Goal: Task Accomplishment & Management: Manage account settings

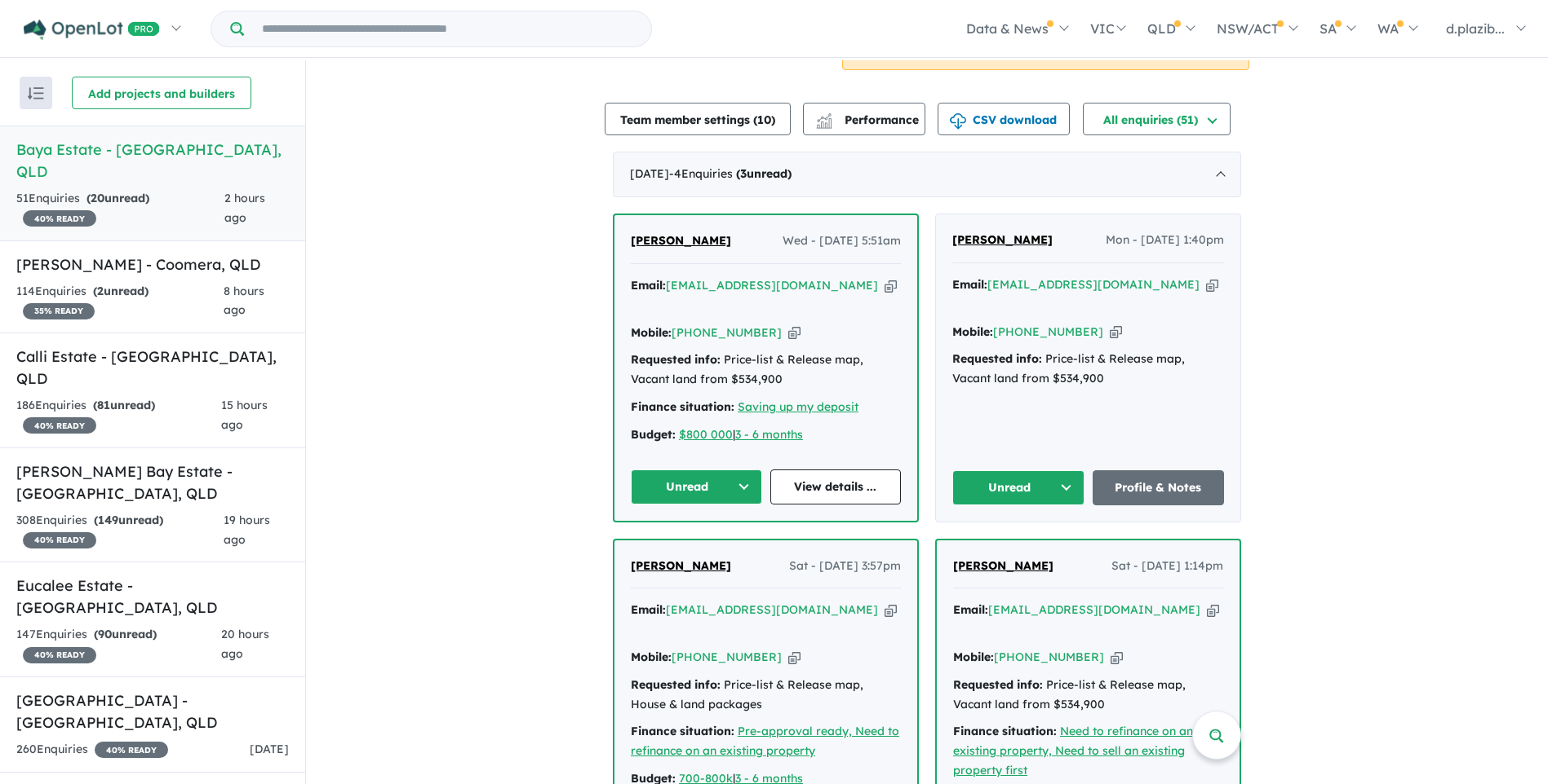
scroll to position [95, 0]
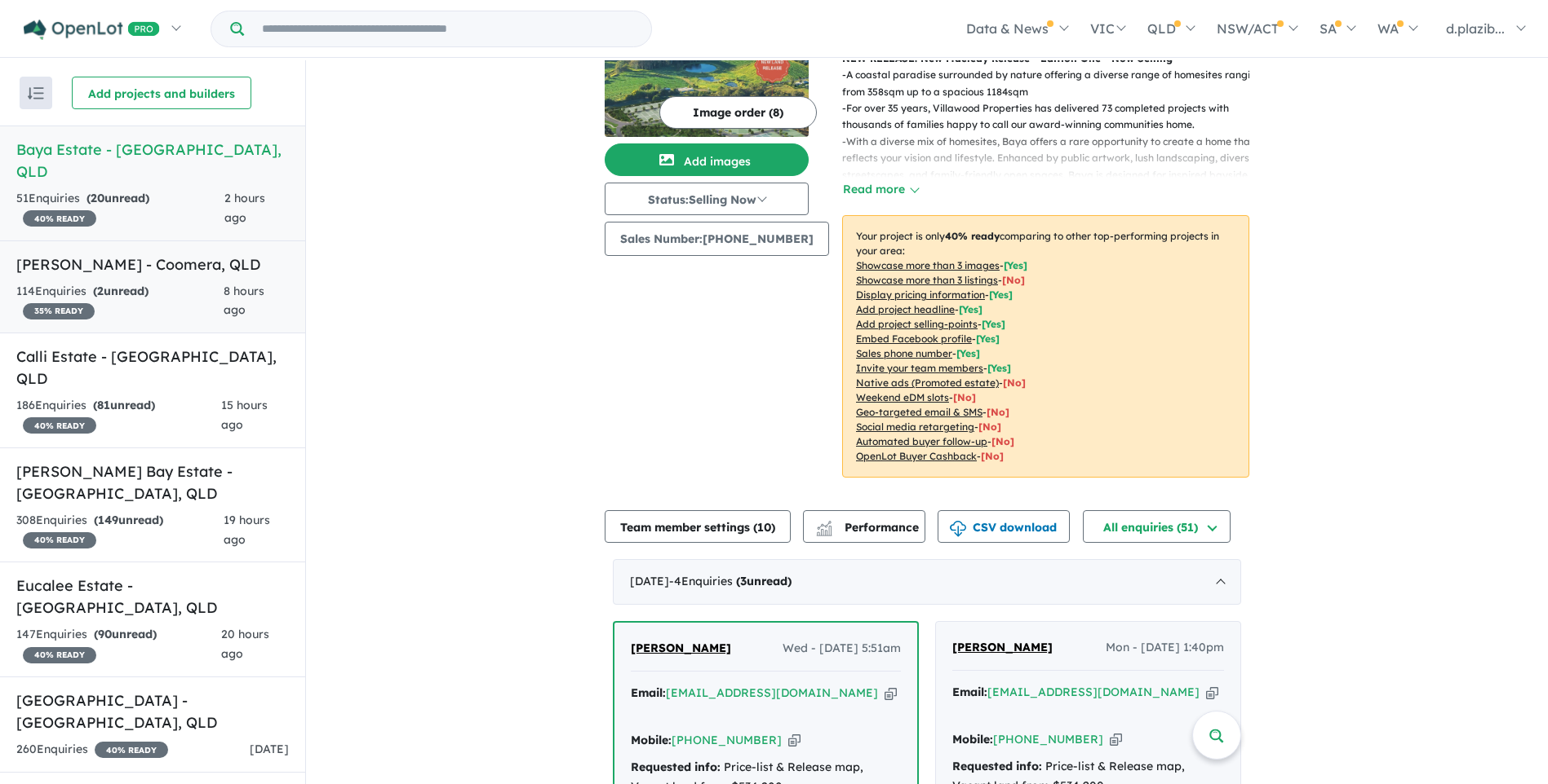
click at [146, 254] on h5 "[PERSON_NAME] - Coomera , [GEOGRAPHIC_DATA]" at bounding box center [153, 265] width 273 height 22
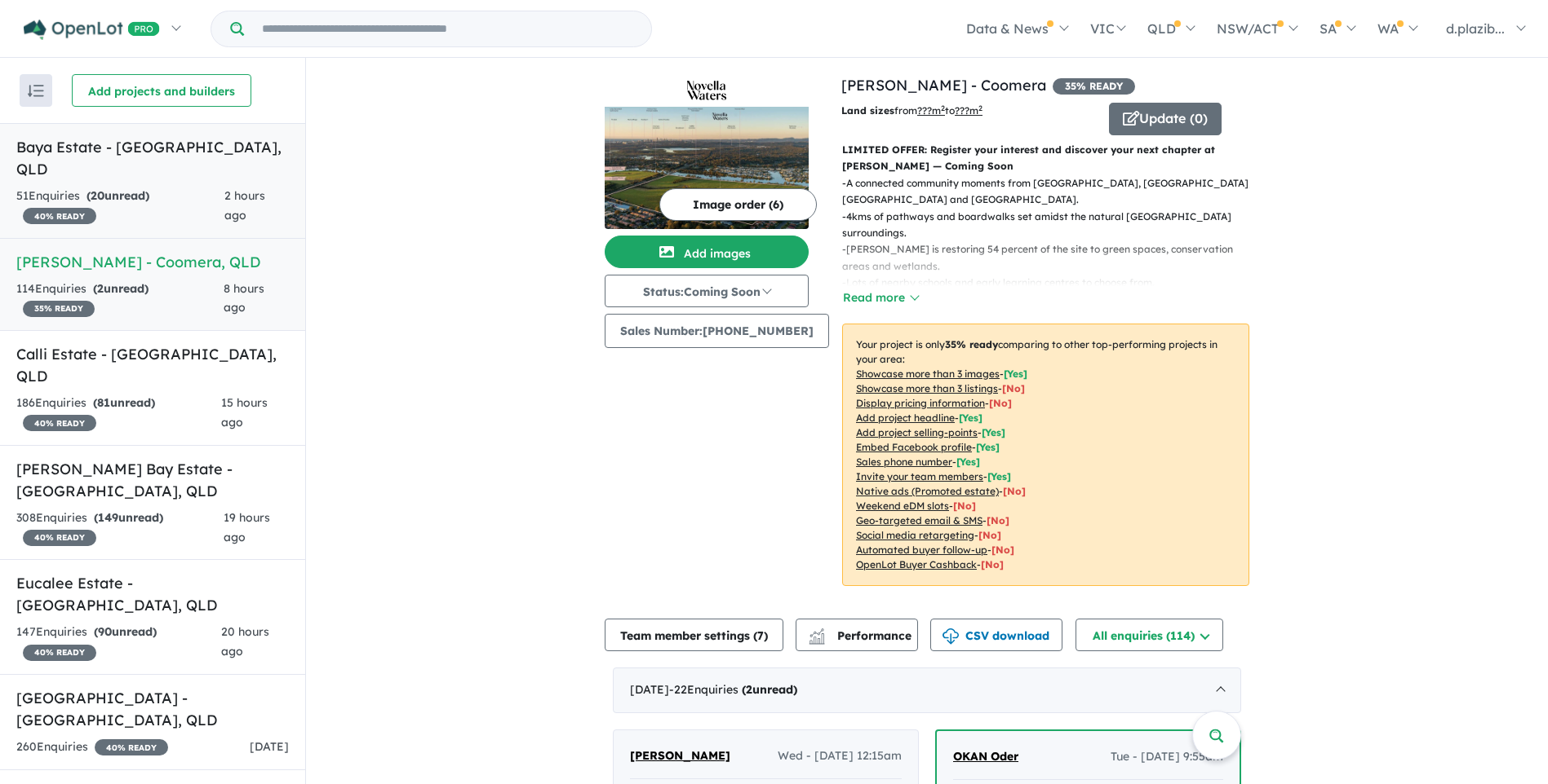
click at [181, 187] on div "51 Enquir ies ( 20 unread) 40 % READY" at bounding box center [121, 206] width 208 height 39
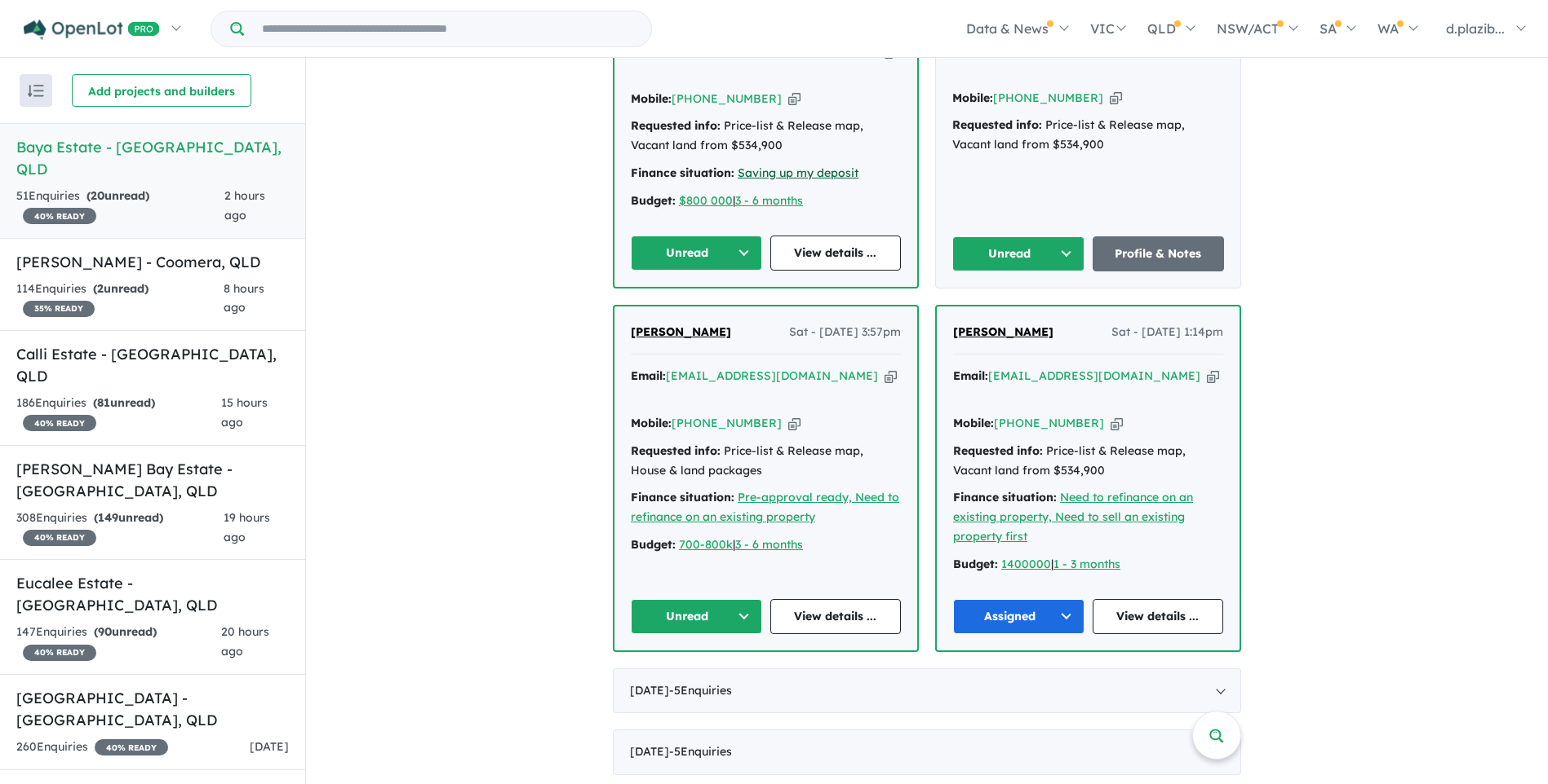
scroll to position [326, 0]
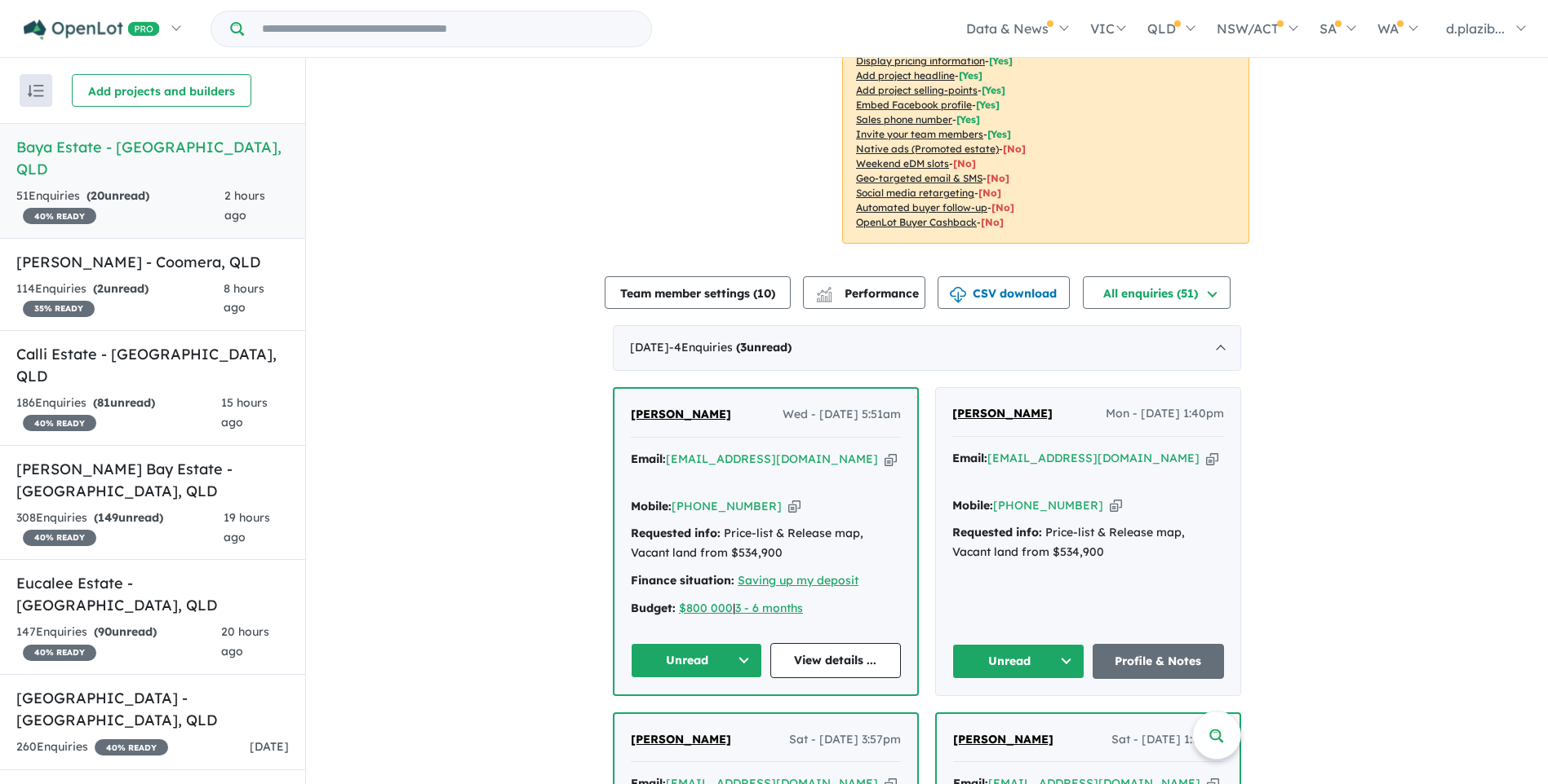
click at [853, 458] on div "Email: [EMAIL_ADDRESS][DOMAIN_NAME] Copied!" at bounding box center [765, 470] width 270 height 39
click at [884, 459] on icon "button" at bounding box center [890, 459] width 12 height 17
click at [884, 465] on icon "button" at bounding box center [890, 459] width 12 height 17
click at [788, 499] on icon "button" at bounding box center [794, 507] width 12 height 17
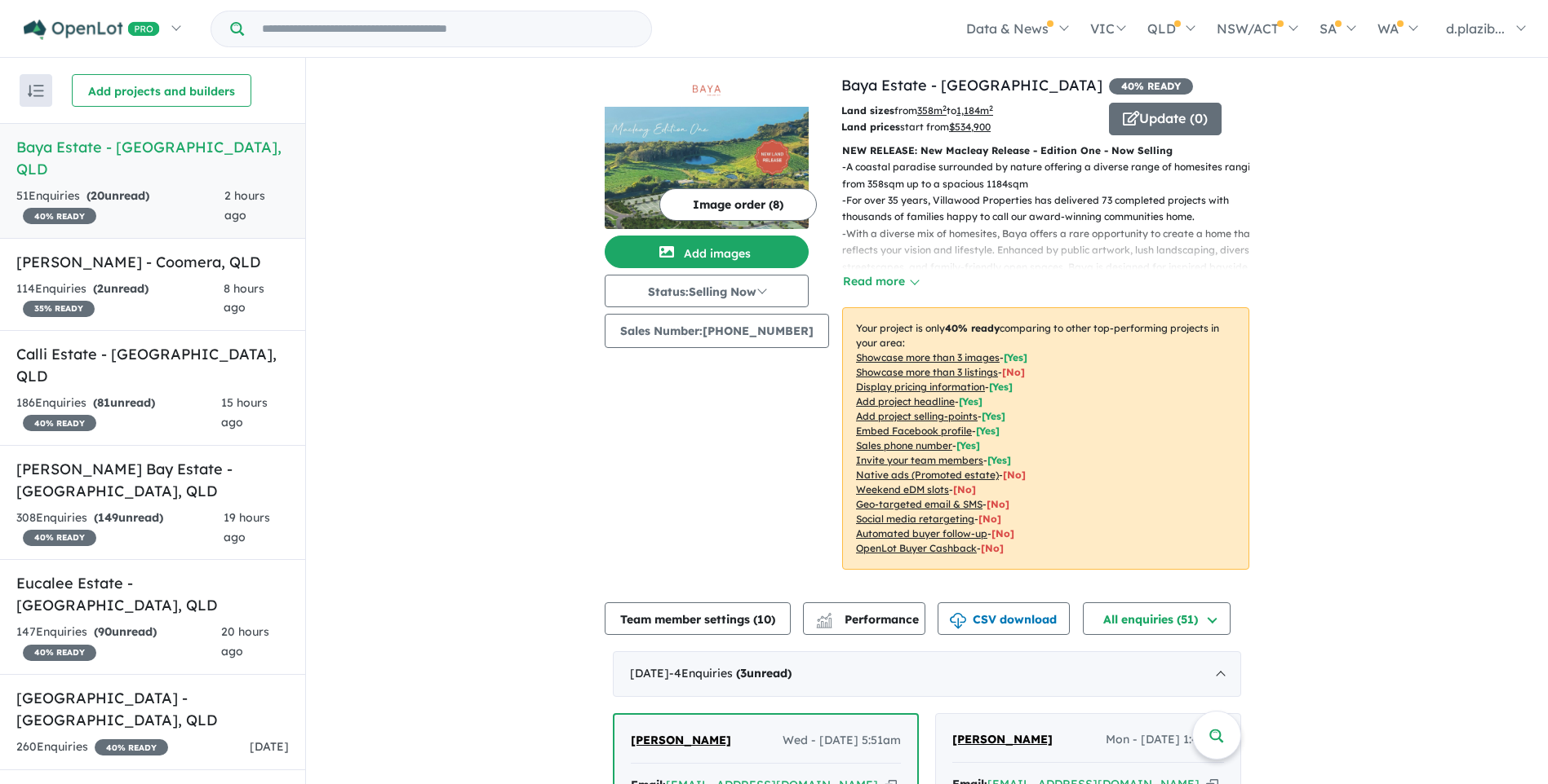
scroll to position [489, 0]
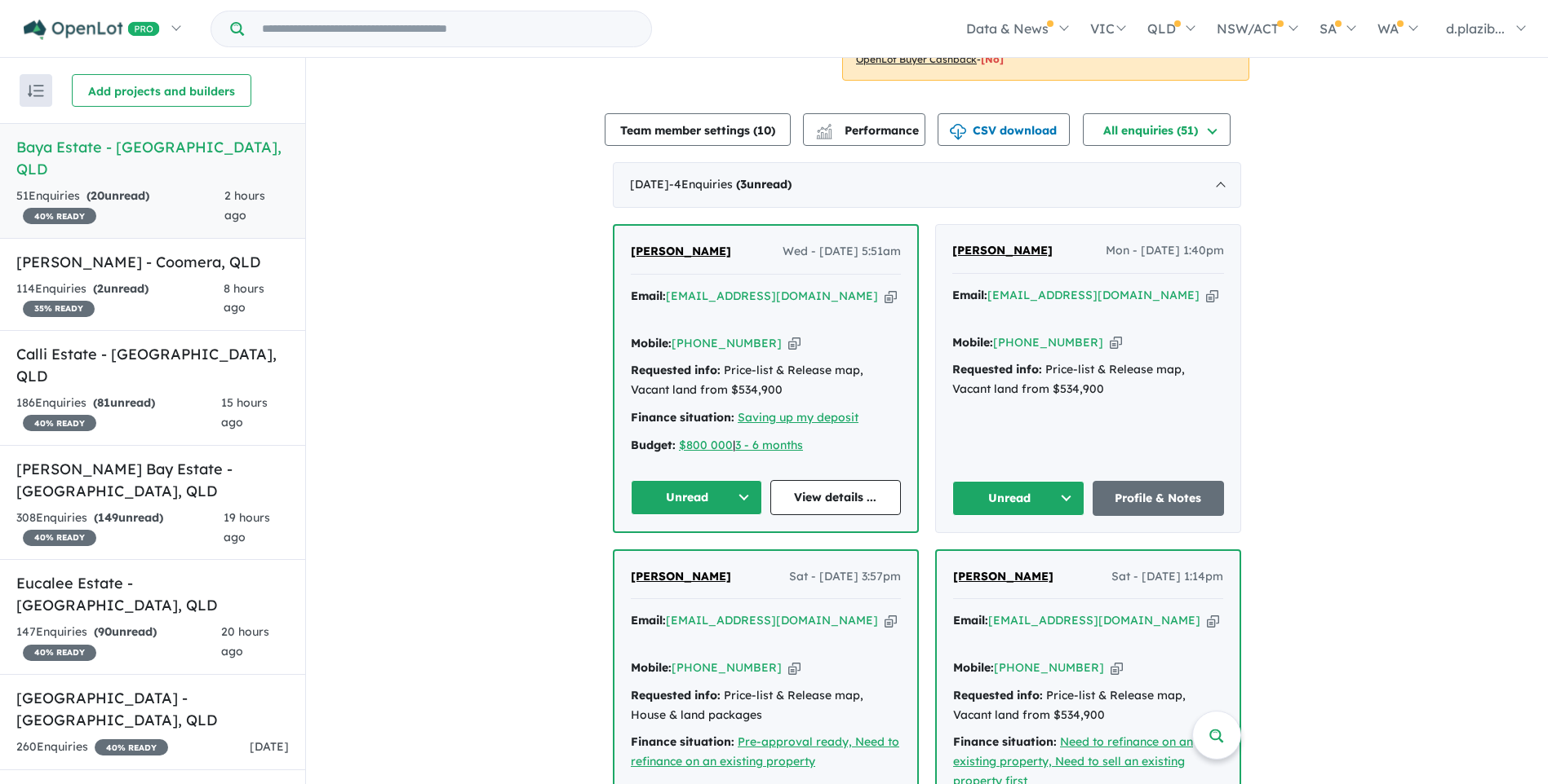
click at [738, 482] on button "Unread" at bounding box center [695, 498] width 131 height 36
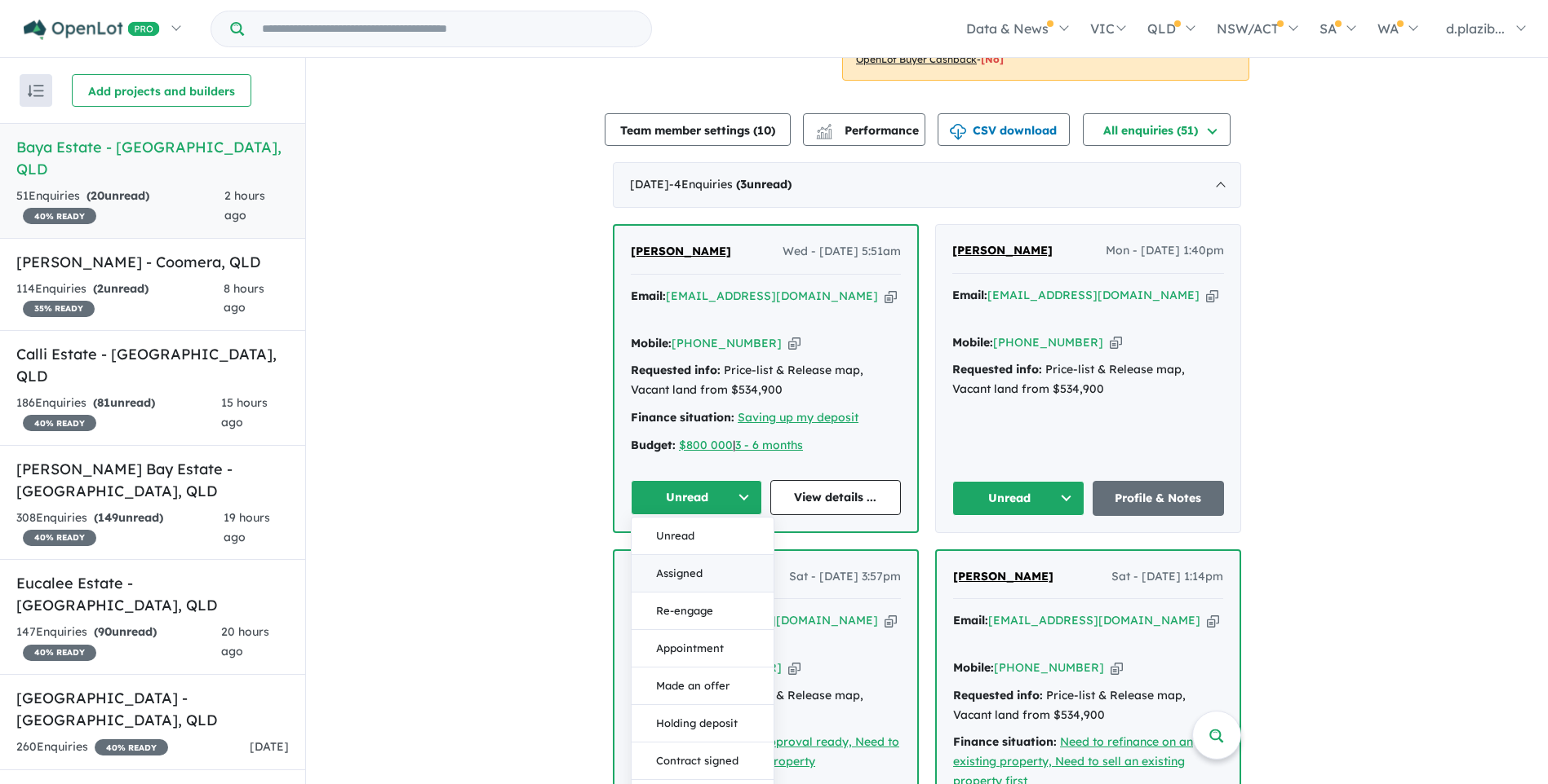
click at [699, 555] on button "Assigned" at bounding box center [702, 574] width 142 height 38
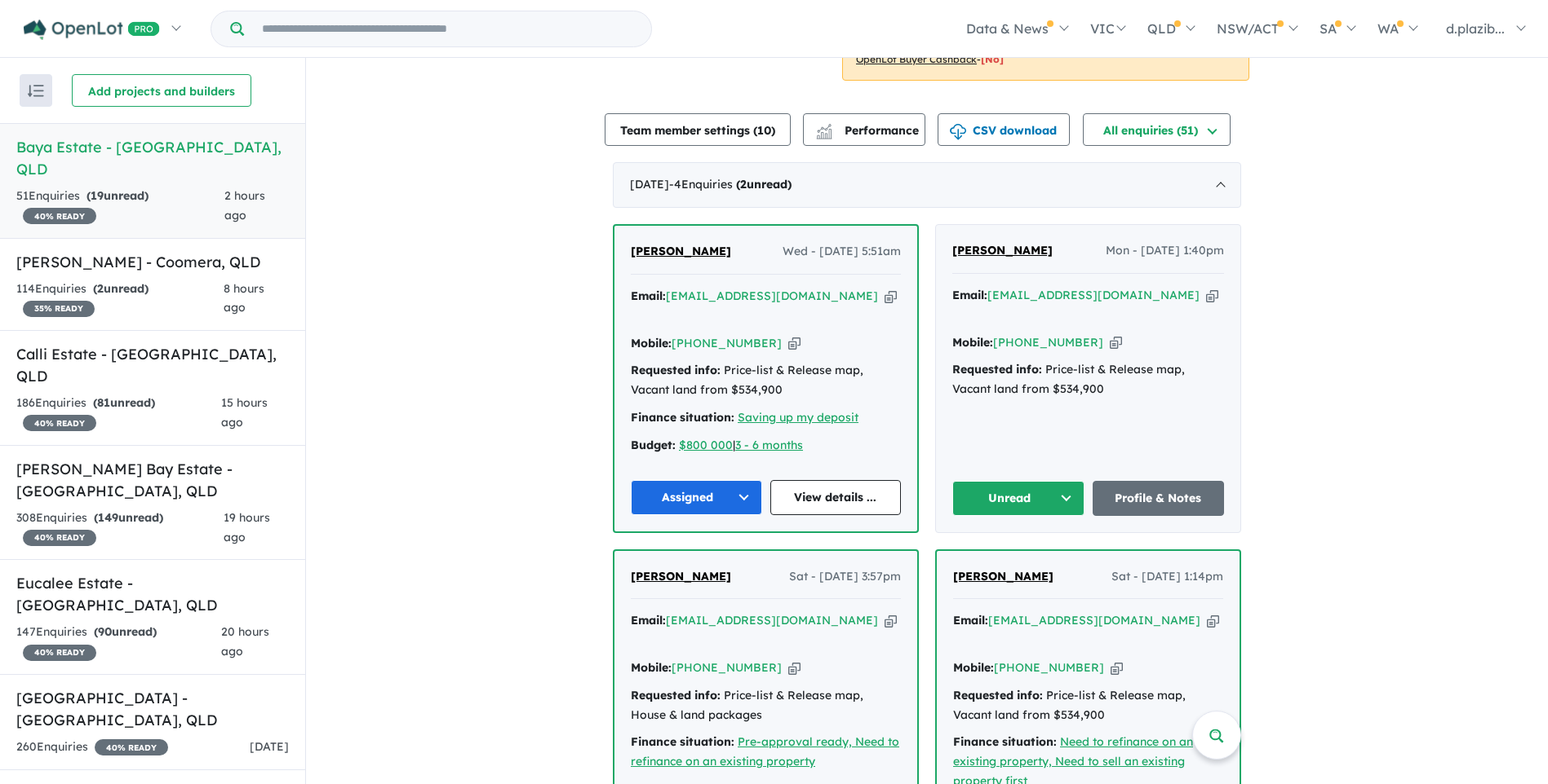
click at [1109, 342] on icon "button" at bounding box center [1115, 343] width 12 height 17
click at [1206, 299] on icon "button" at bounding box center [1212, 295] width 12 height 17
click at [1206, 288] on icon "button" at bounding box center [1212, 295] width 12 height 17
click at [1206, 291] on icon "button" at bounding box center [1212, 295] width 12 height 17
click at [1109, 342] on icon "button" at bounding box center [1115, 343] width 12 height 17
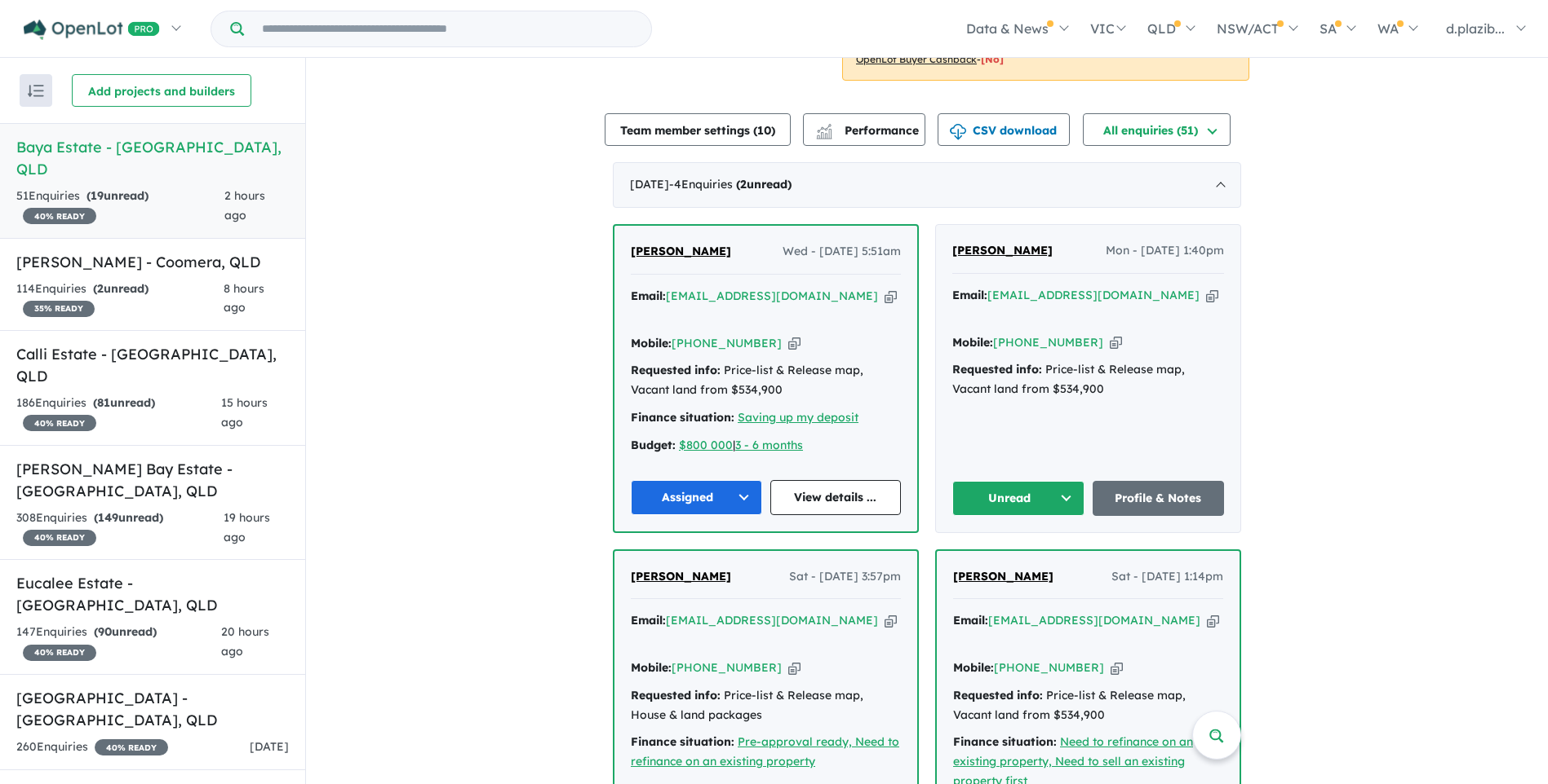
click at [1006, 453] on div "[PERSON_NAME] Mon - [DATE] 1:40pm Email: [EMAIL_ADDRESS][DOMAIN_NAME] Copied! M…" at bounding box center [1088, 378] width 304 height 307
drag, startPoint x: 1010, startPoint y: 459, endPoint x: 1014, endPoint y: 471, distance: 12.6
click at [1010, 465] on div "[PERSON_NAME] Mon - [DATE] 1:40pm Email: [EMAIL_ADDRESS][DOMAIN_NAME] Copied! M…" at bounding box center [1088, 378] width 304 height 307
click at [1014, 481] on button "Unread" at bounding box center [1018, 499] width 132 height 36
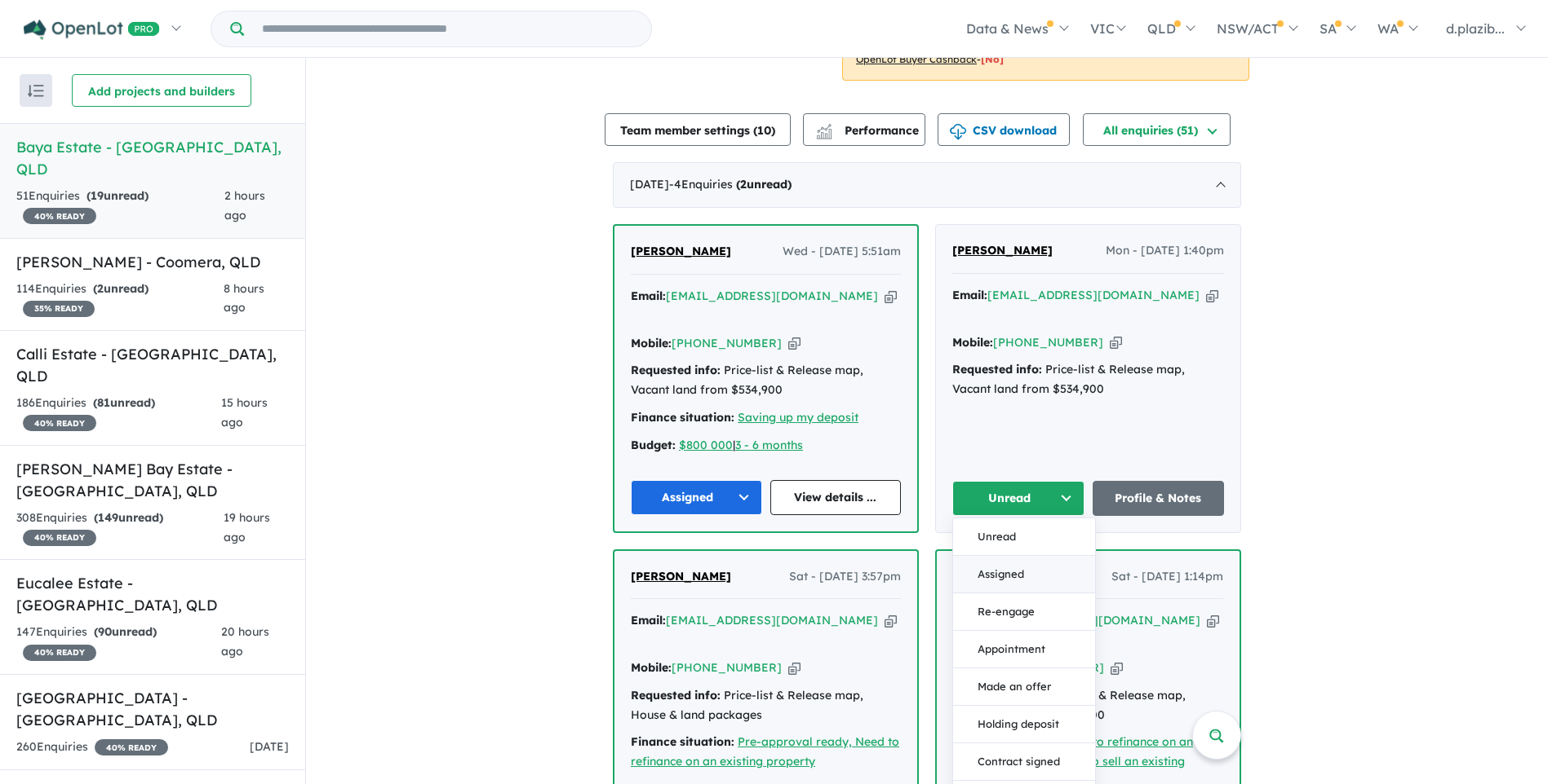
click at [1039, 556] on button "Assigned" at bounding box center [1024, 575] width 142 height 38
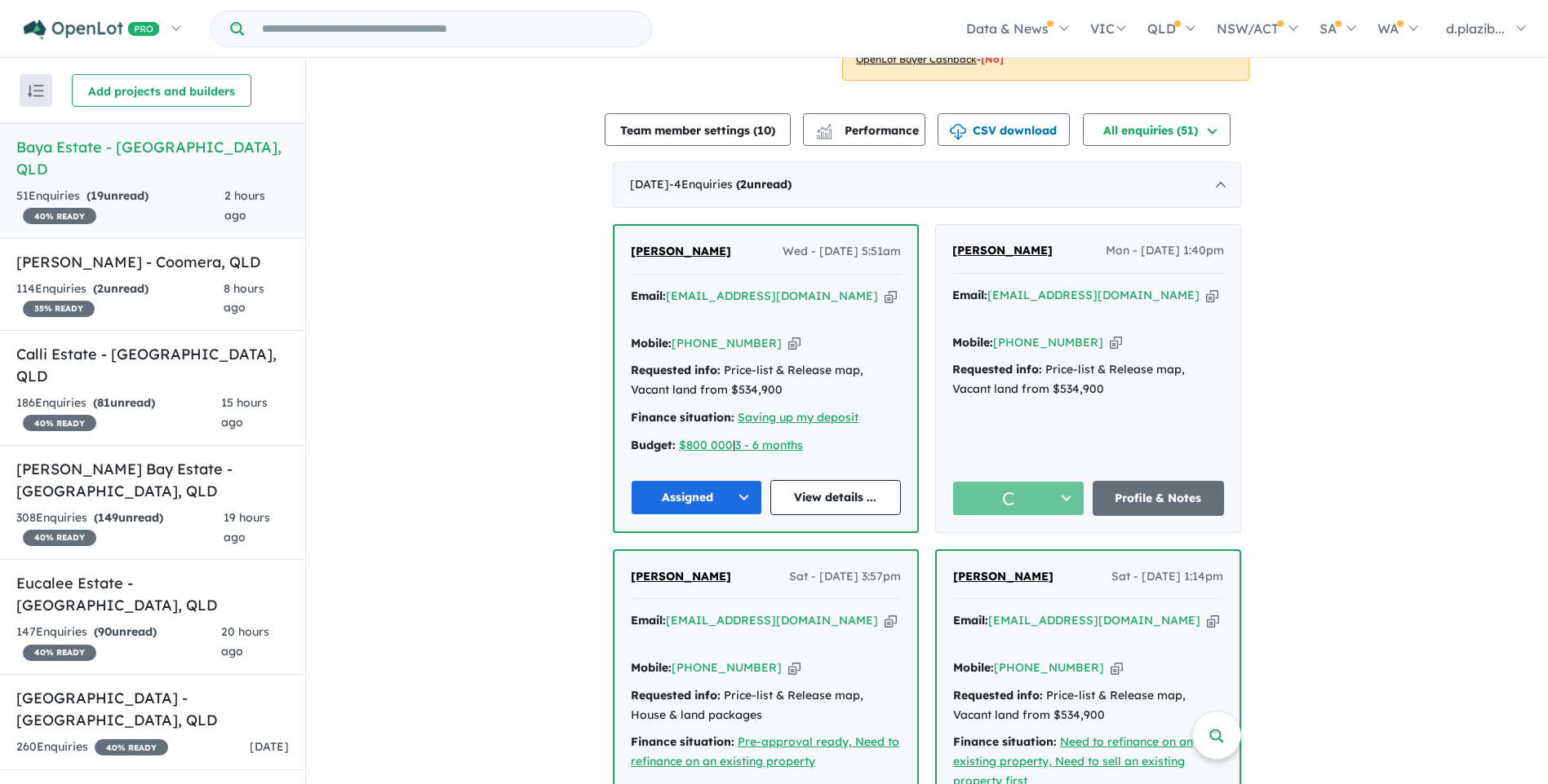
scroll to position [816, 0]
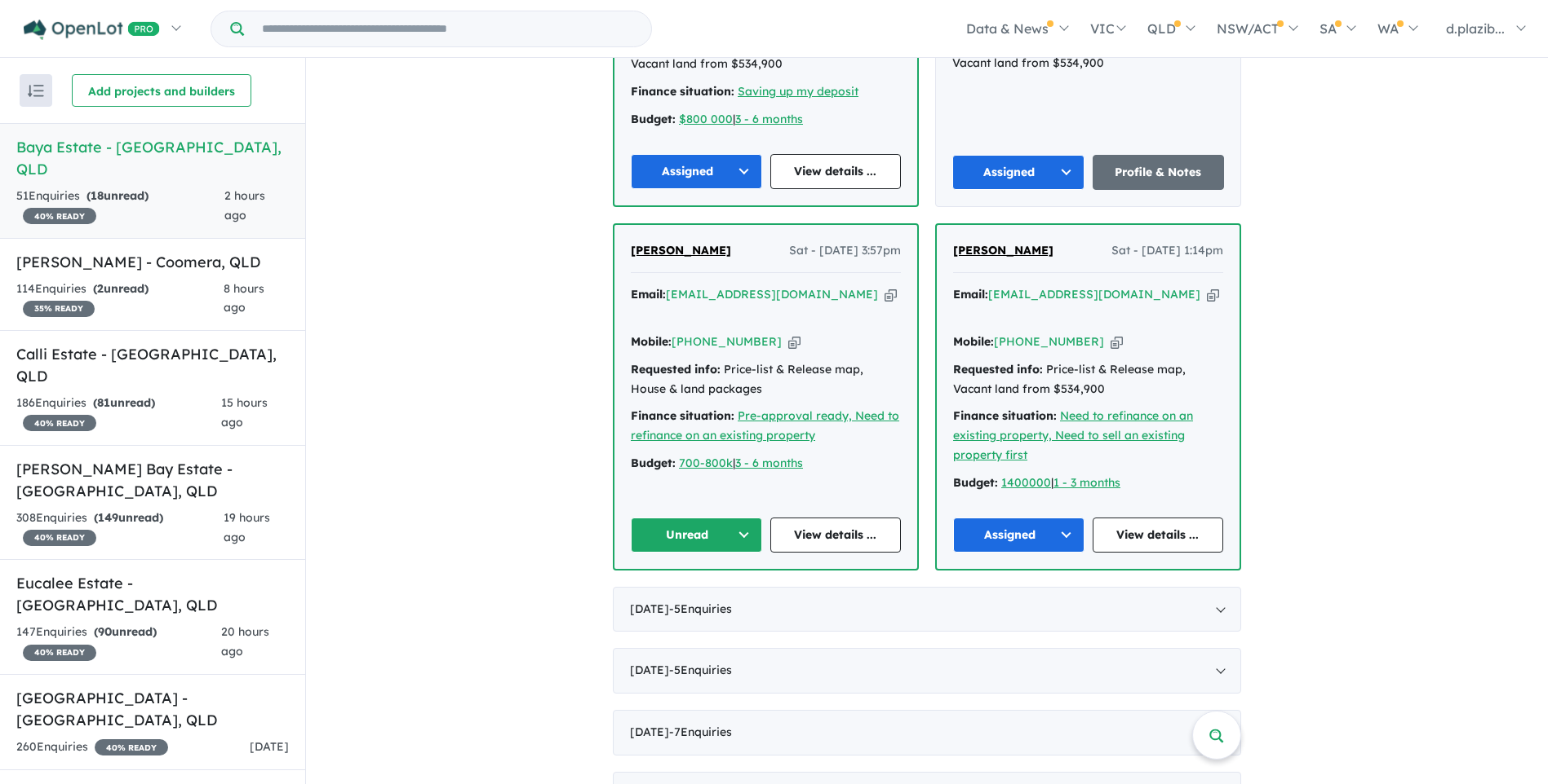
click at [884, 286] on icon "button" at bounding box center [890, 294] width 12 height 17
click at [699, 517] on button "Unread" at bounding box center [695, 535] width 131 height 36
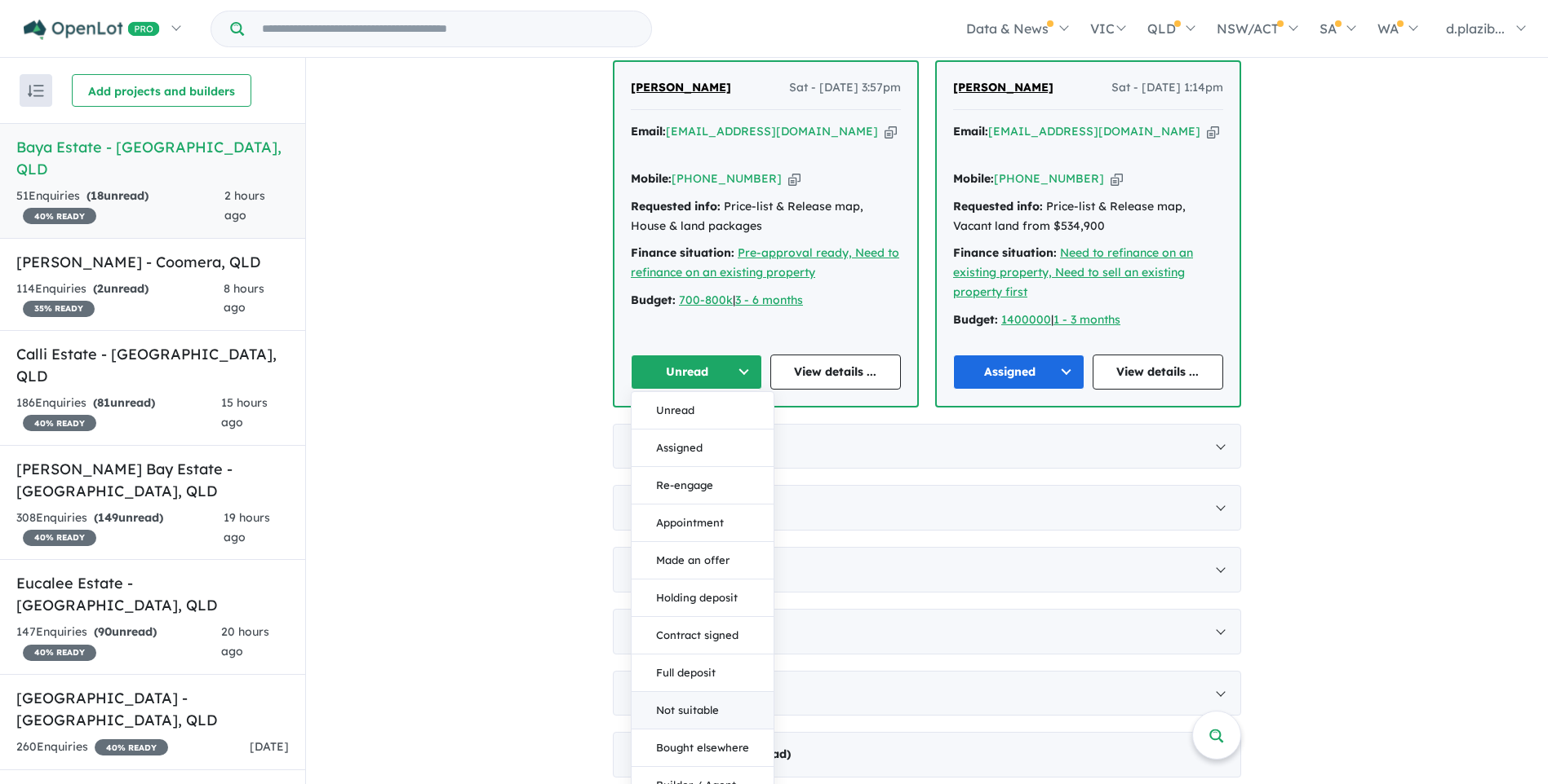
scroll to position [1073, 0]
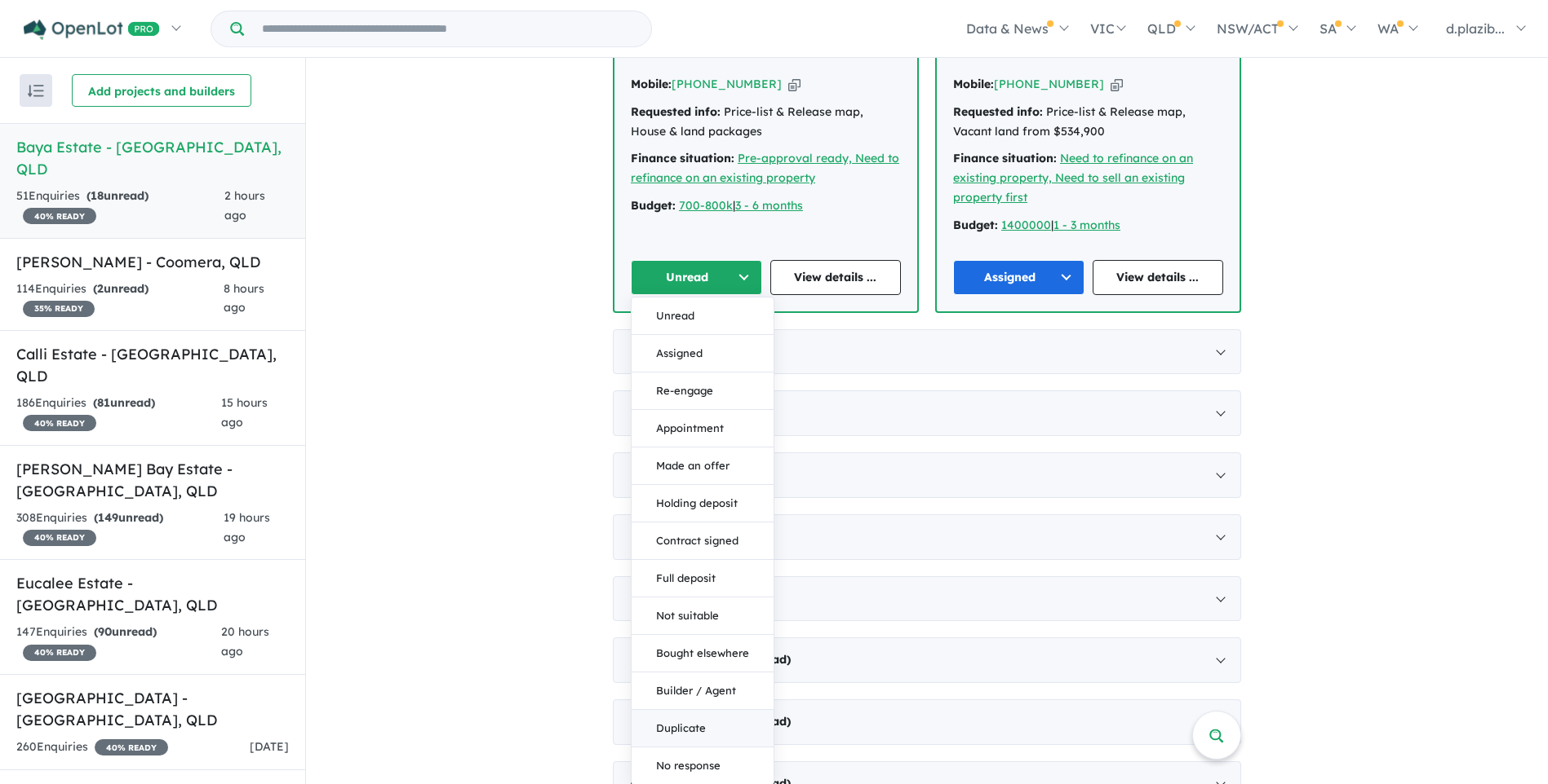
click at [697, 710] on button "Duplicate" at bounding box center [702, 729] width 142 height 38
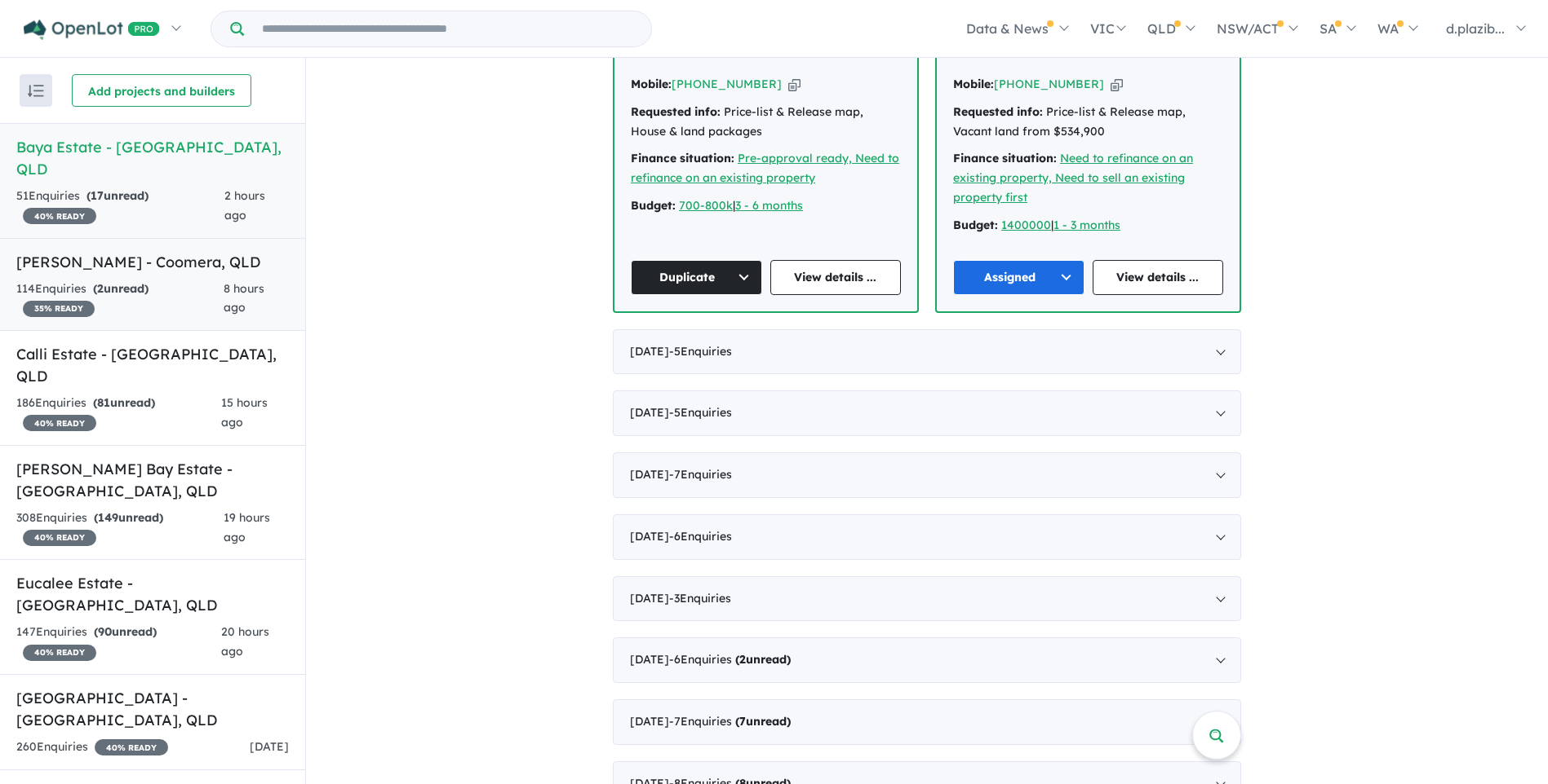
click at [203, 251] on h5 "[PERSON_NAME] - Coomera , [GEOGRAPHIC_DATA]" at bounding box center [153, 262] width 273 height 22
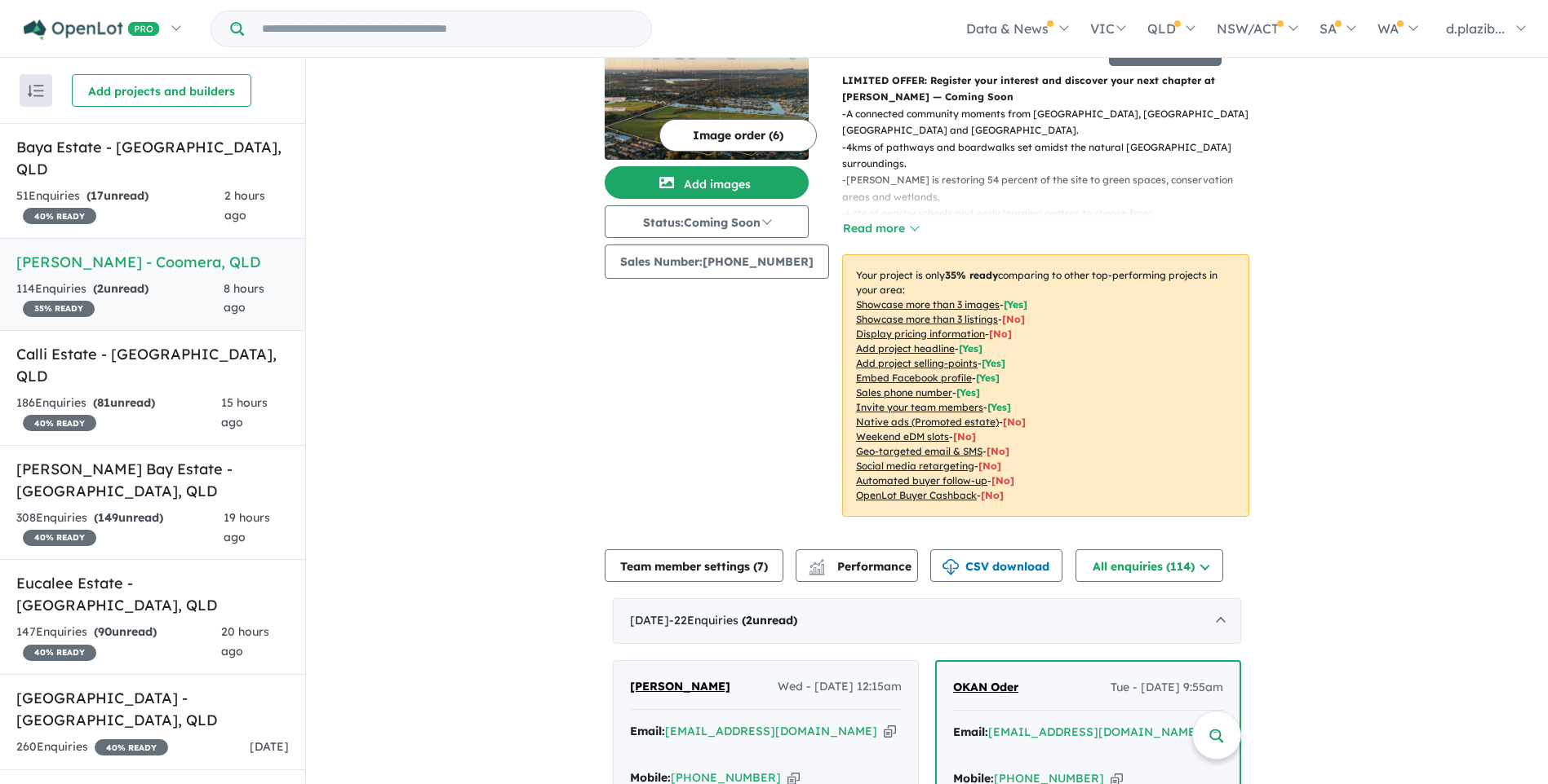
scroll to position [477, 0]
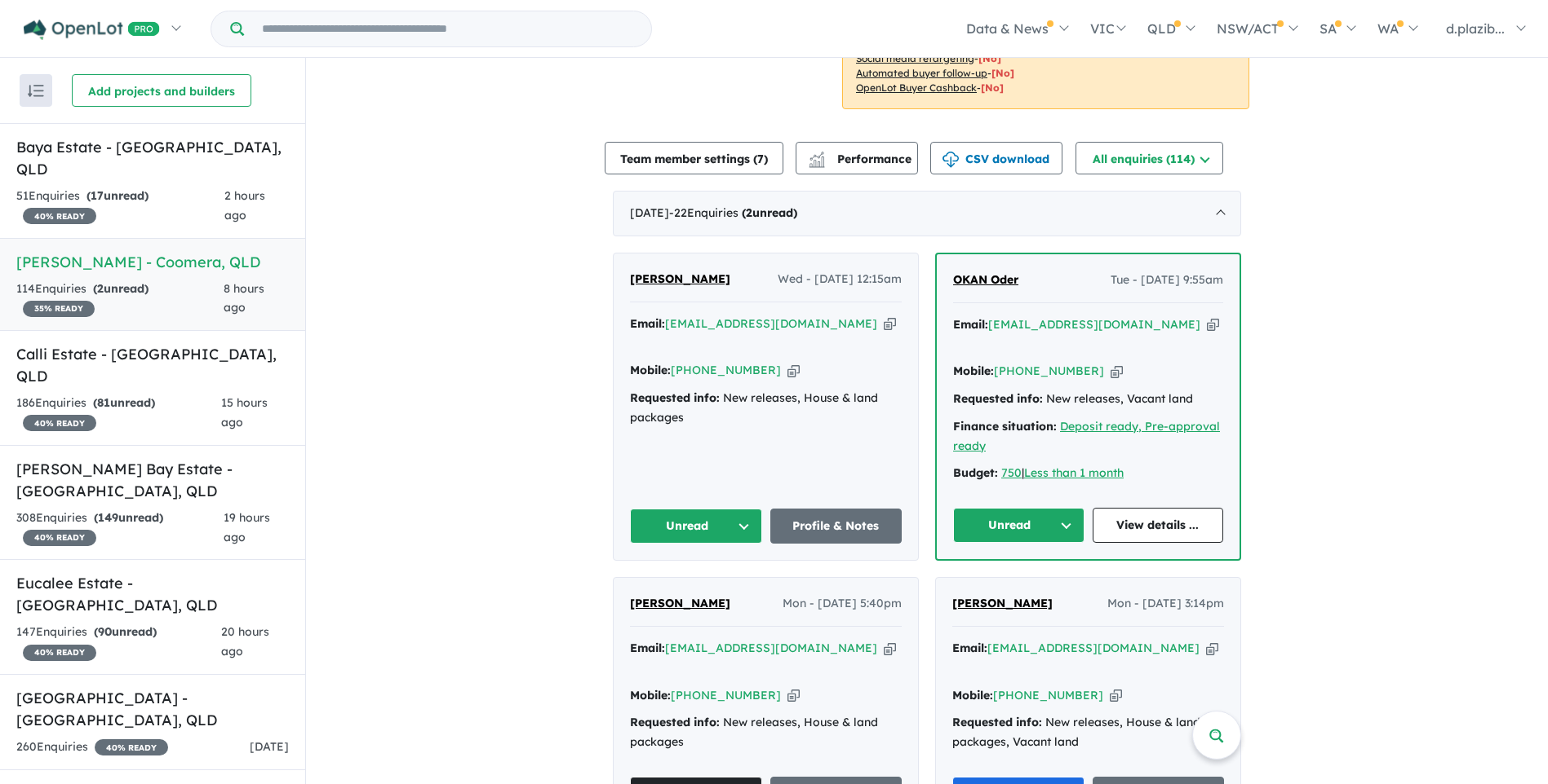
click at [883, 316] on icon "button" at bounding box center [889, 324] width 12 height 17
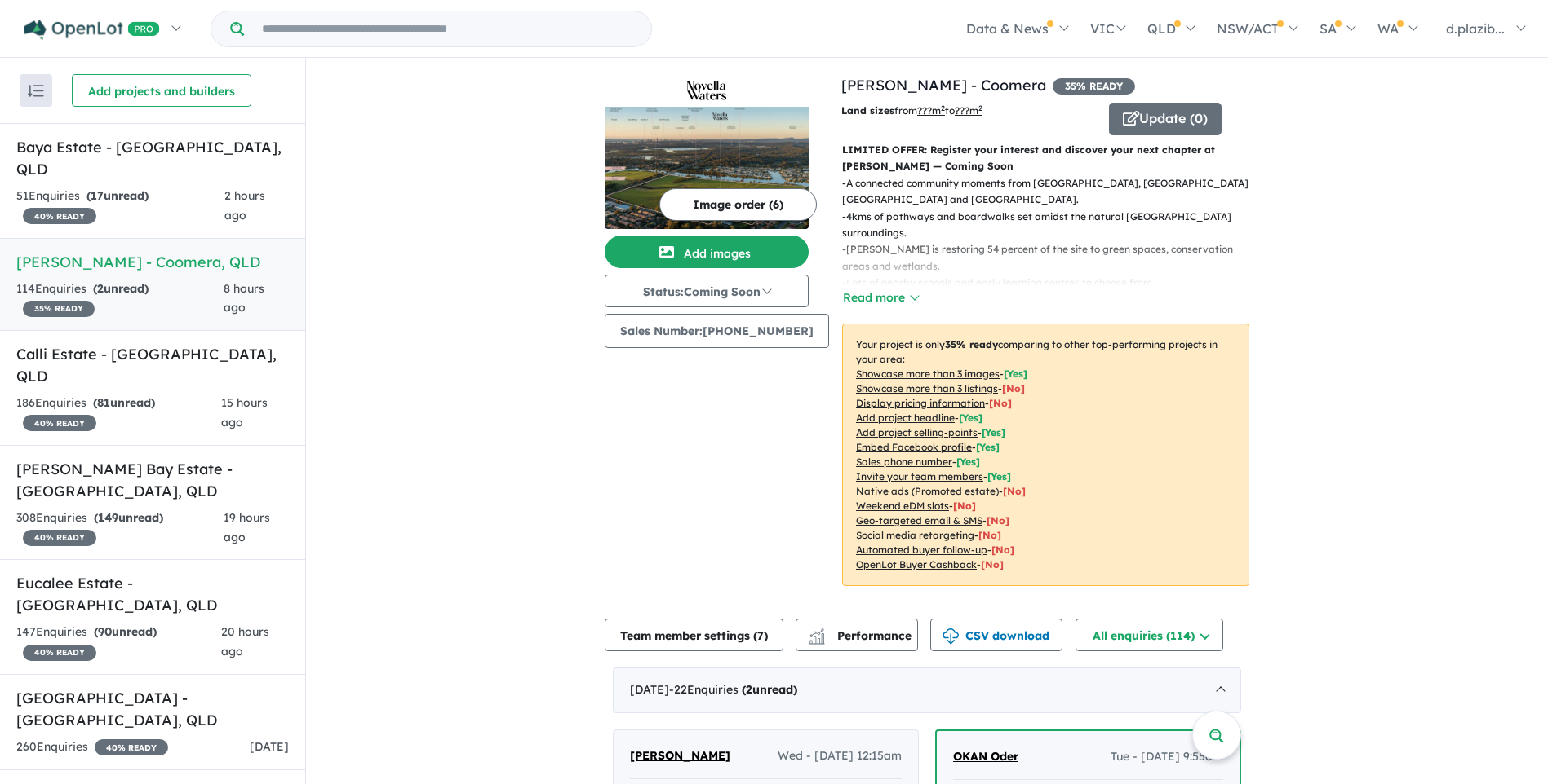
scroll to position [489, 0]
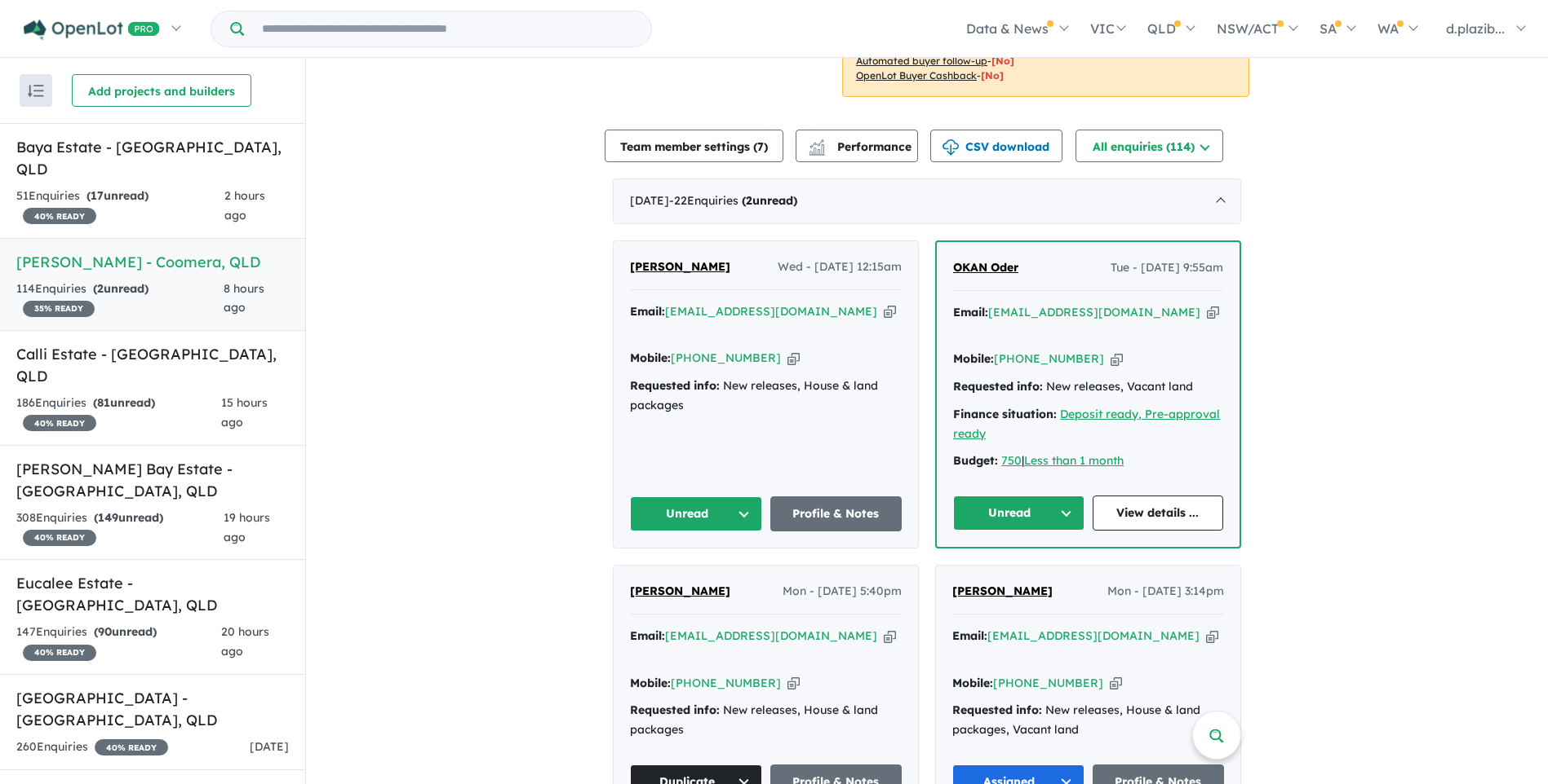
click at [883, 303] on icon "button" at bounding box center [889, 311] width 12 height 17
click at [787, 350] on icon "button" at bounding box center [793, 357] width 12 height 17
click at [695, 497] on button "Unread" at bounding box center [696, 514] width 132 height 36
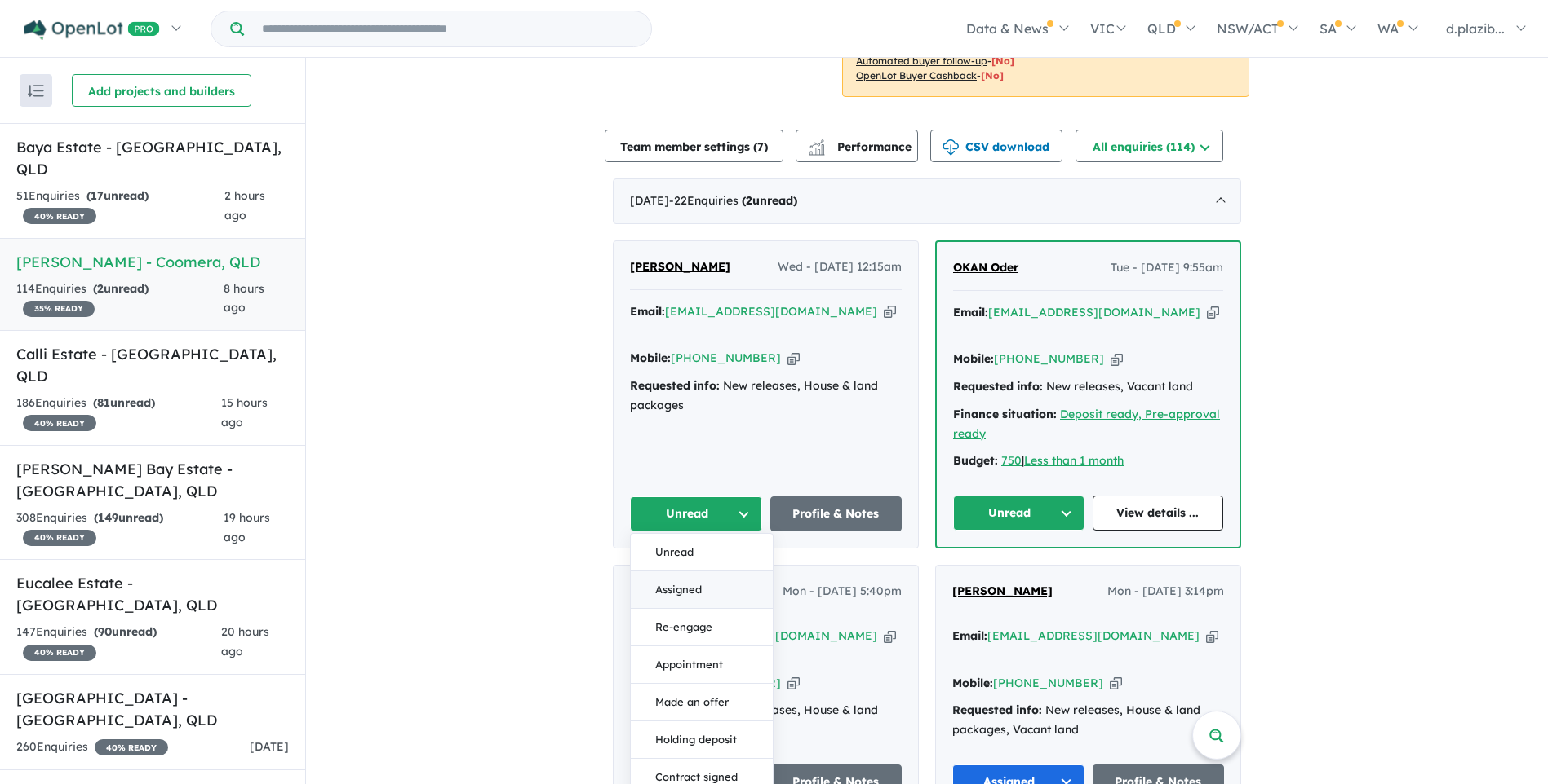
click at [693, 572] on button "Assigned" at bounding box center [701, 590] width 142 height 38
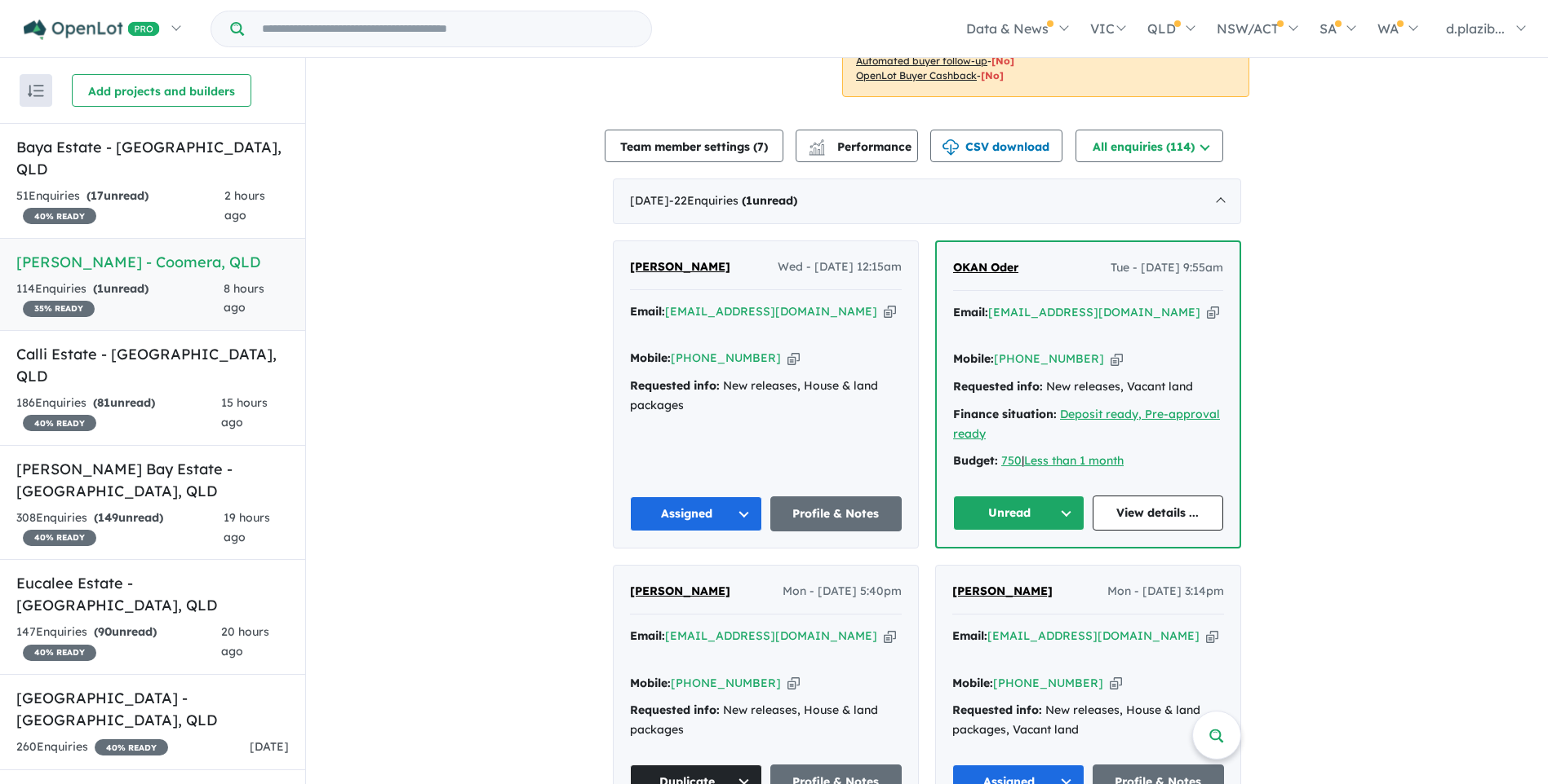
click at [1206, 304] on icon "button" at bounding box center [1212, 312] width 12 height 17
click at [1110, 351] on icon "button" at bounding box center [1116, 358] width 12 height 17
click at [1006, 496] on button "Unread" at bounding box center [1018, 513] width 131 height 36
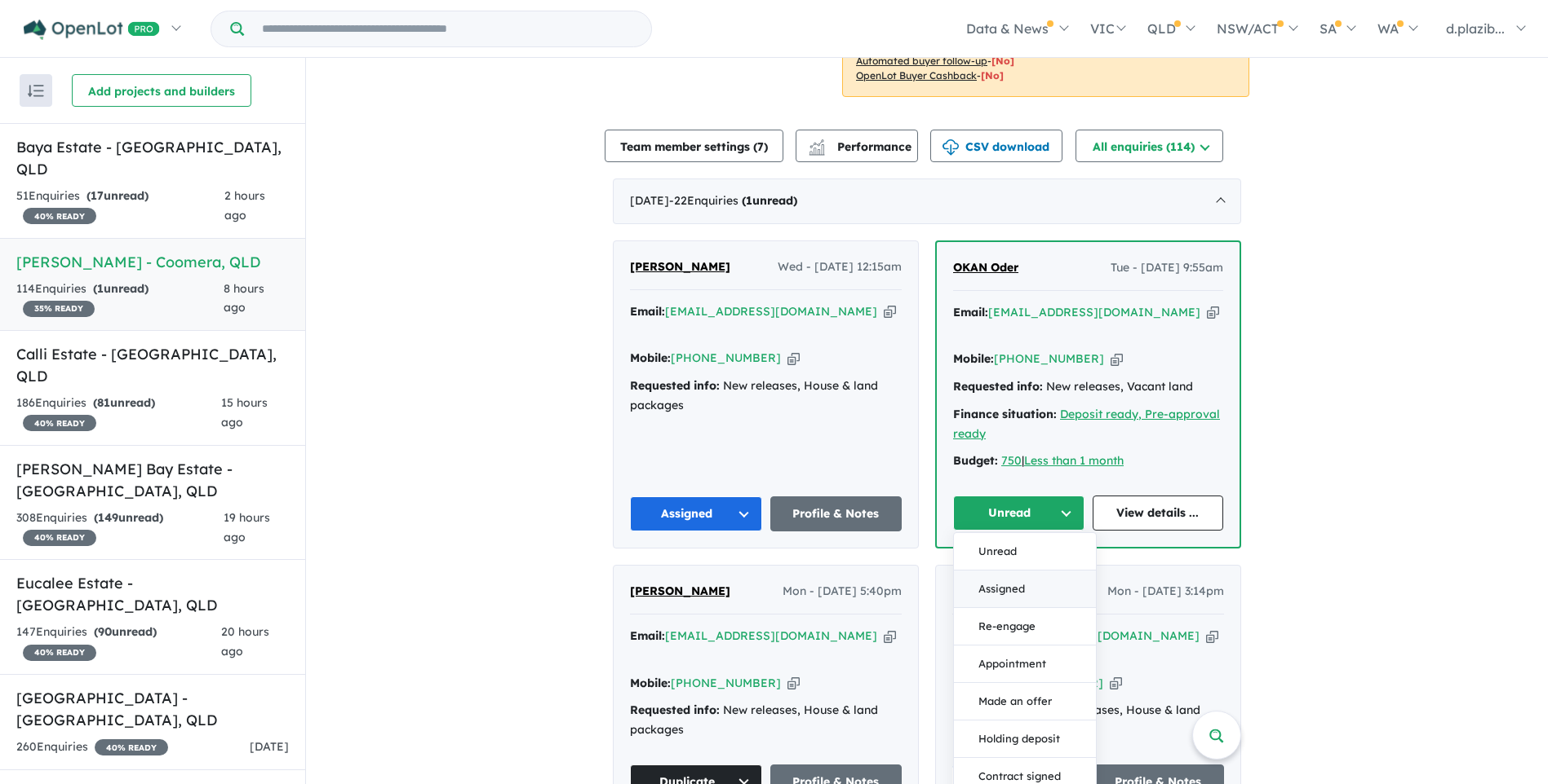
drag, startPoint x: 1014, startPoint y: 552, endPoint x: 920, endPoint y: 552, distance: 94.0
click at [1013, 571] on button "Assigned" at bounding box center [1024, 589] width 142 height 38
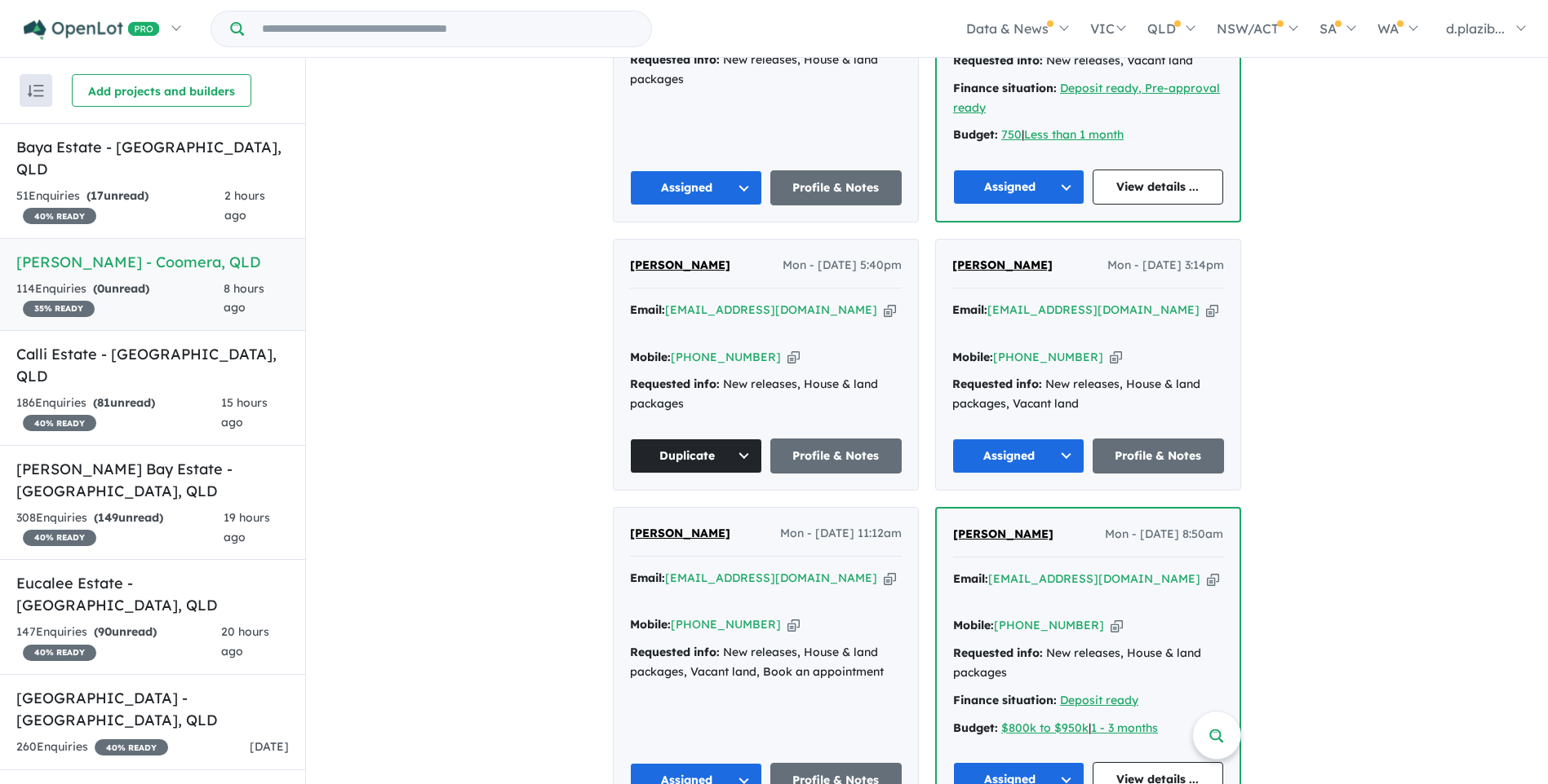
scroll to position [326, 0]
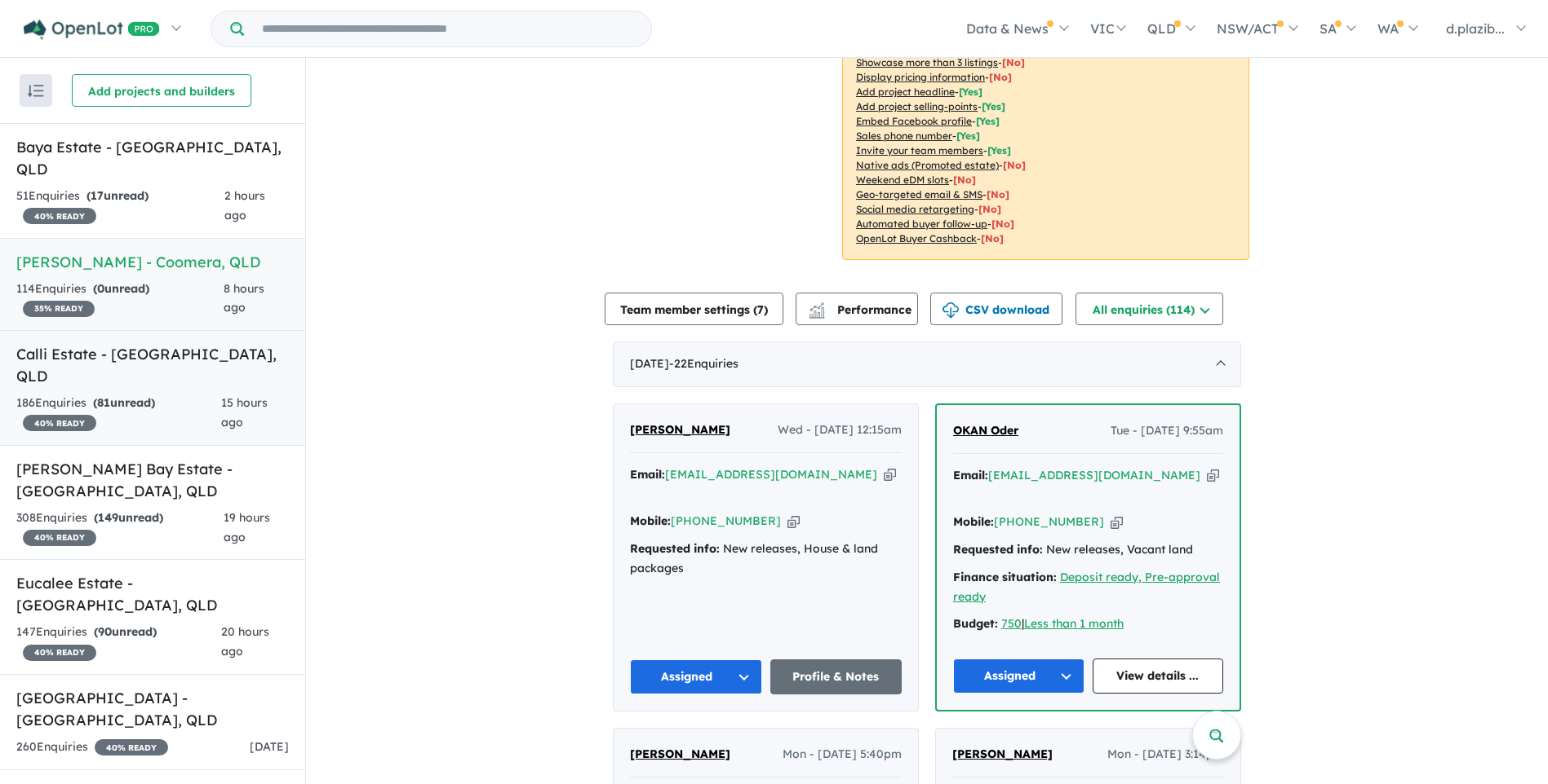
click at [207, 394] on div "186 Enquir ies ( 81 unread) 40 % READY" at bounding box center [119, 414] width 204 height 39
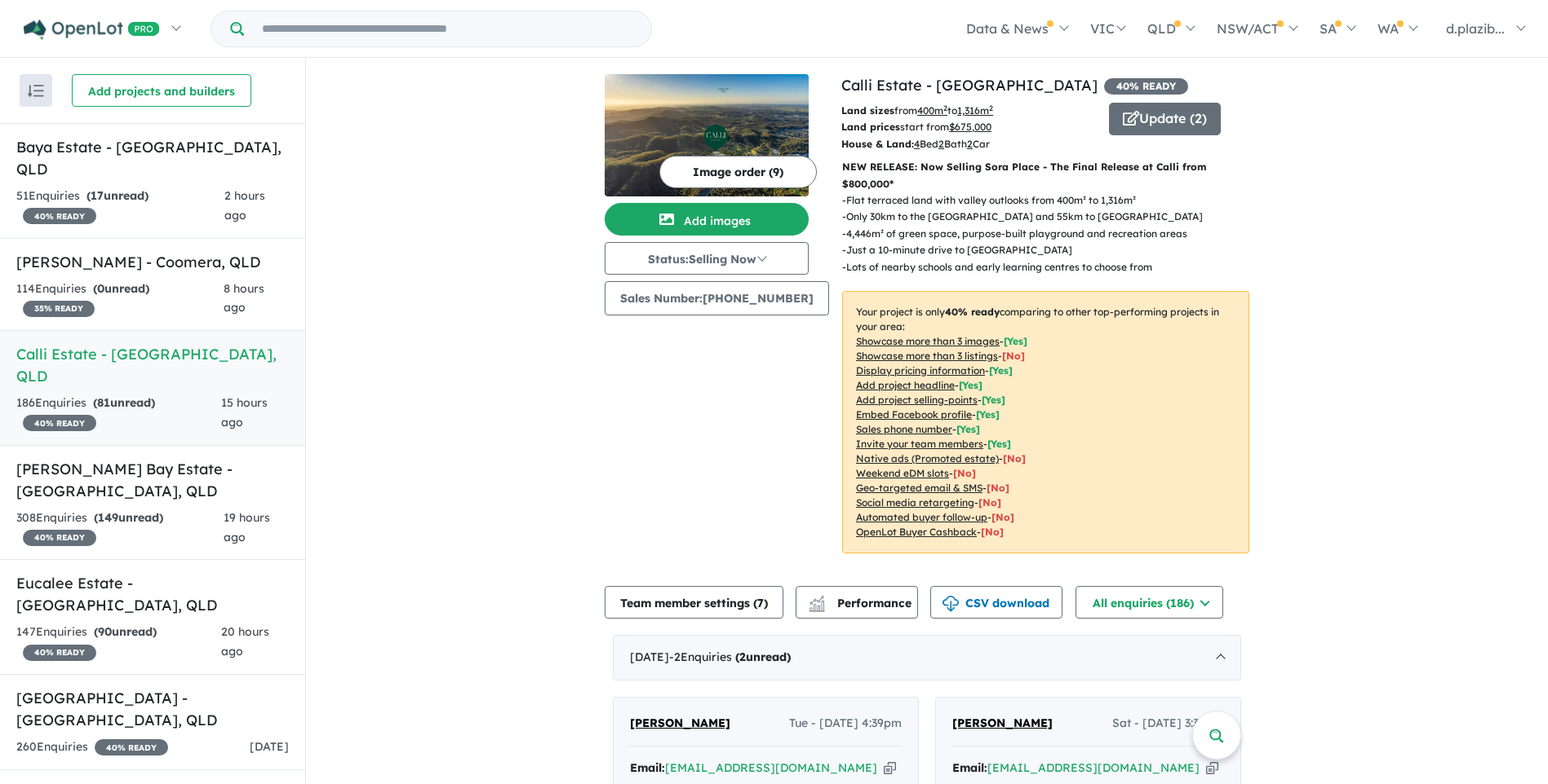
scroll to position [326, 0]
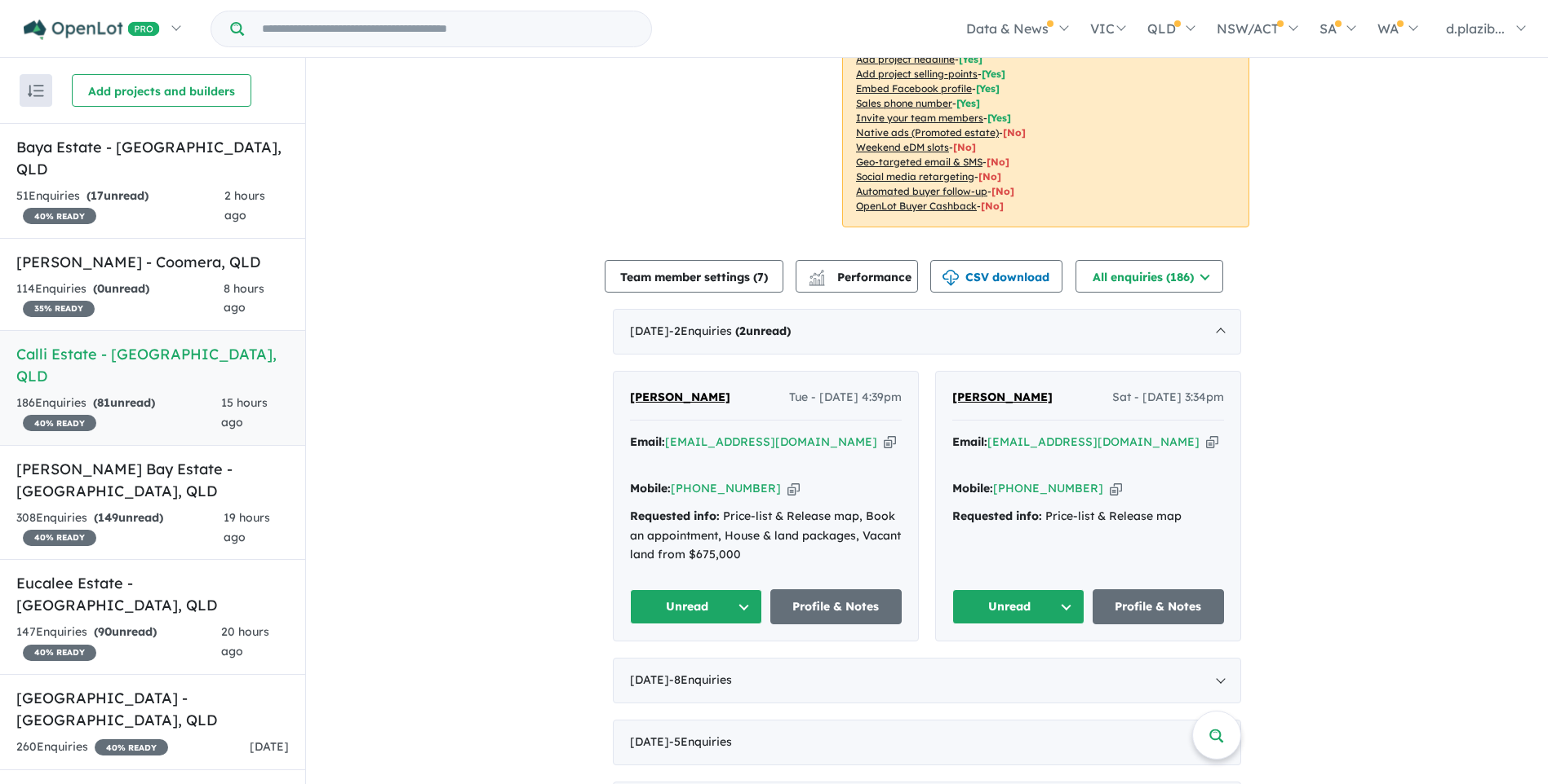
click at [822, 440] on div "Email: [EMAIL_ADDRESS][DOMAIN_NAME] Copied!" at bounding box center [766, 453] width 272 height 39
click at [883, 436] on icon "button" at bounding box center [889, 441] width 12 height 17
click at [883, 439] on icon "button" at bounding box center [889, 441] width 12 height 17
click at [787, 480] on icon "button" at bounding box center [793, 488] width 12 height 17
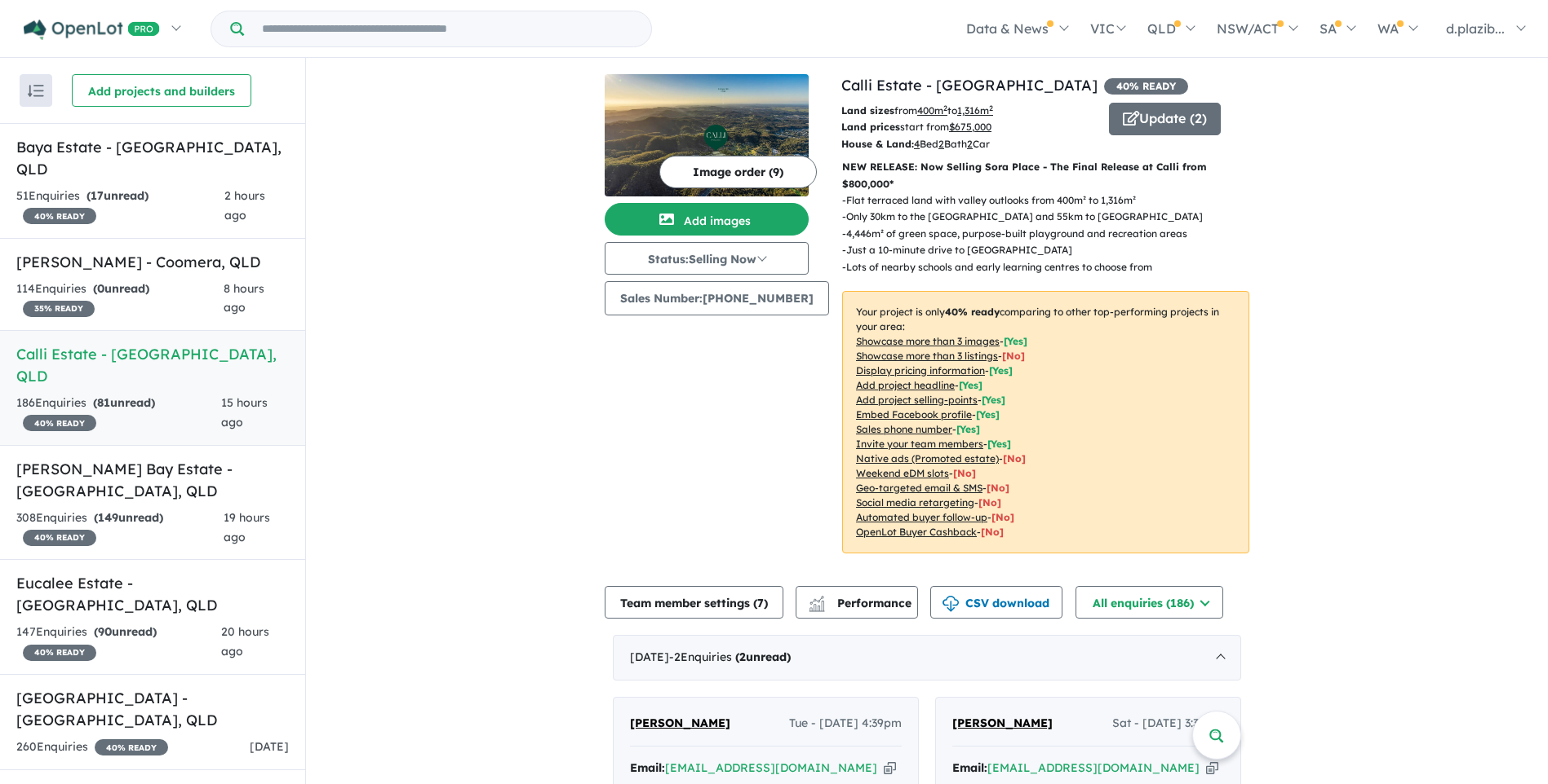
scroll to position [408, 0]
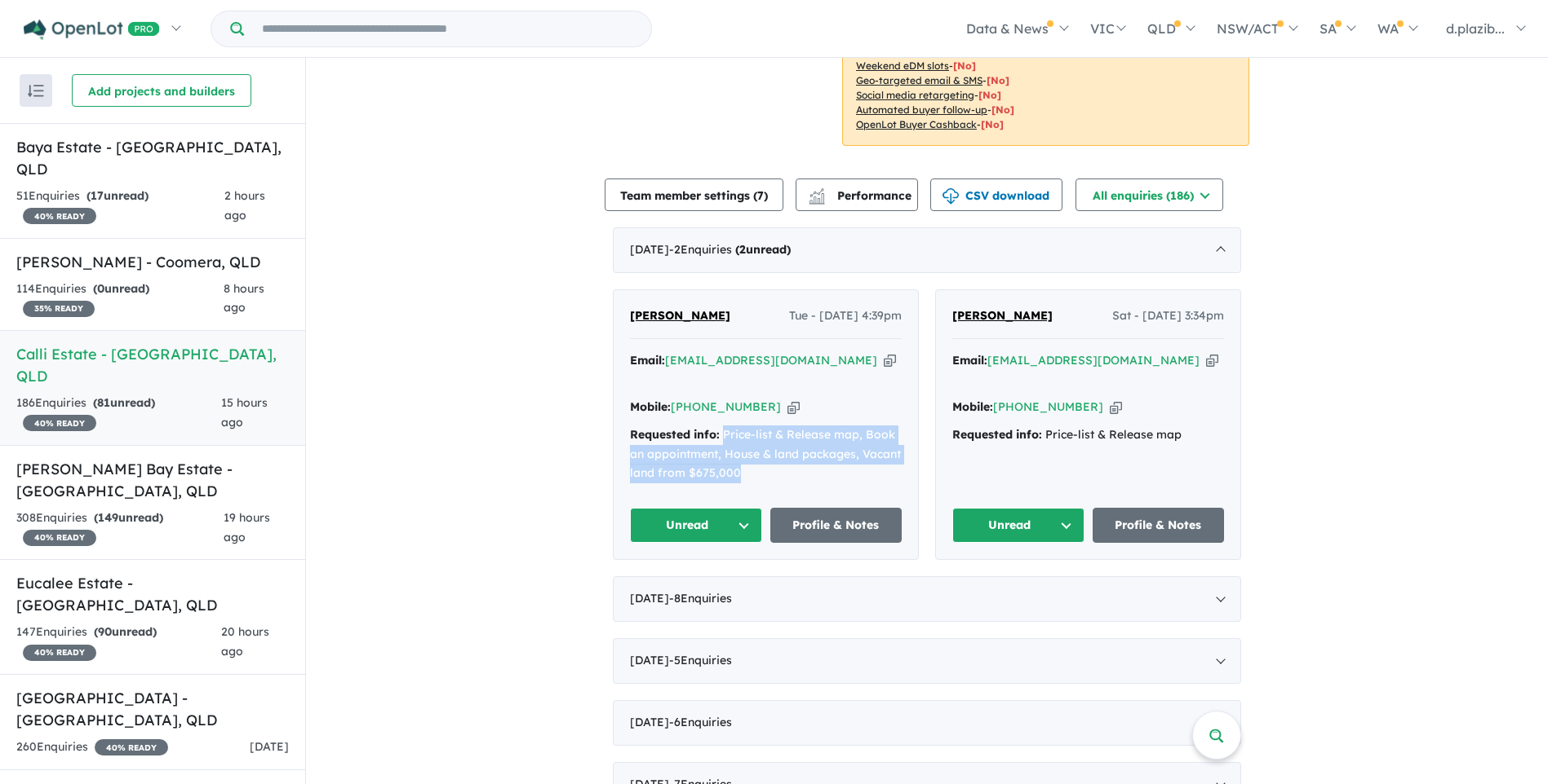
drag, startPoint x: 727, startPoint y: 461, endPoint x: 719, endPoint y: 418, distance: 43.7
click at [719, 426] on div "Requested info: Price-list & Release map, Book an appointment, House & land pac…" at bounding box center [766, 454] width 272 height 58
copy div "Price-list & Release map, Book an appointment, House & land packages, Vacant la…"
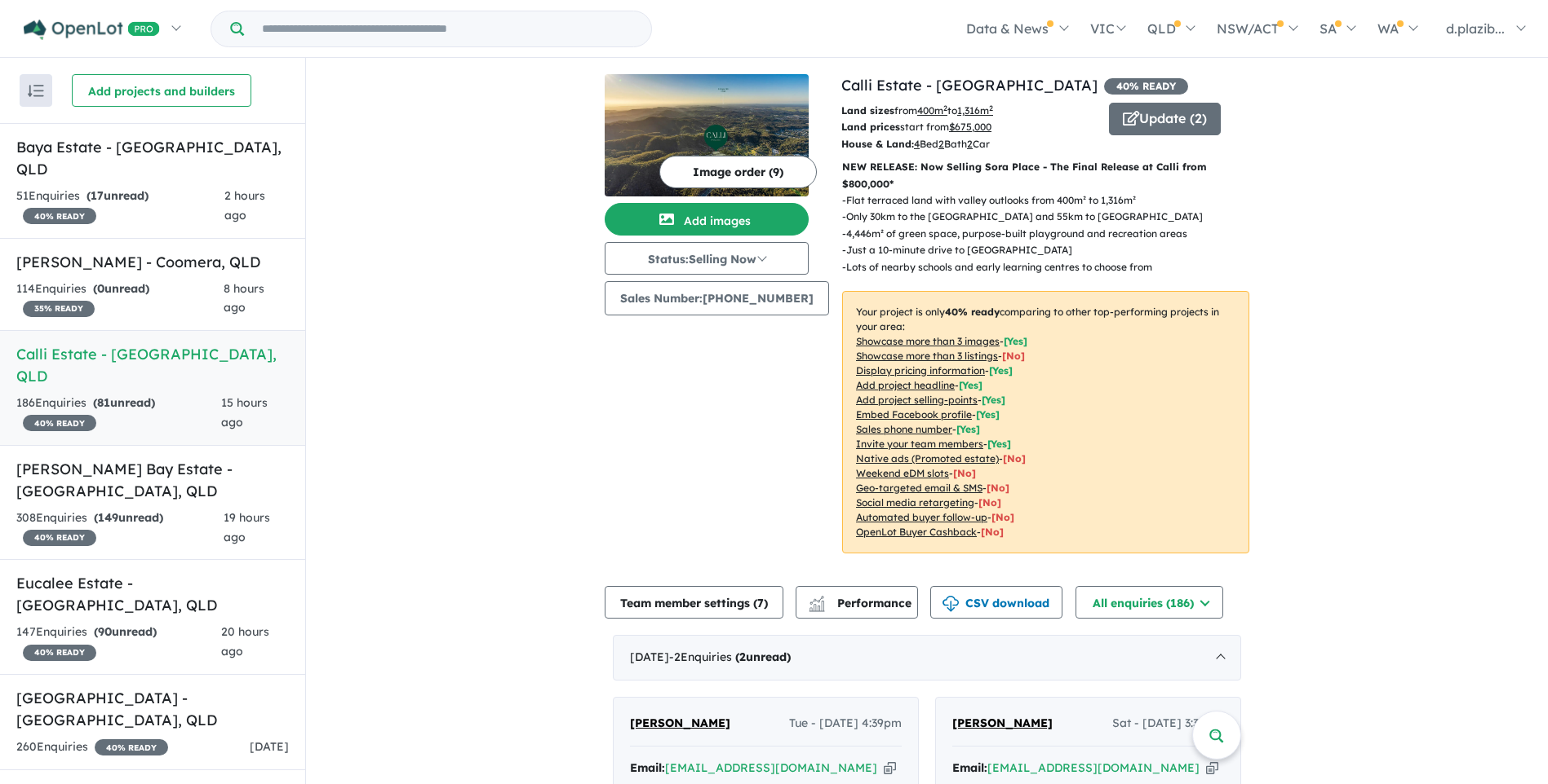
scroll to position [326, 0]
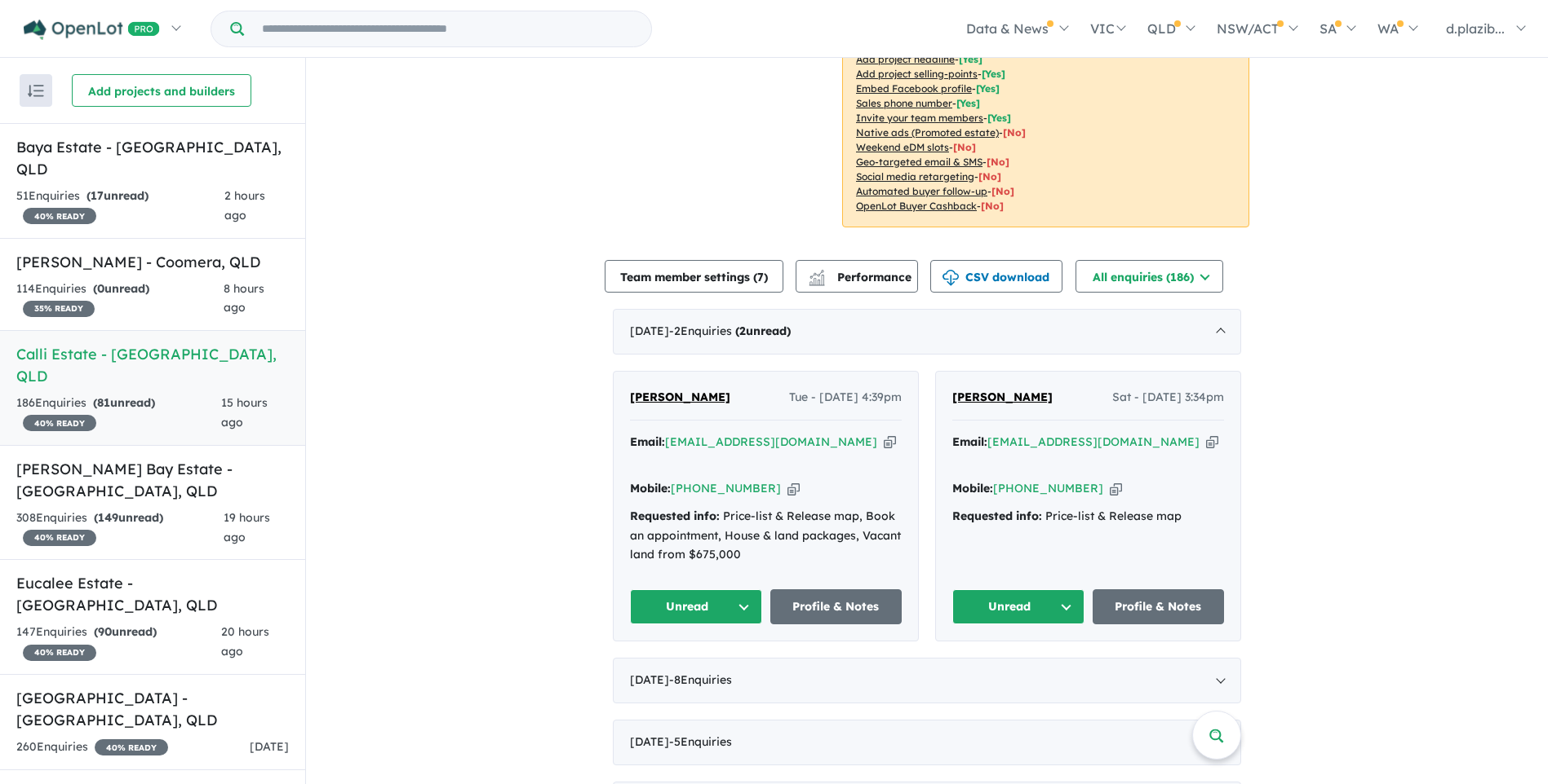
click at [621, 429] on div "[PERSON_NAME] - [DATE] 4:39pm Email: [EMAIL_ADDRESS][DOMAIN_NAME] Copied! Mobil…" at bounding box center [766, 507] width 304 height 270
click at [711, 589] on button "Unread" at bounding box center [696, 607] width 132 height 36
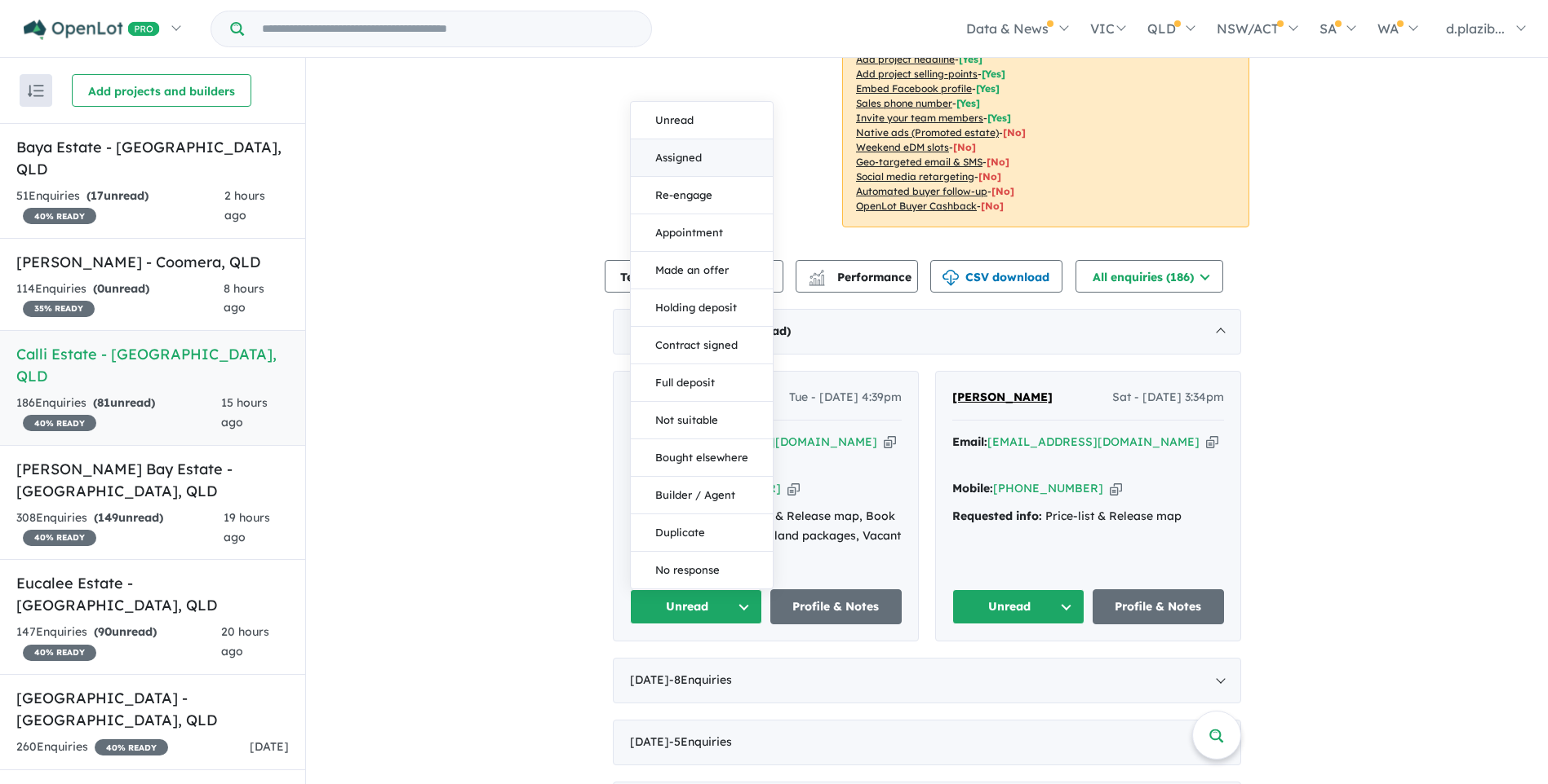
click at [673, 139] on button "Assigned" at bounding box center [701, 158] width 142 height 38
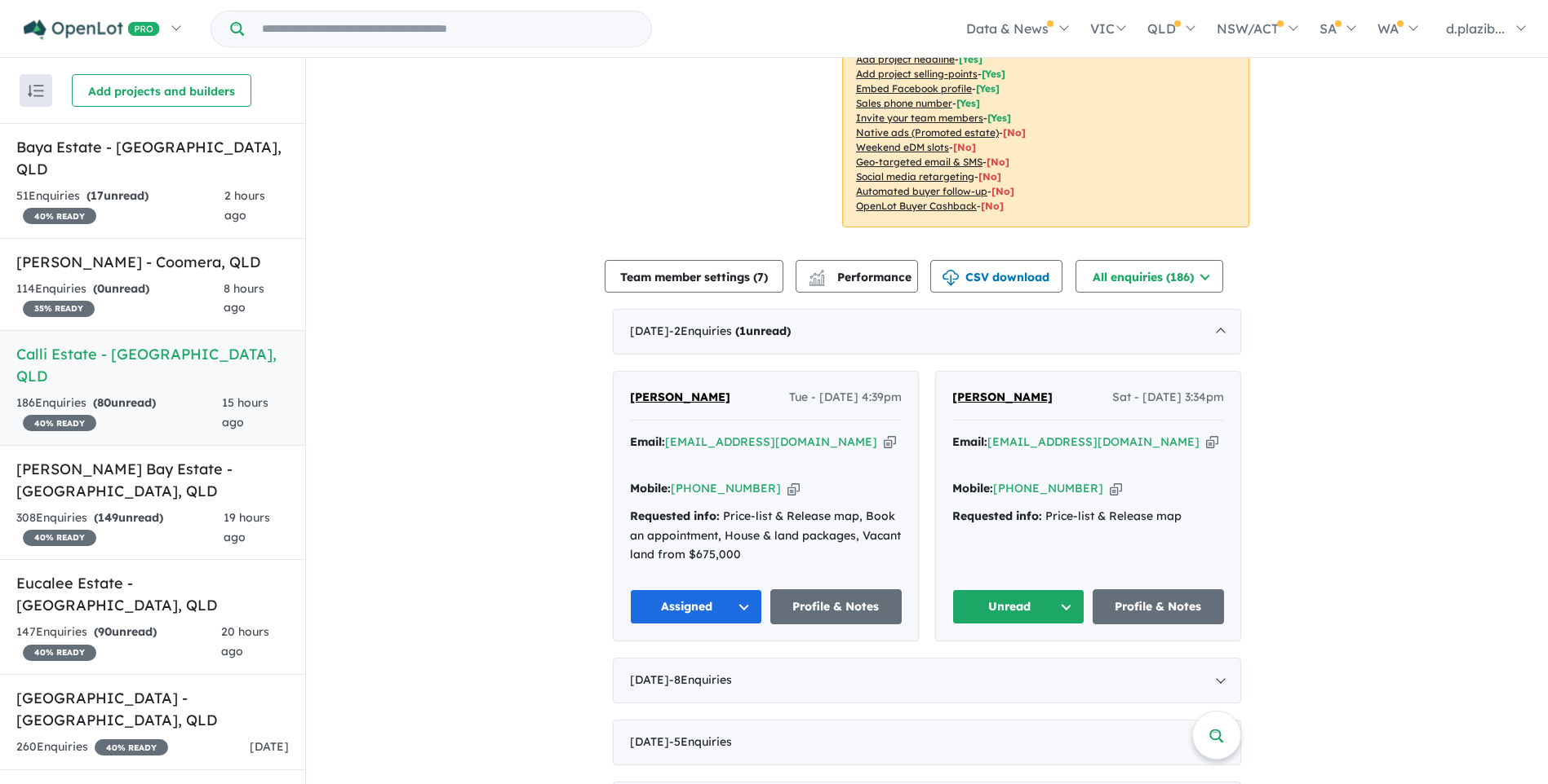
click at [1206, 435] on icon "button" at bounding box center [1212, 441] width 12 height 17
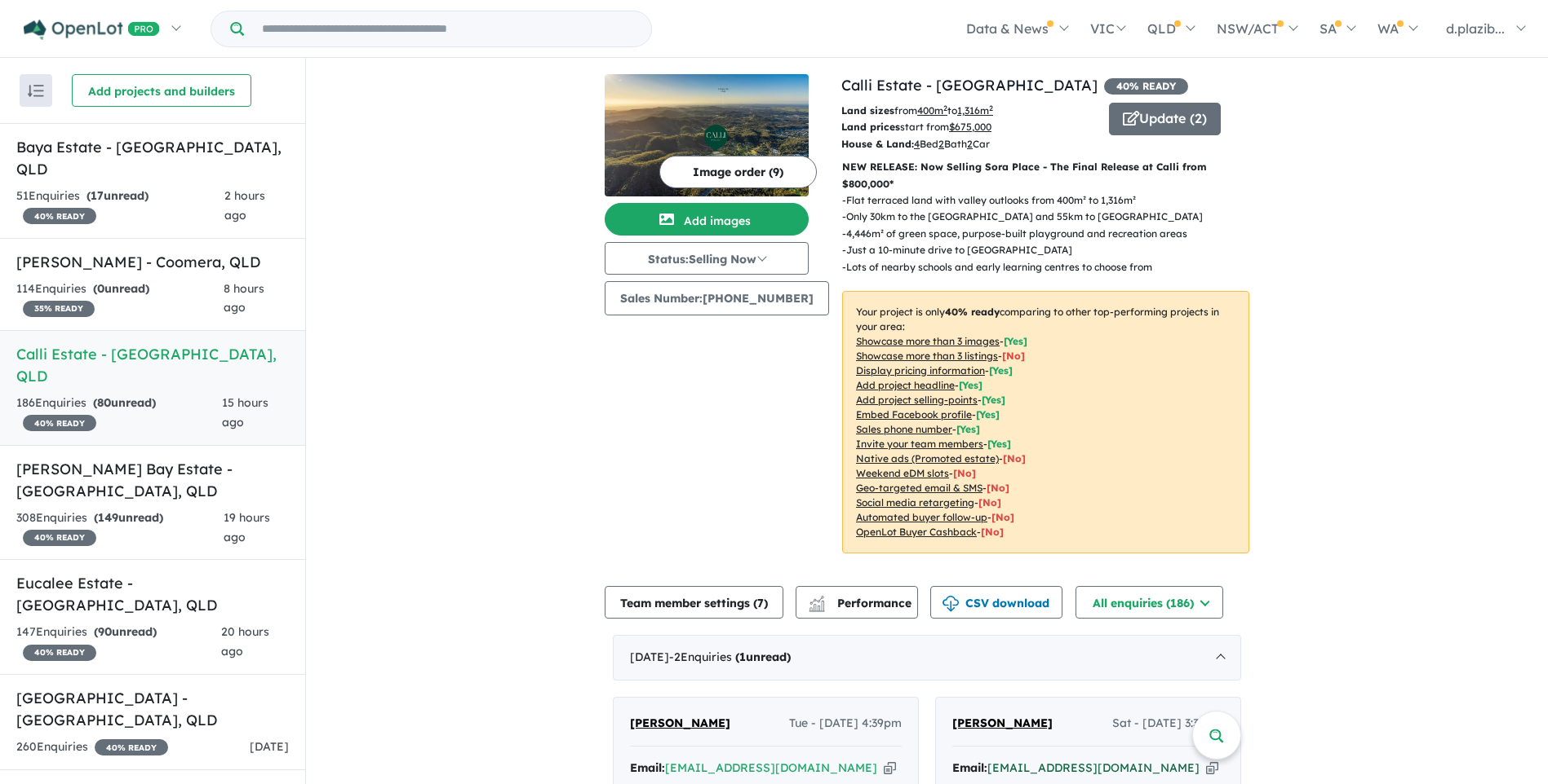
scroll to position [489, 0]
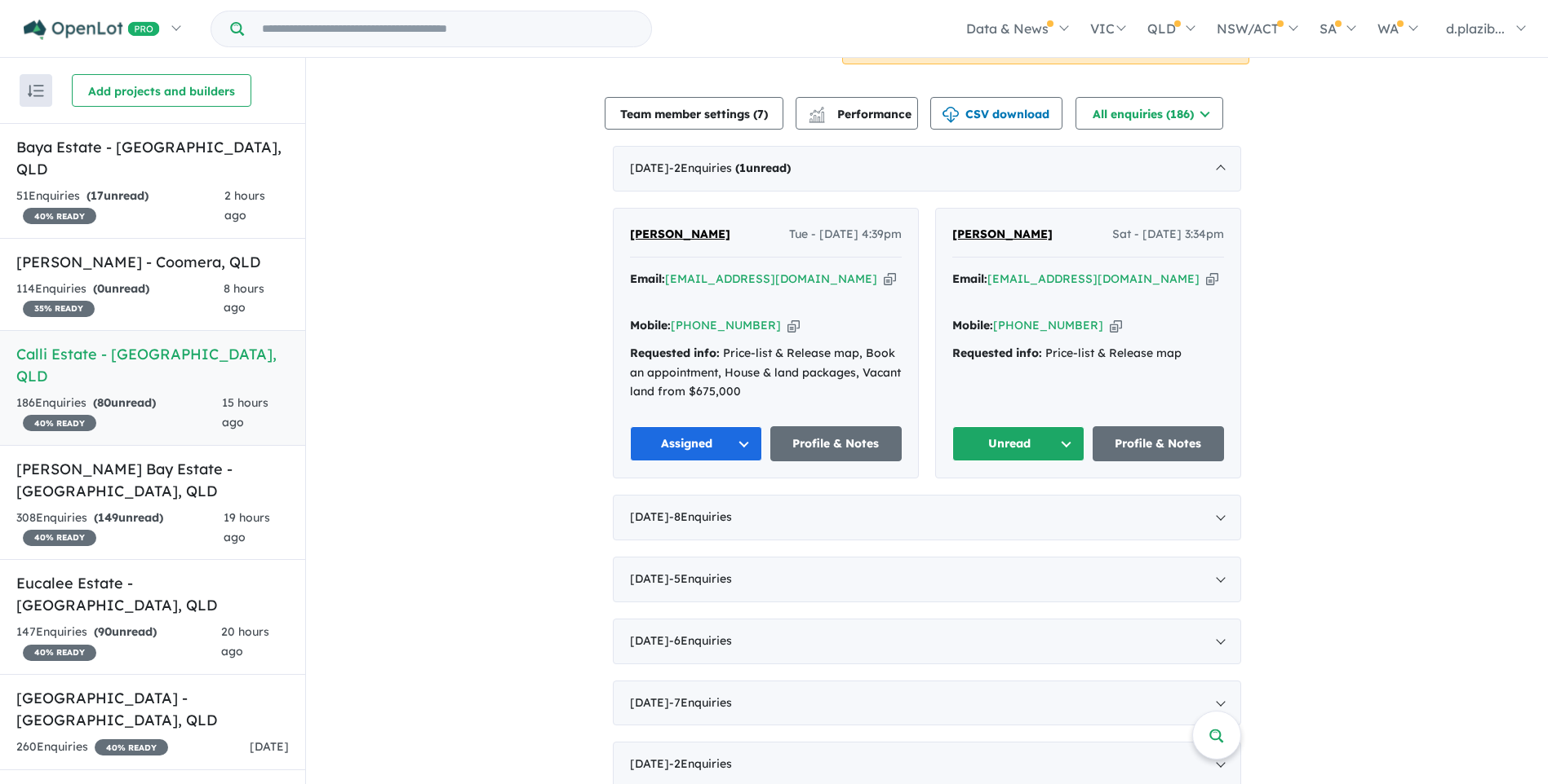
click at [1019, 427] on button "Unread" at bounding box center [1018, 444] width 132 height 36
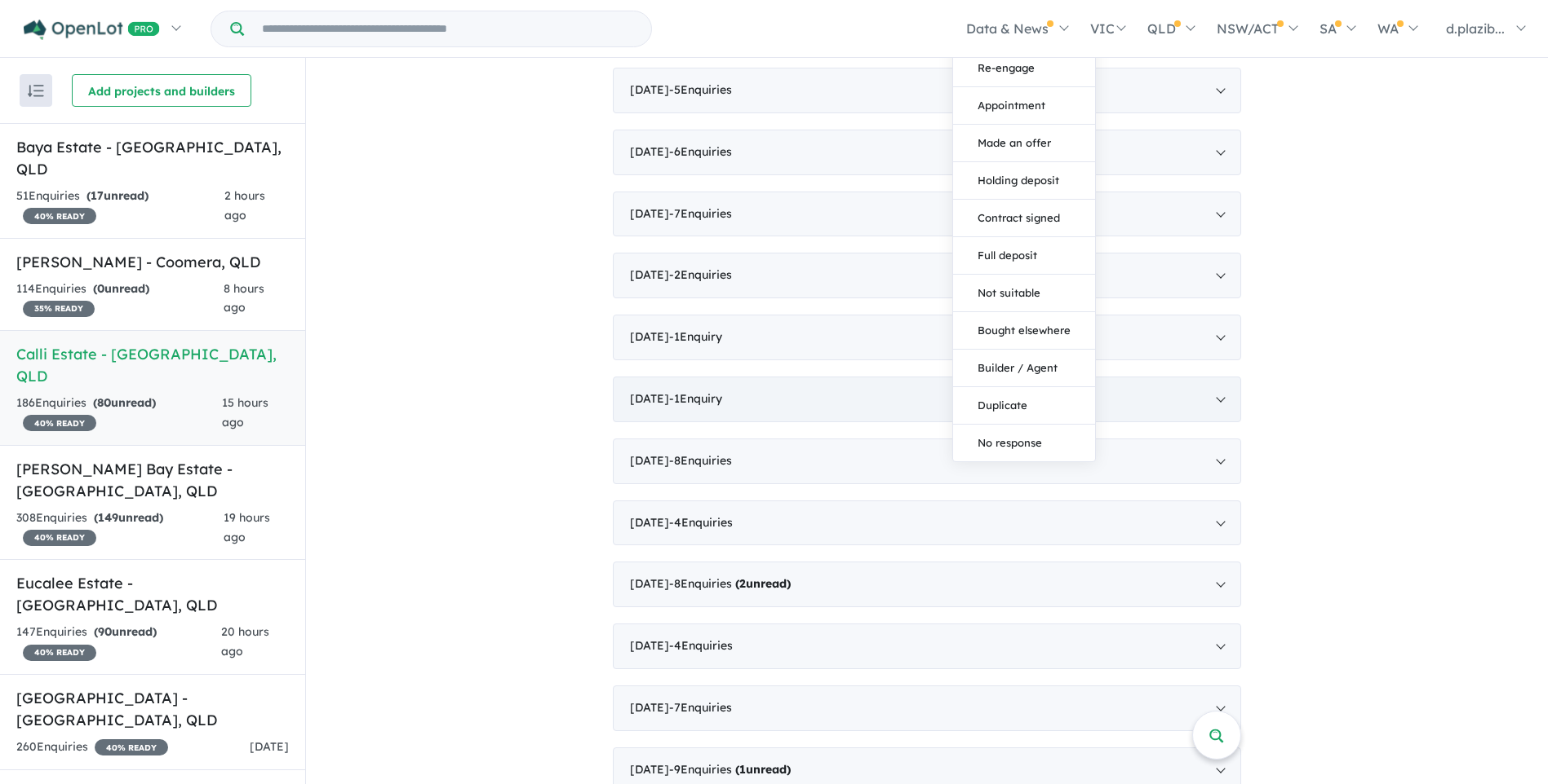
click at [997, 387] on button "Duplicate" at bounding box center [1024, 406] width 142 height 38
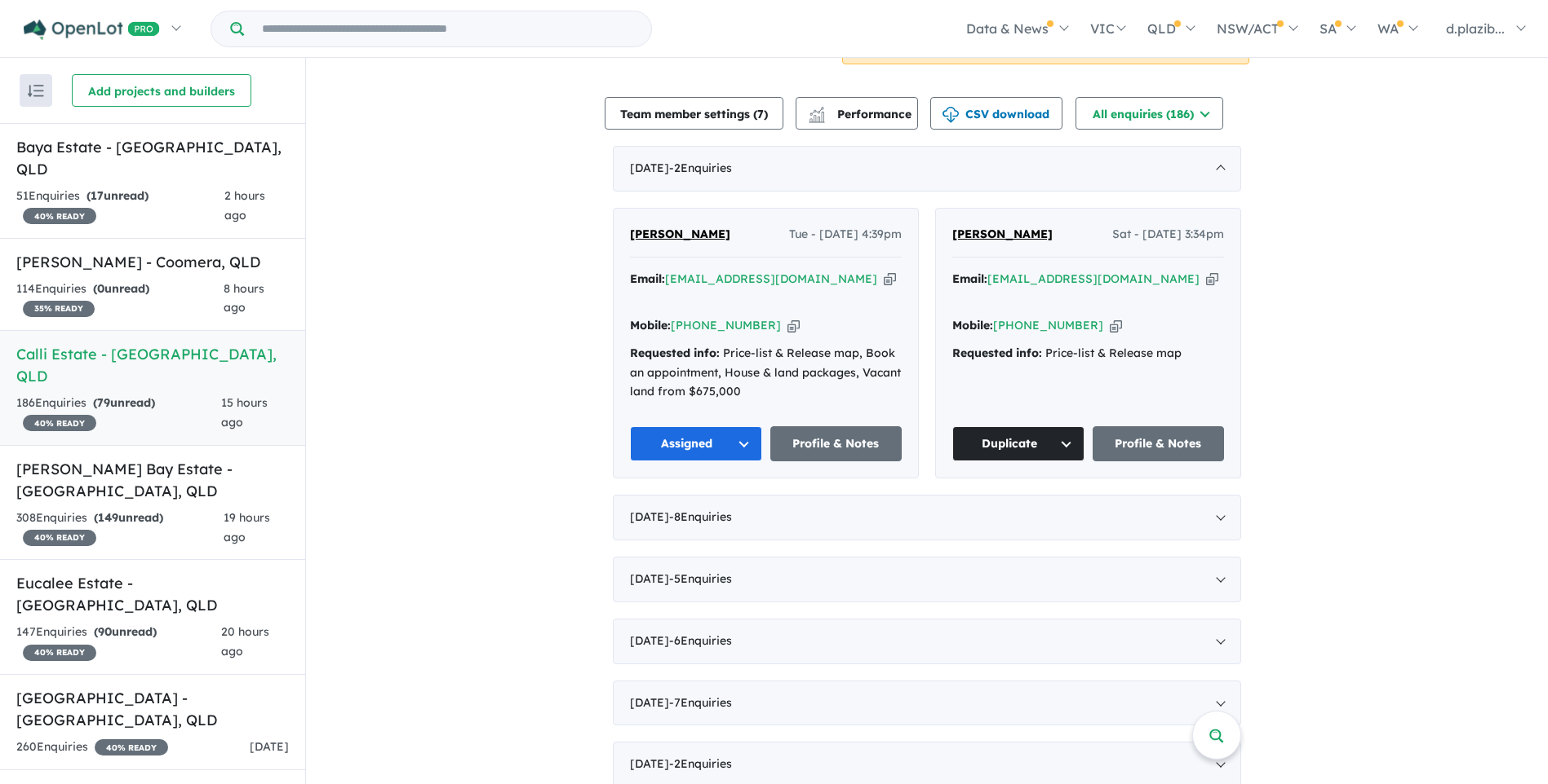
scroll to position [0, 0]
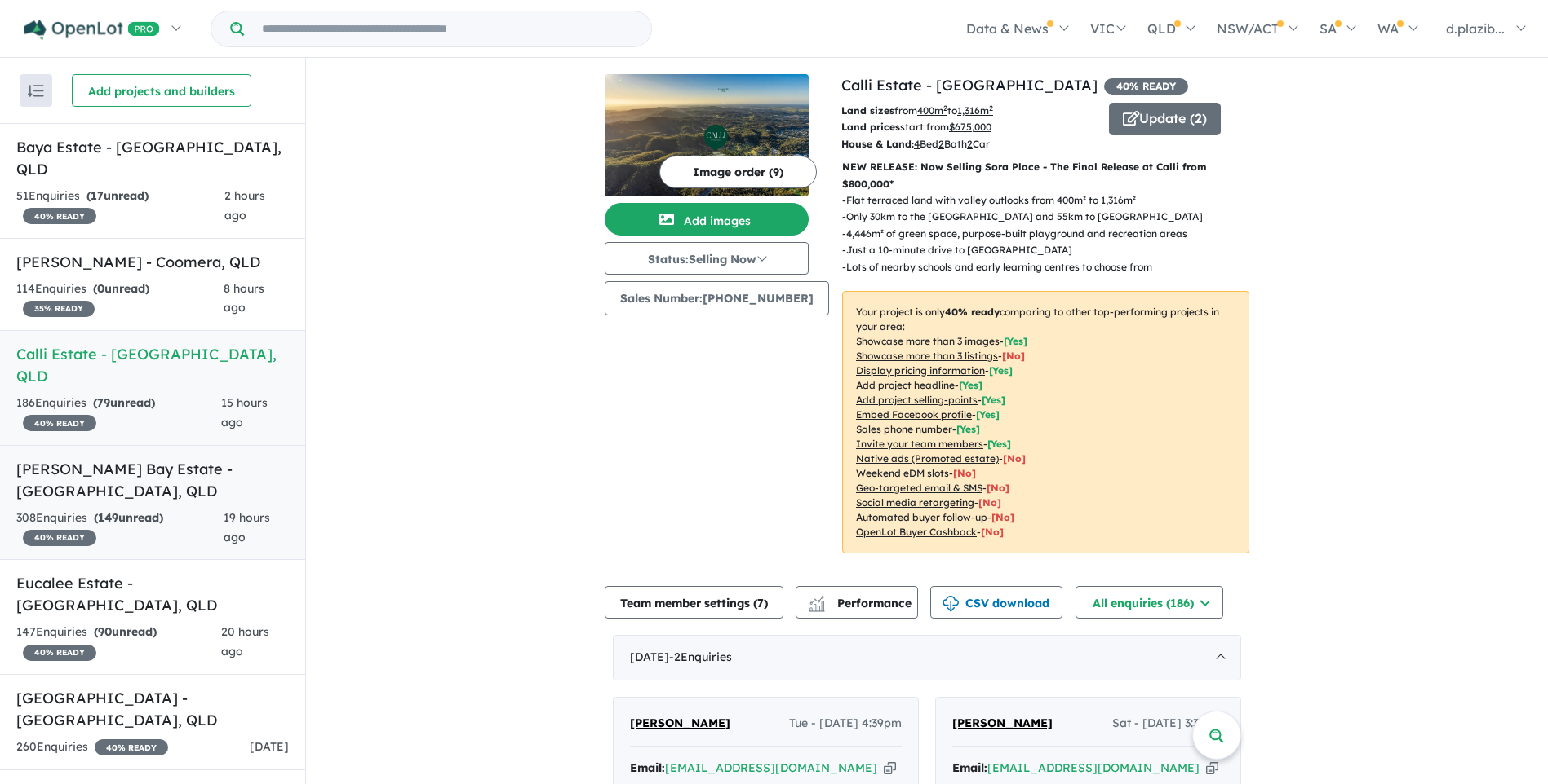
click at [197, 445] on link "[PERSON_NAME] Bay Estate - [GEOGRAPHIC_DATA] , QLD 308 Enquir ies ( 149 unread)…" at bounding box center [152, 503] width 305 height 116
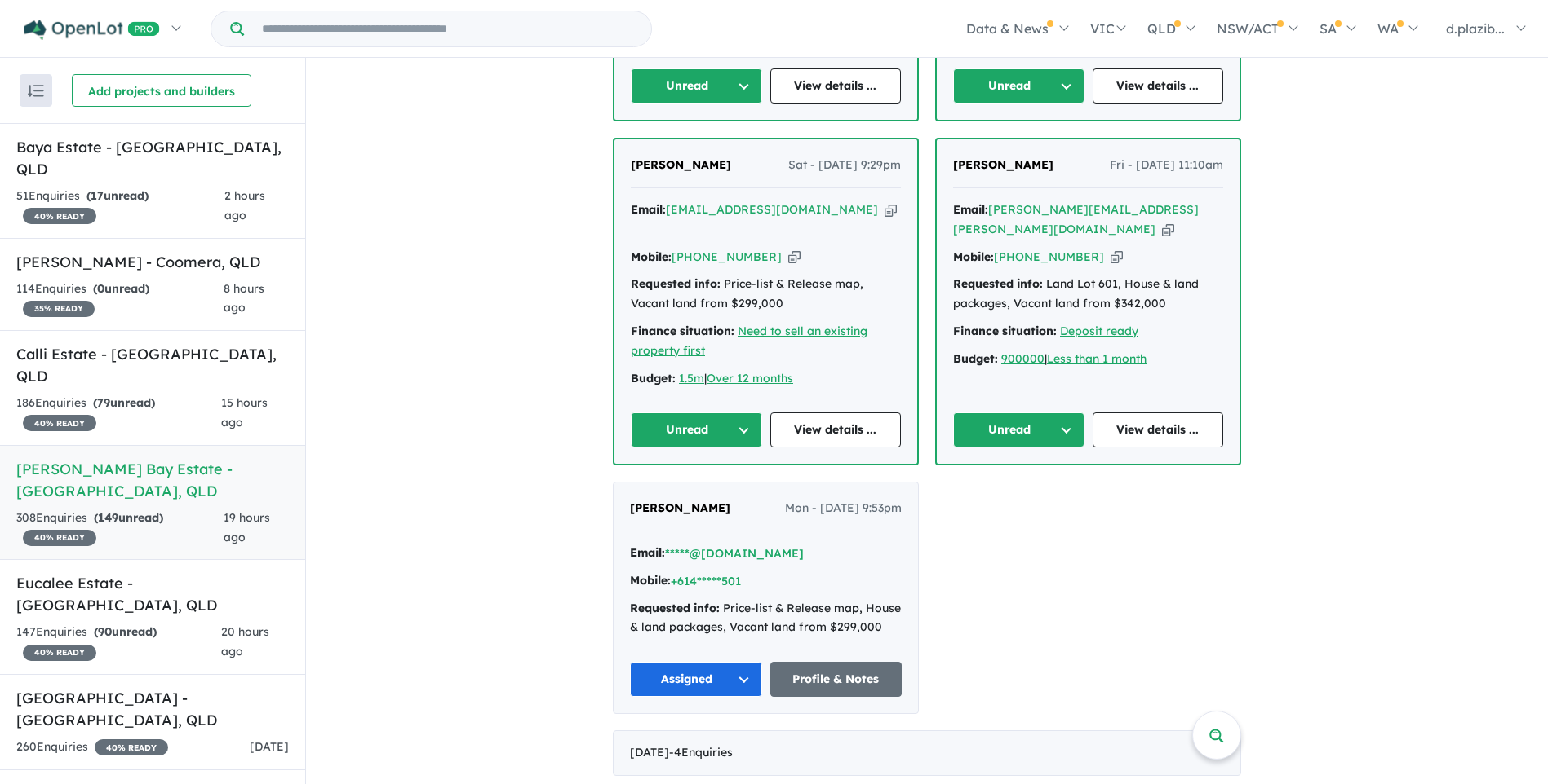
scroll to position [472, 0]
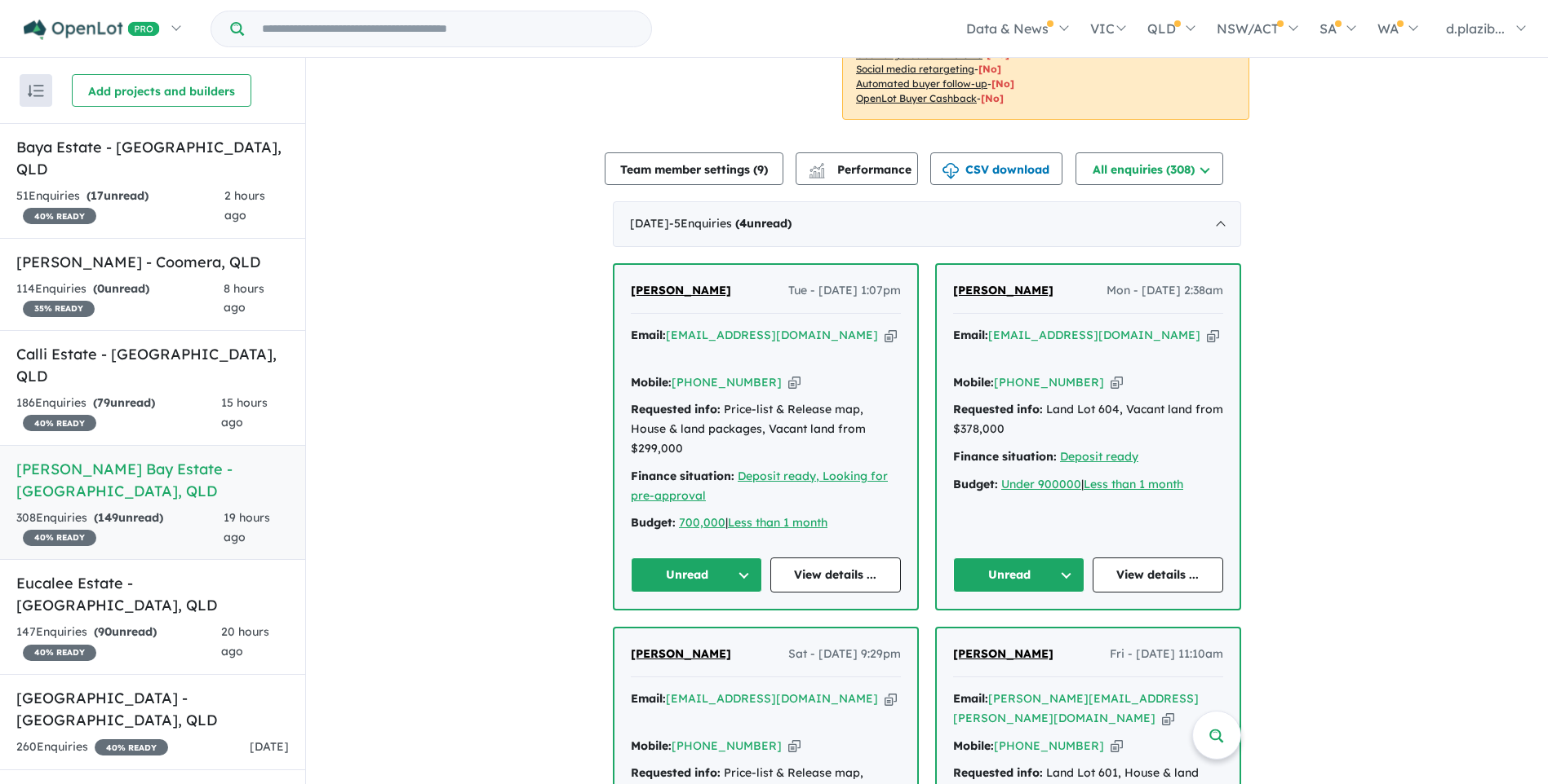
click at [822, 326] on div "Email: [EMAIL_ADDRESS][DOMAIN_NAME] Copied!" at bounding box center [765, 346] width 270 height 39
click at [884, 327] on icon "button" at bounding box center [890, 335] width 12 height 17
click at [788, 374] on icon "button" at bounding box center [794, 382] width 12 height 17
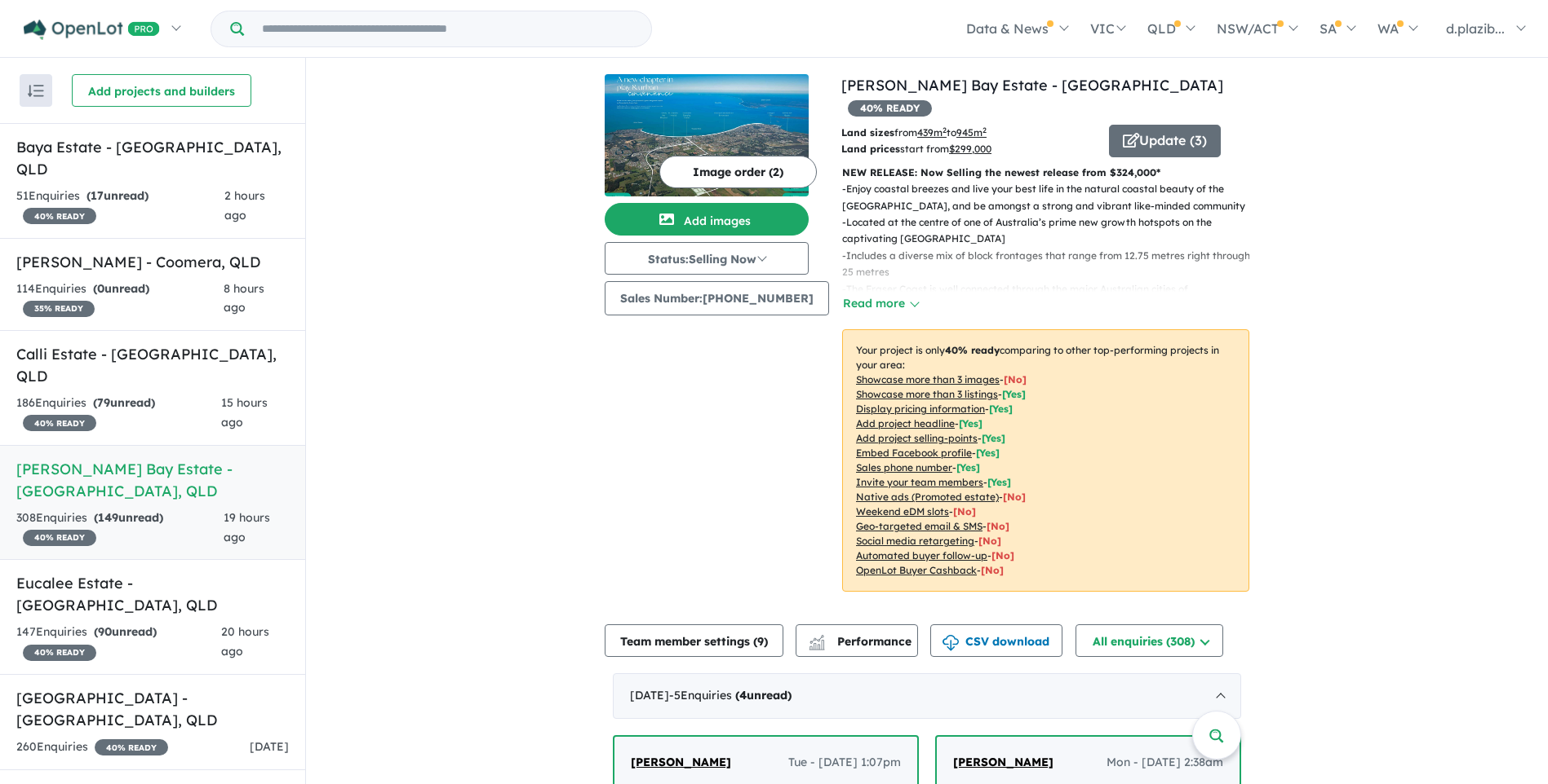
scroll to position [408, 0]
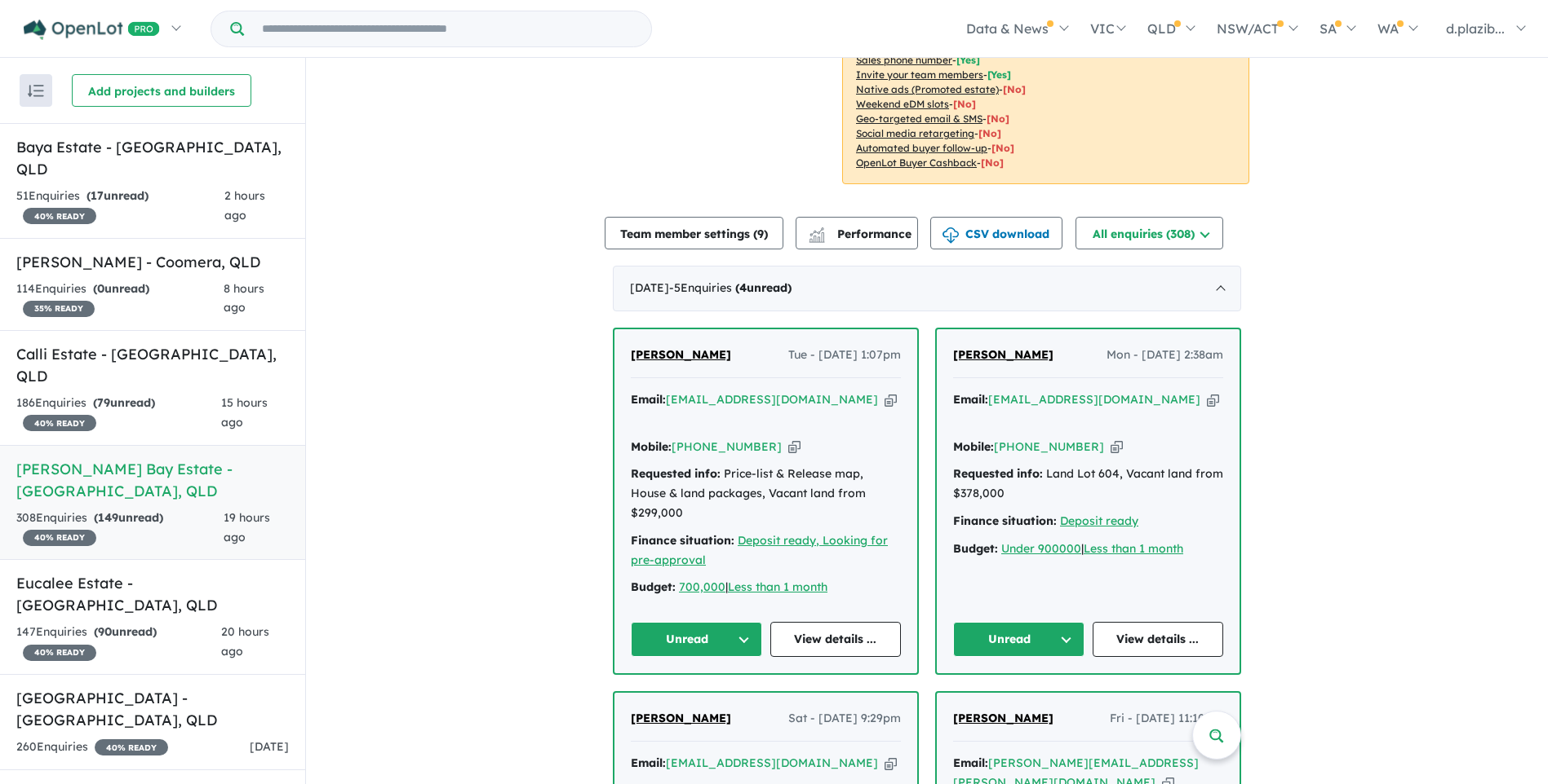
click at [677, 622] on button "Unread" at bounding box center [695, 640] width 131 height 36
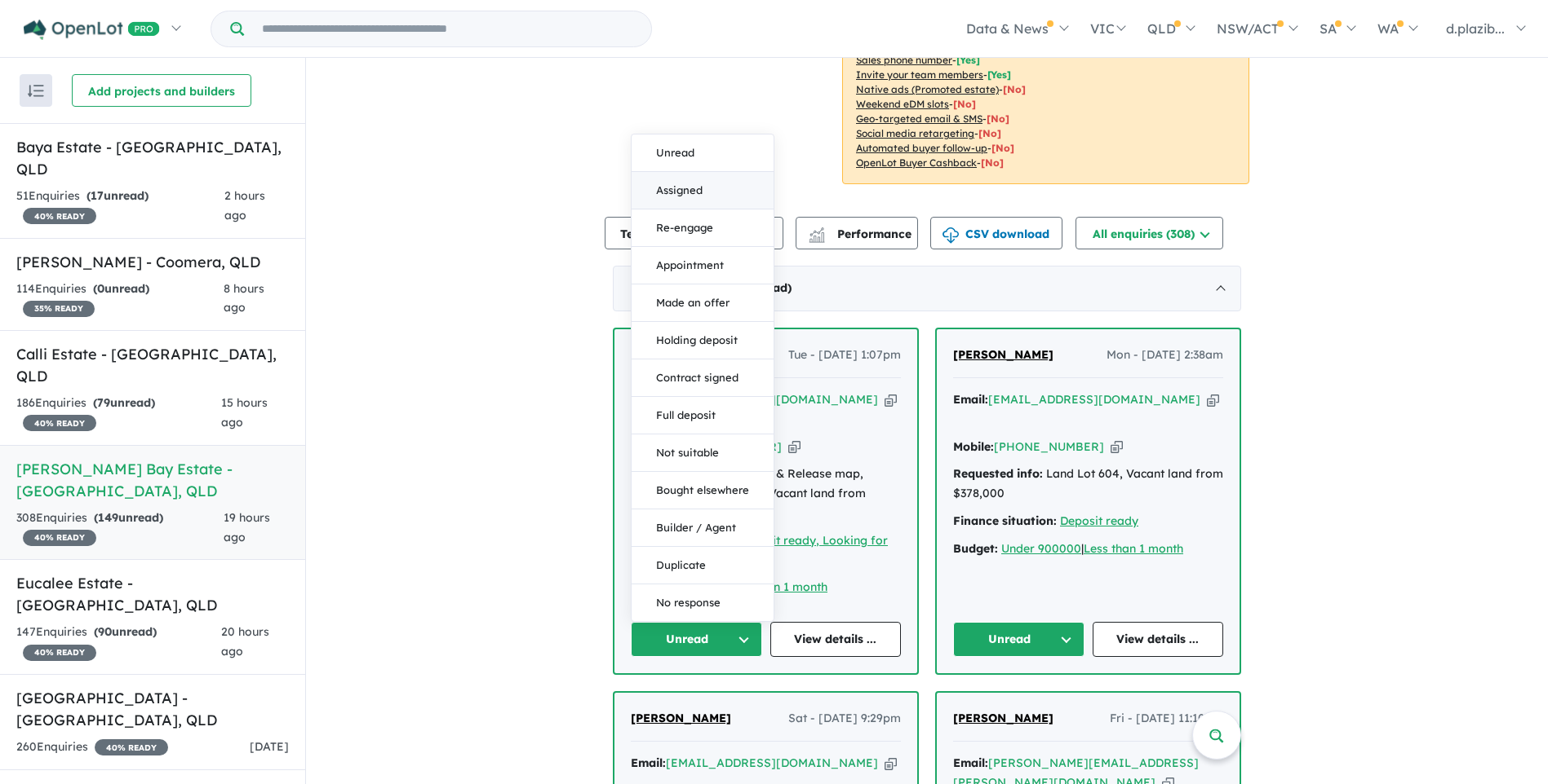
click at [709, 172] on button "Assigned" at bounding box center [702, 191] width 142 height 38
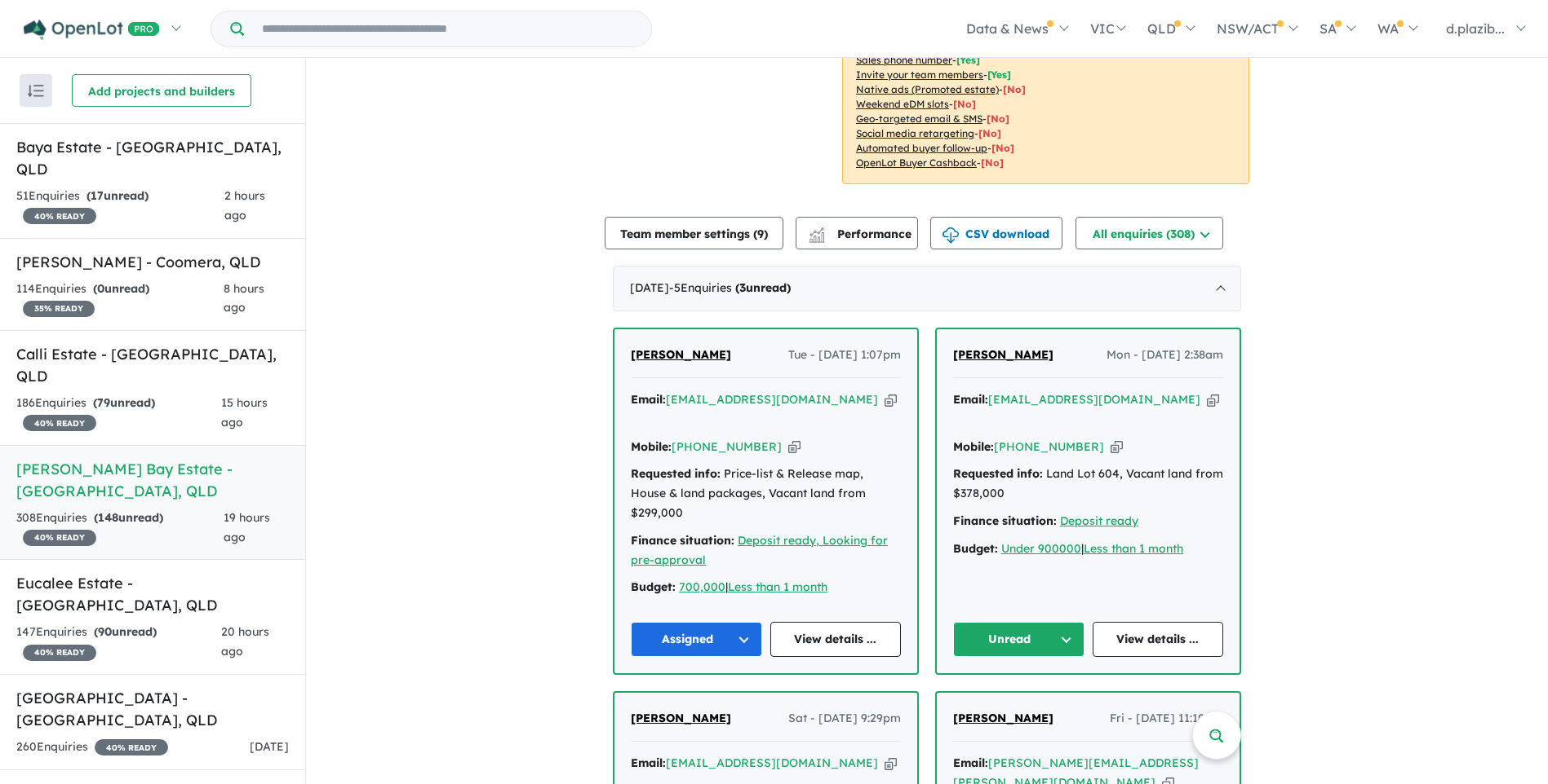
click at [1206, 391] on icon "button" at bounding box center [1212, 399] width 12 height 17
click at [1110, 438] on icon "button" at bounding box center [1116, 446] width 12 height 17
click at [1020, 622] on button "Unread" at bounding box center [1018, 640] width 131 height 36
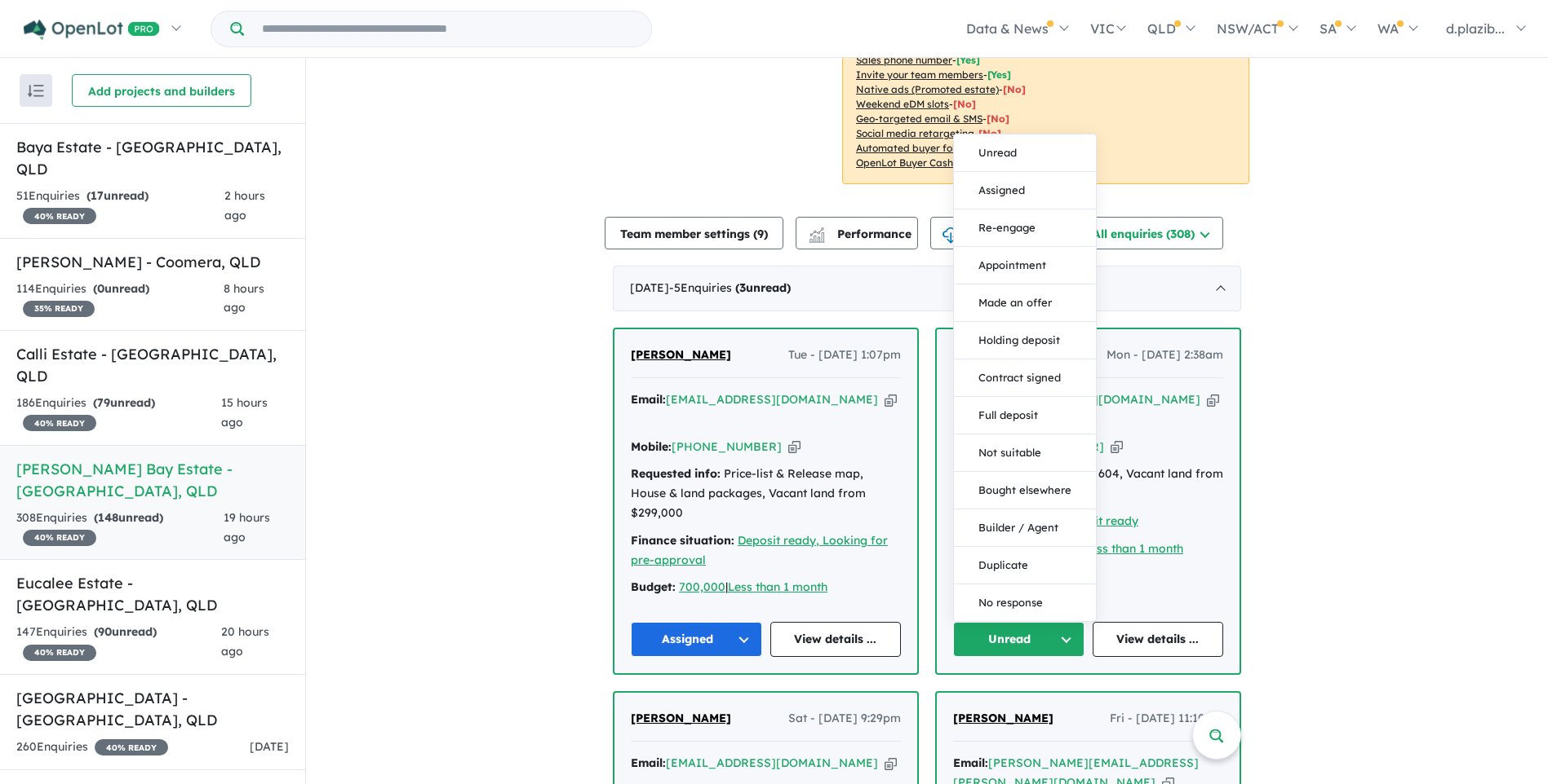
scroll to position [0, 0]
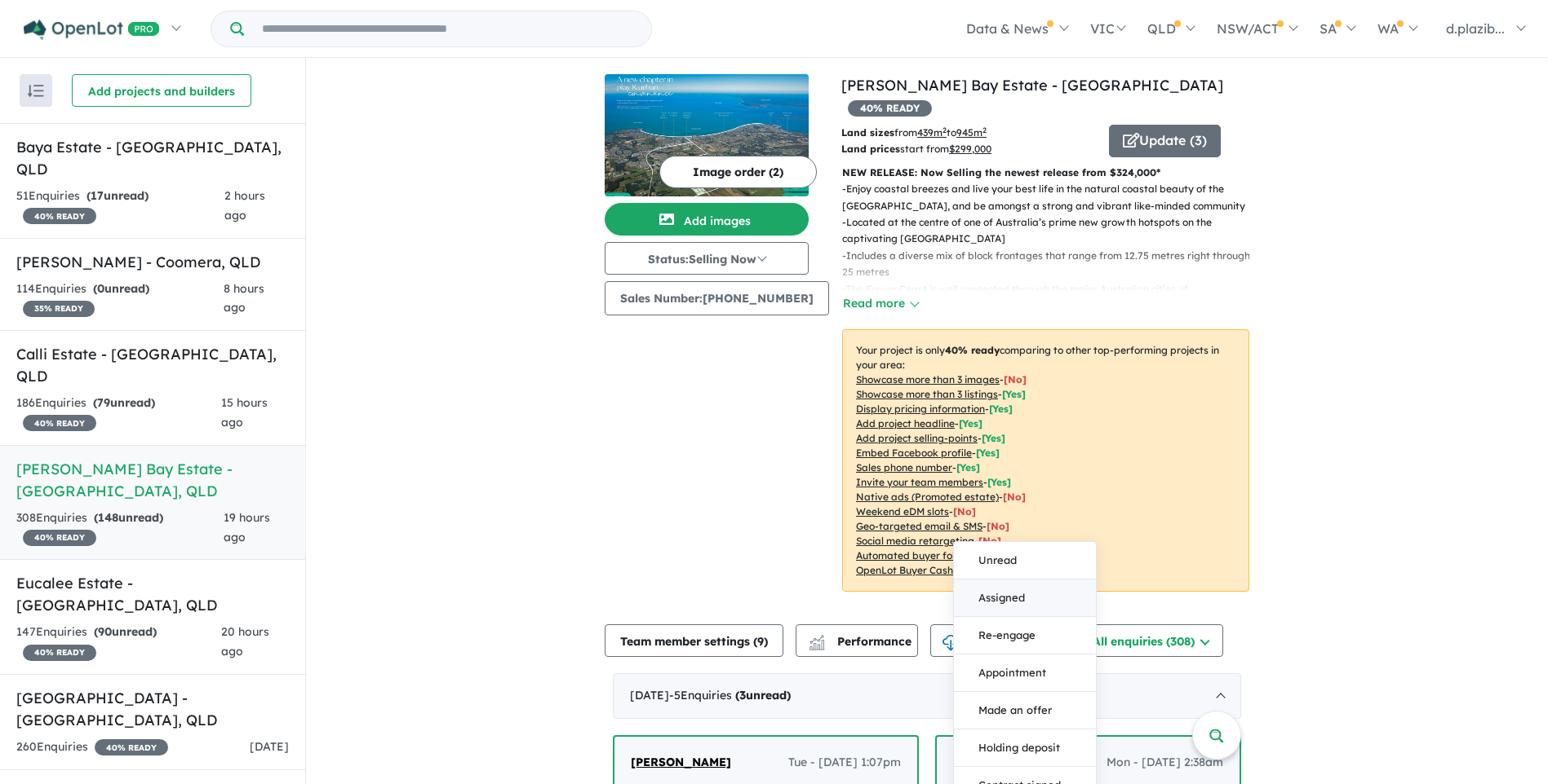
click at [1018, 580] on button "Assigned" at bounding box center [1024, 598] width 142 height 38
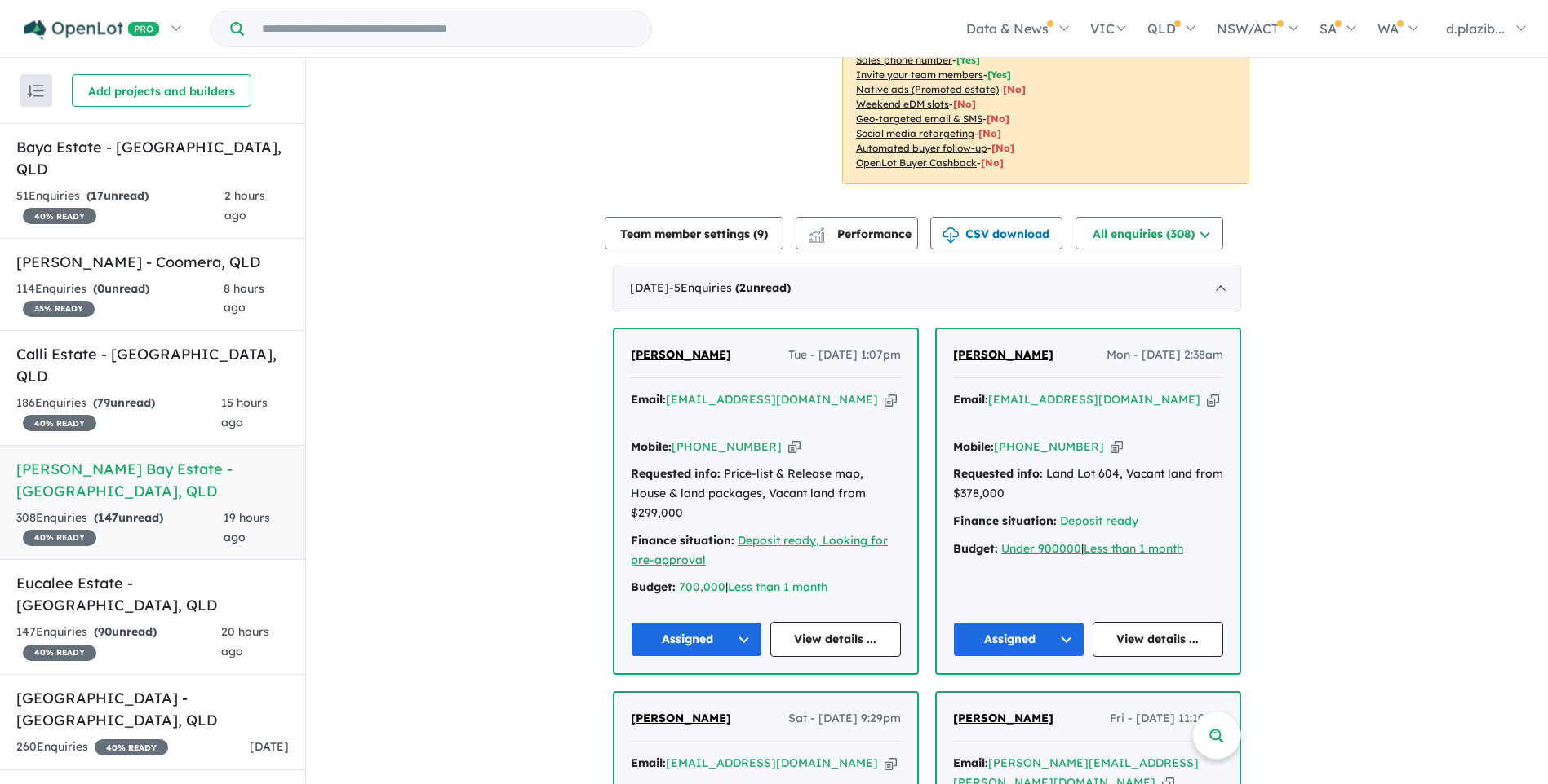
scroll to position [816, 0]
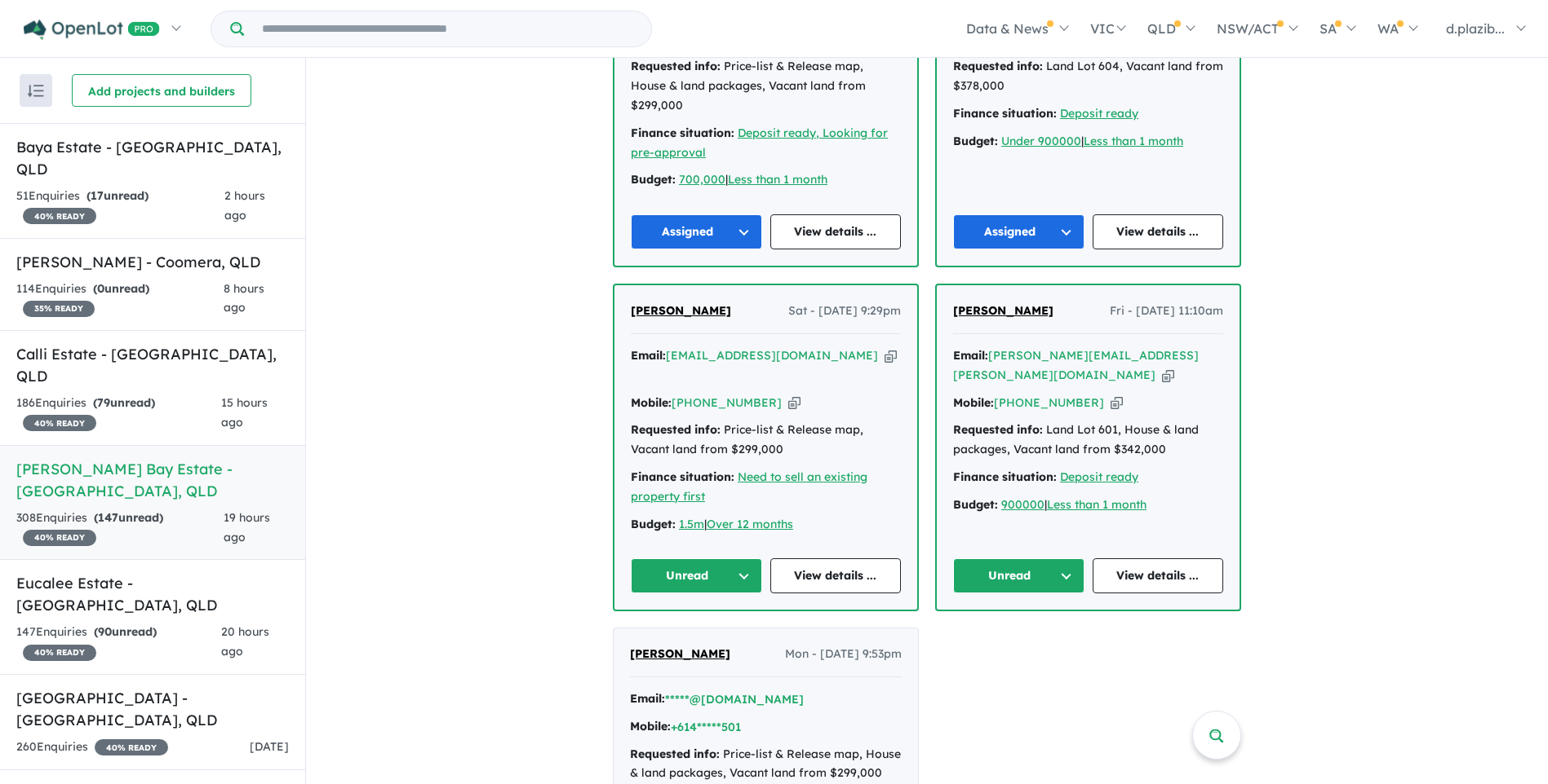
click at [884, 348] on icon "button" at bounding box center [890, 355] width 12 height 17
click at [807, 347] on div "Email: [EMAIL_ADDRESS][DOMAIN_NAME] Copied!" at bounding box center [765, 366] width 270 height 39
click at [884, 348] on icon "button" at bounding box center [890, 355] width 12 height 17
click at [788, 395] on icon "button" at bounding box center [794, 403] width 12 height 17
click at [660, 559] on button "Unread" at bounding box center [695, 577] width 131 height 36
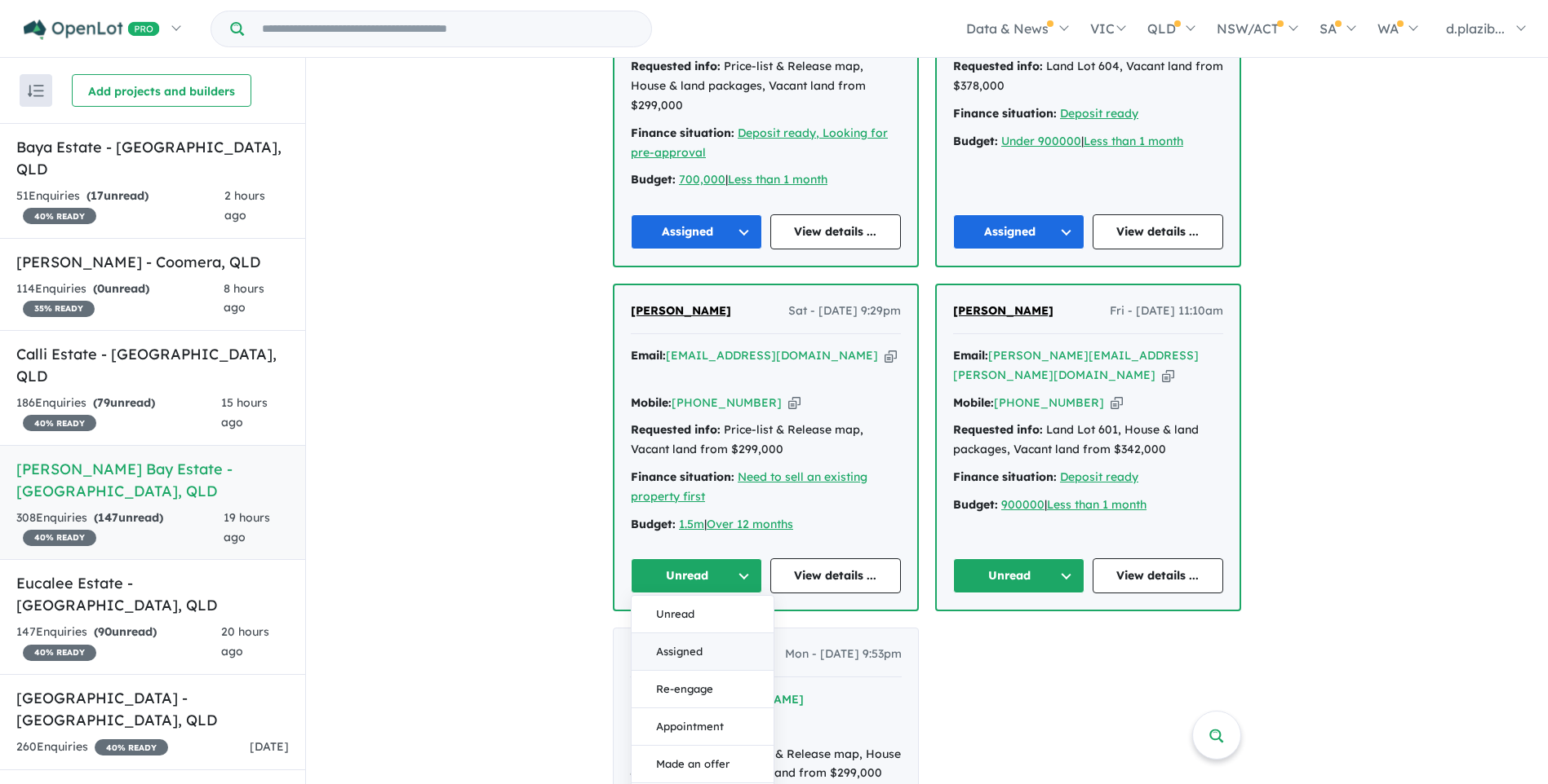
click at [748, 634] on button "Assigned" at bounding box center [702, 653] width 142 height 38
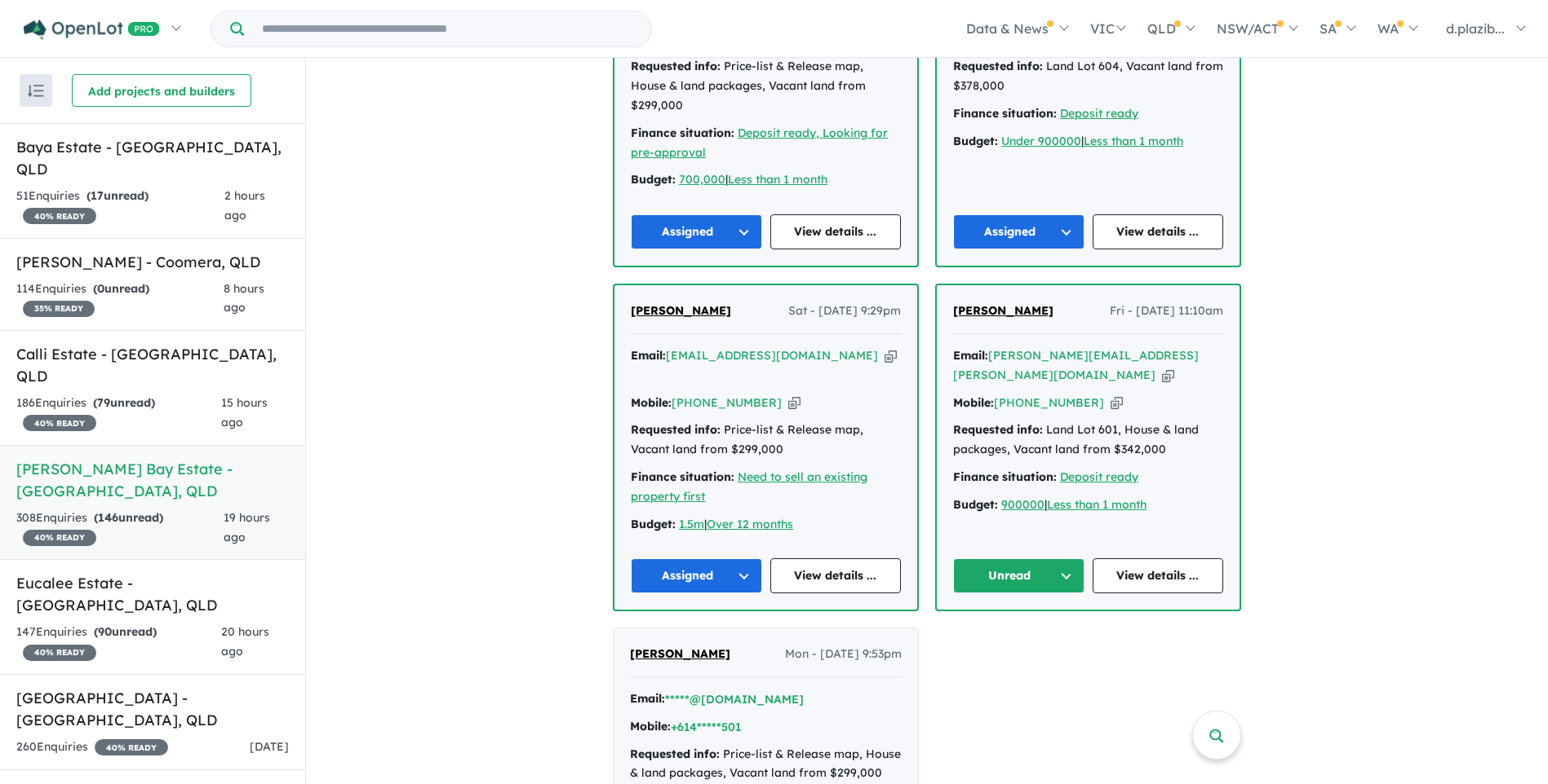
click at [1162, 367] on icon "button" at bounding box center [1168, 375] width 12 height 17
click at [1110, 395] on icon "button" at bounding box center [1116, 403] width 12 height 17
drag, startPoint x: 989, startPoint y: 504, endPoint x: 993, endPoint y: 512, distance: 8.9
click at [989, 559] on button "Unread" at bounding box center [1018, 577] width 131 height 36
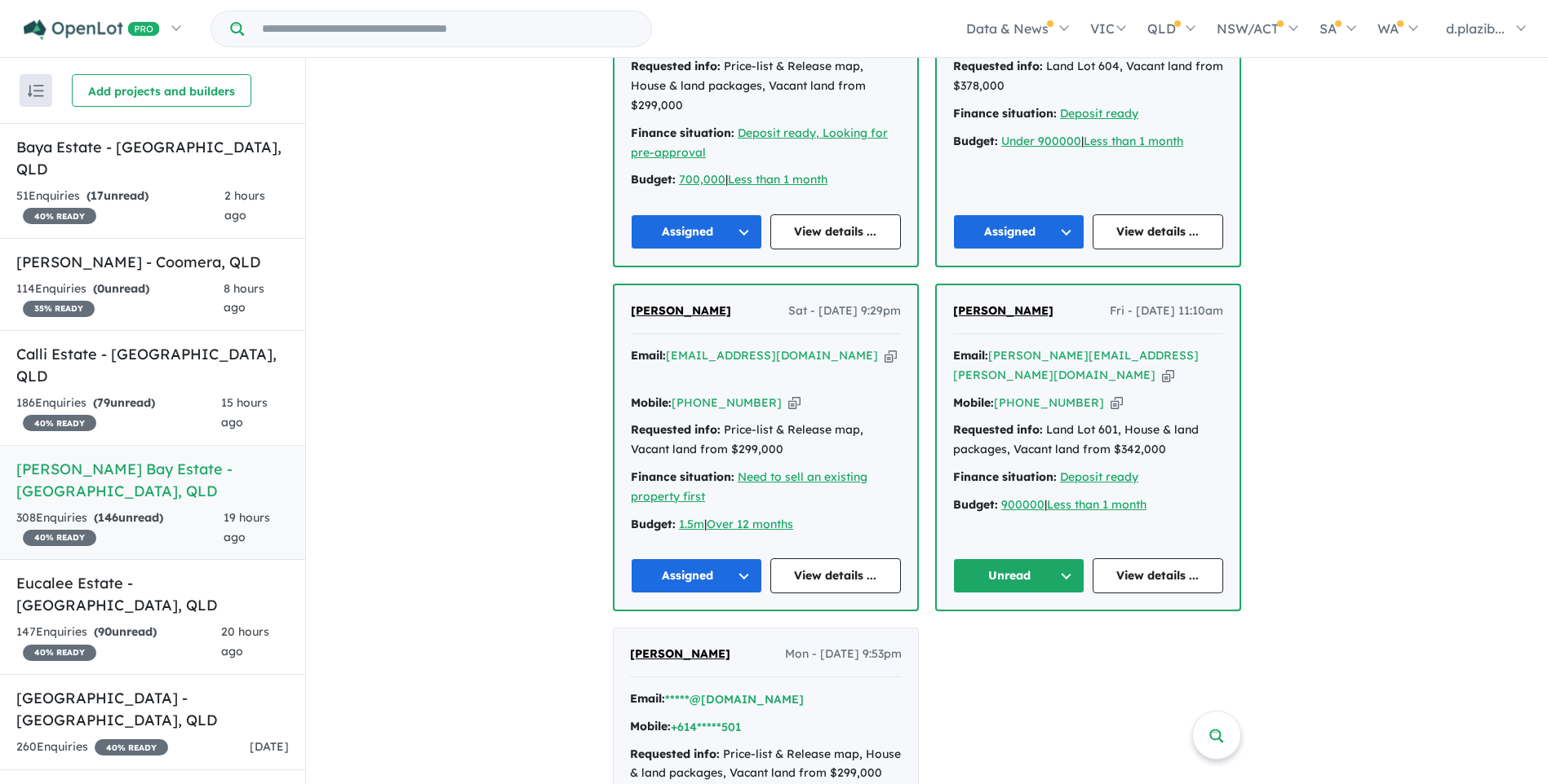
click at [1162, 367] on icon "button" at bounding box center [1168, 375] width 12 height 17
click at [1110, 395] on icon "button" at bounding box center [1116, 403] width 12 height 17
drag, startPoint x: 1140, startPoint y: 369, endPoint x: 1042, endPoint y: 353, distance: 99.3
click at [1042, 421] on div "Requested info: Land Lot 601, House & land packages, Vacant land from $342,000" at bounding box center [1088, 440] width 270 height 39
copy div "Land Lot 601, House & land packages, Vacant land from $342,000"
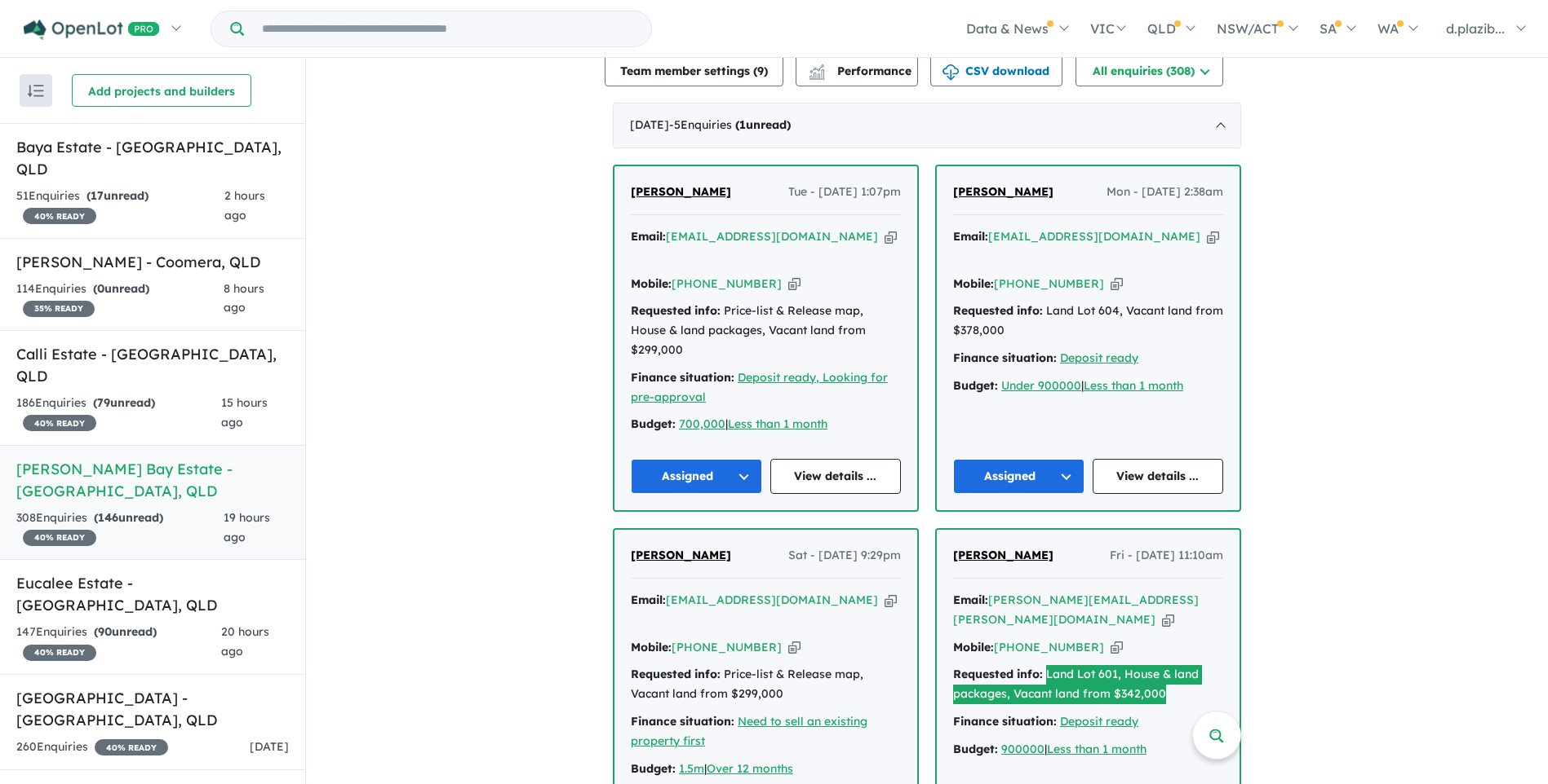
scroll to position [979, 0]
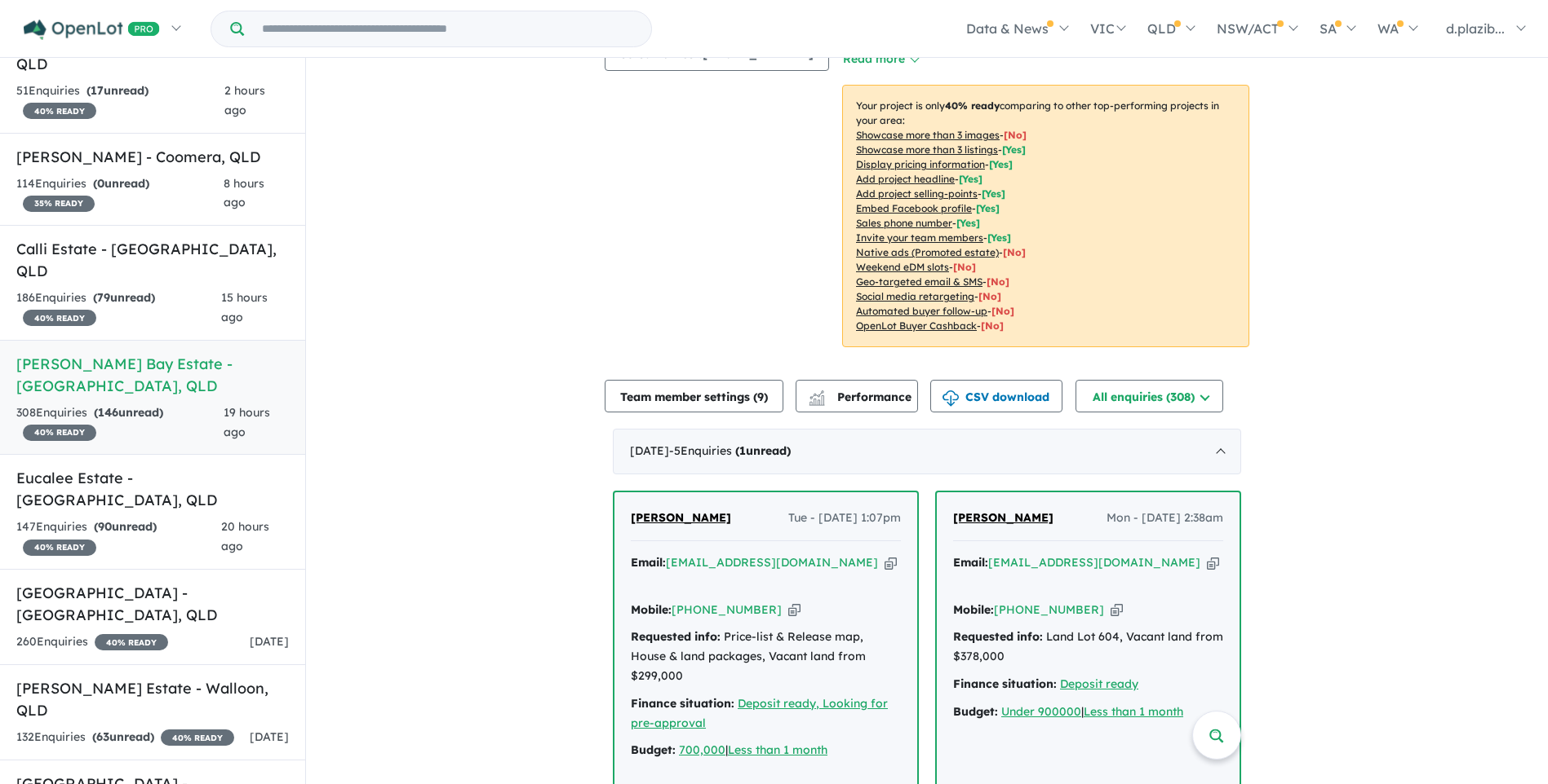
scroll to position [653, 0]
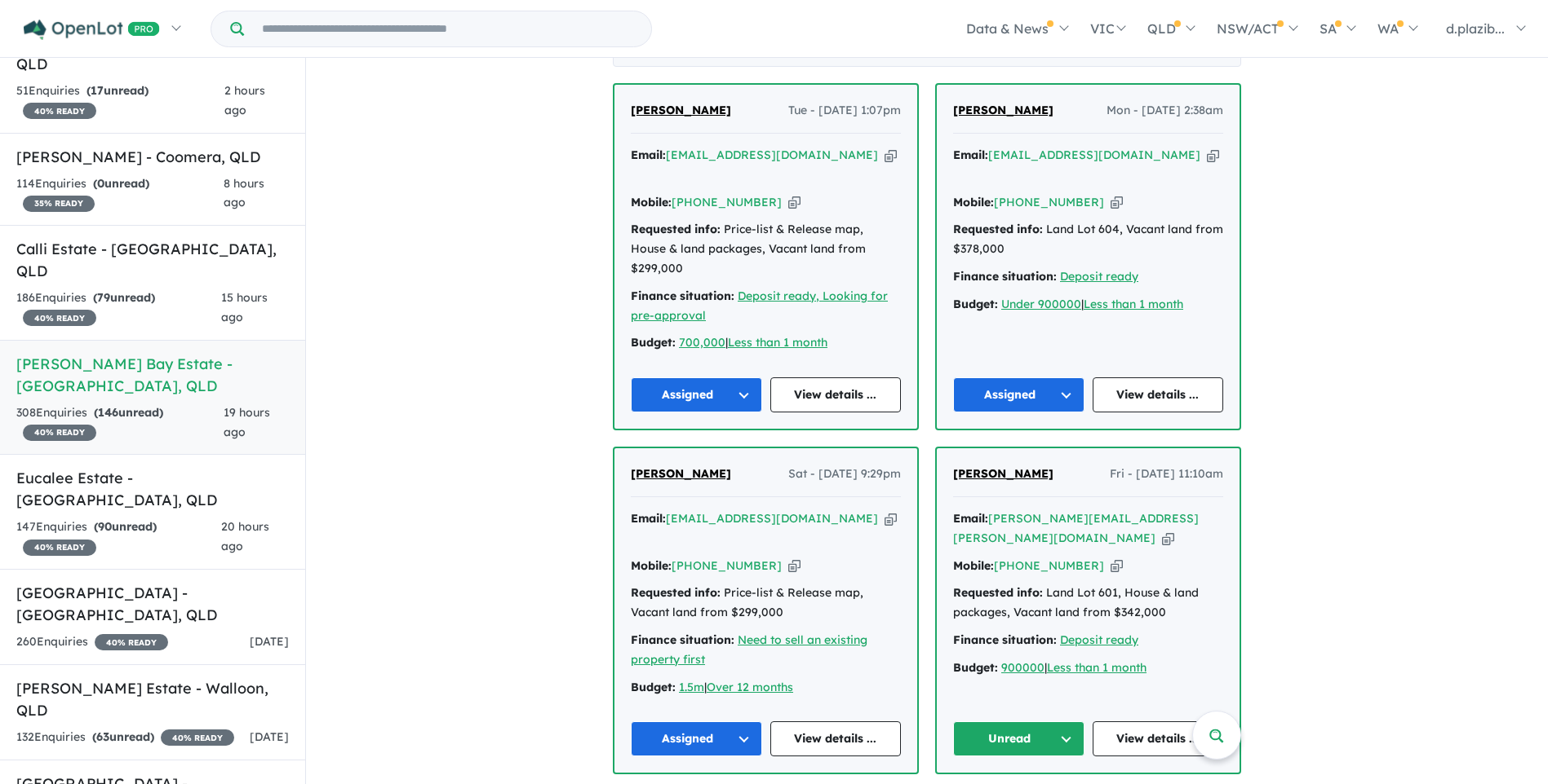
click at [1017, 722] on button "Unread" at bounding box center [1018, 740] width 131 height 36
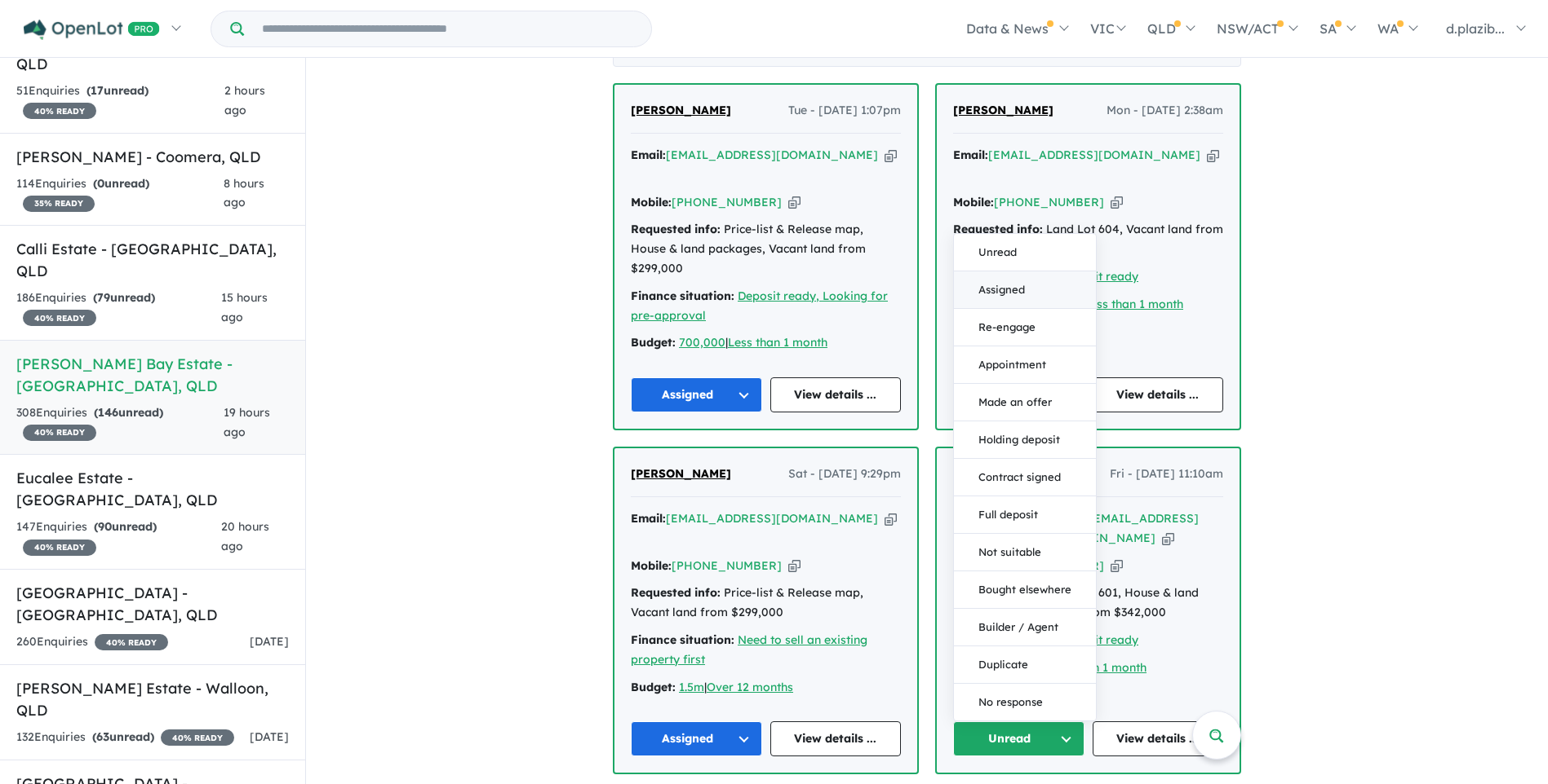
drag, startPoint x: 1010, startPoint y: 224, endPoint x: 725, endPoint y: 378, distance: 323.9
click at [1009, 272] on button "Assigned" at bounding box center [1024, 290] width 142 height 38
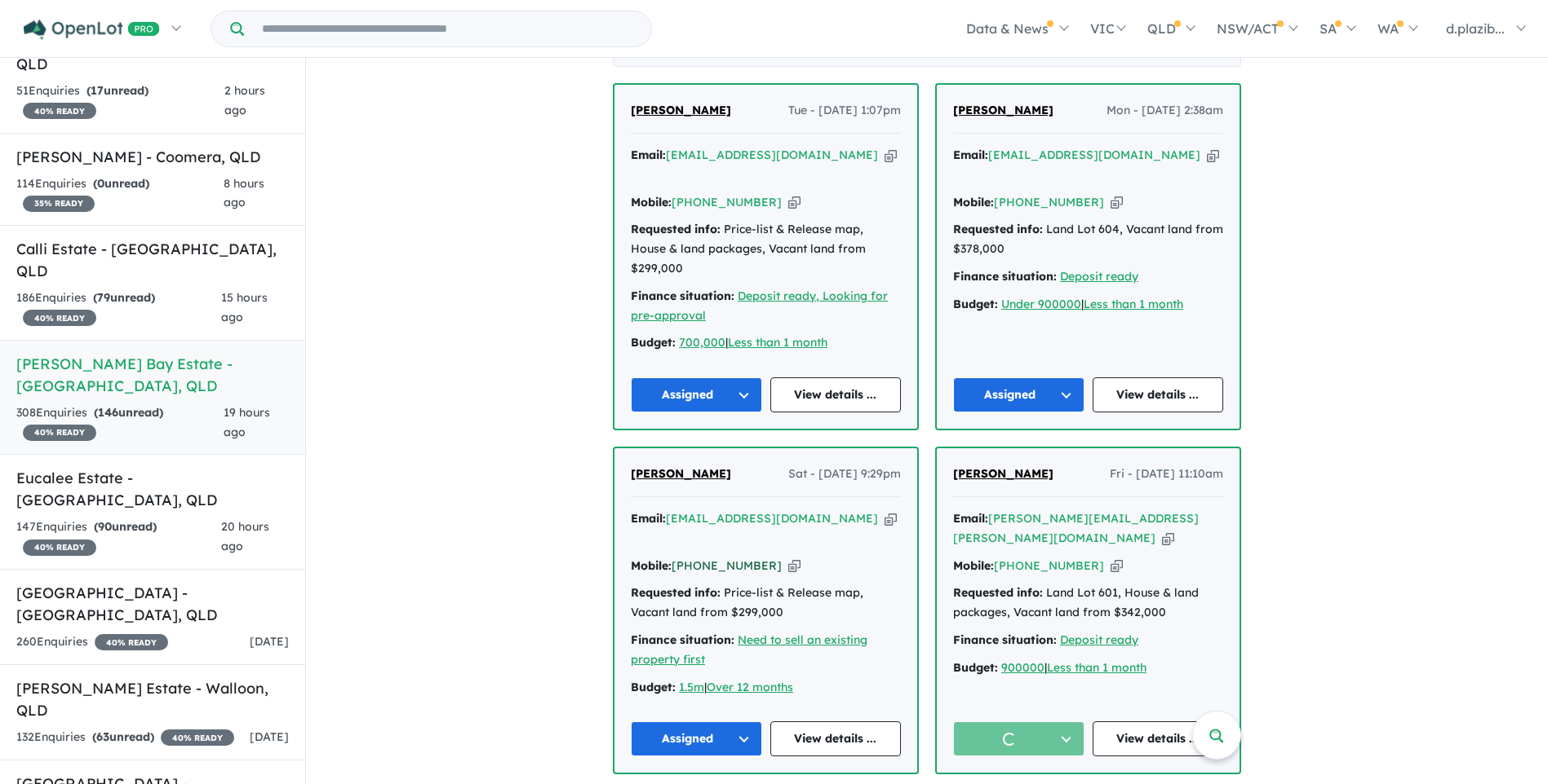
scroll to position [1060, 0]
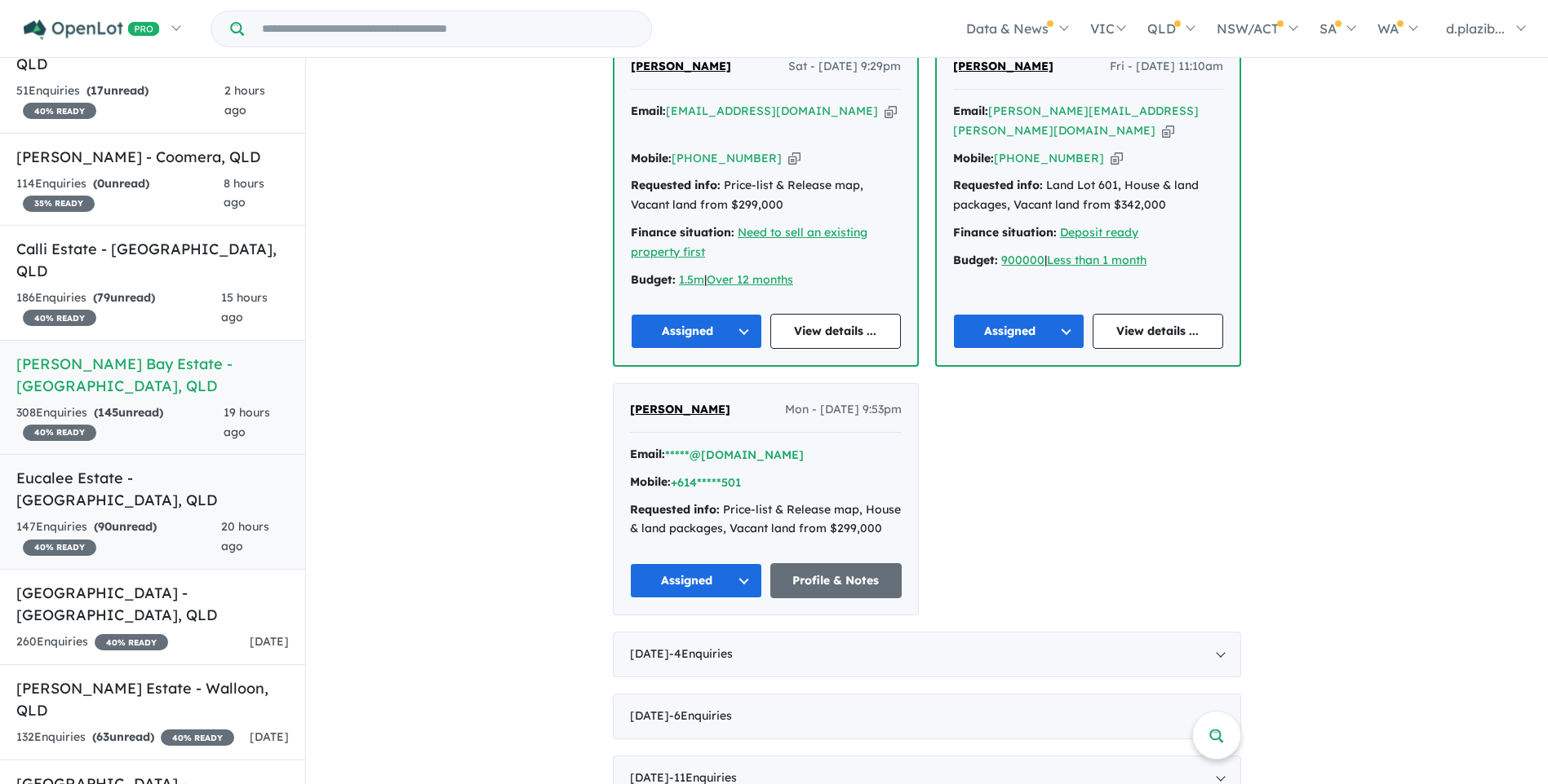
click at [199, 517] on div "147 Enquir ies ( 90 unread) 40 % READY" at bounding box center [119, 537] width 204 height 39
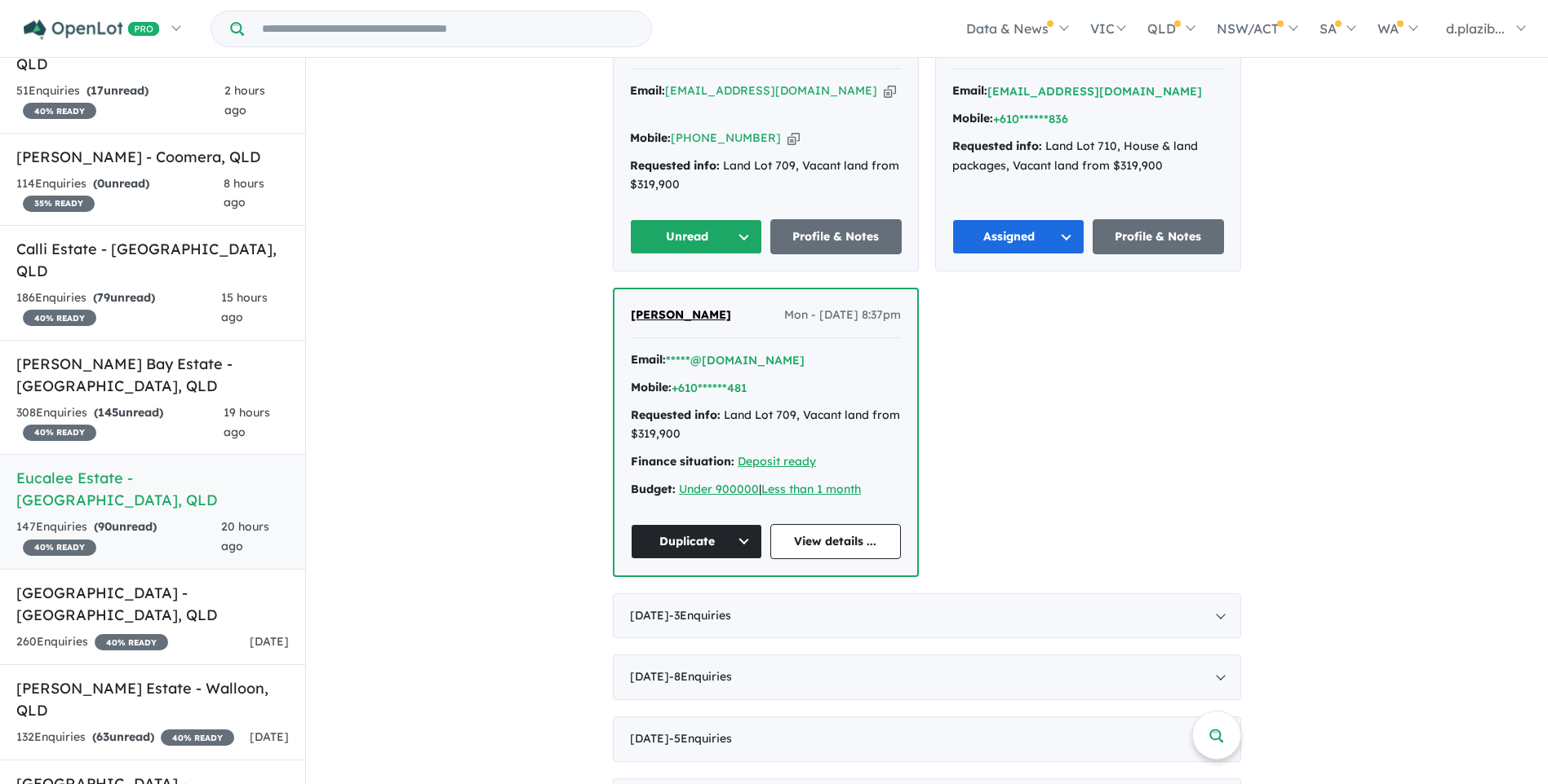
scroll to position [489, 0]
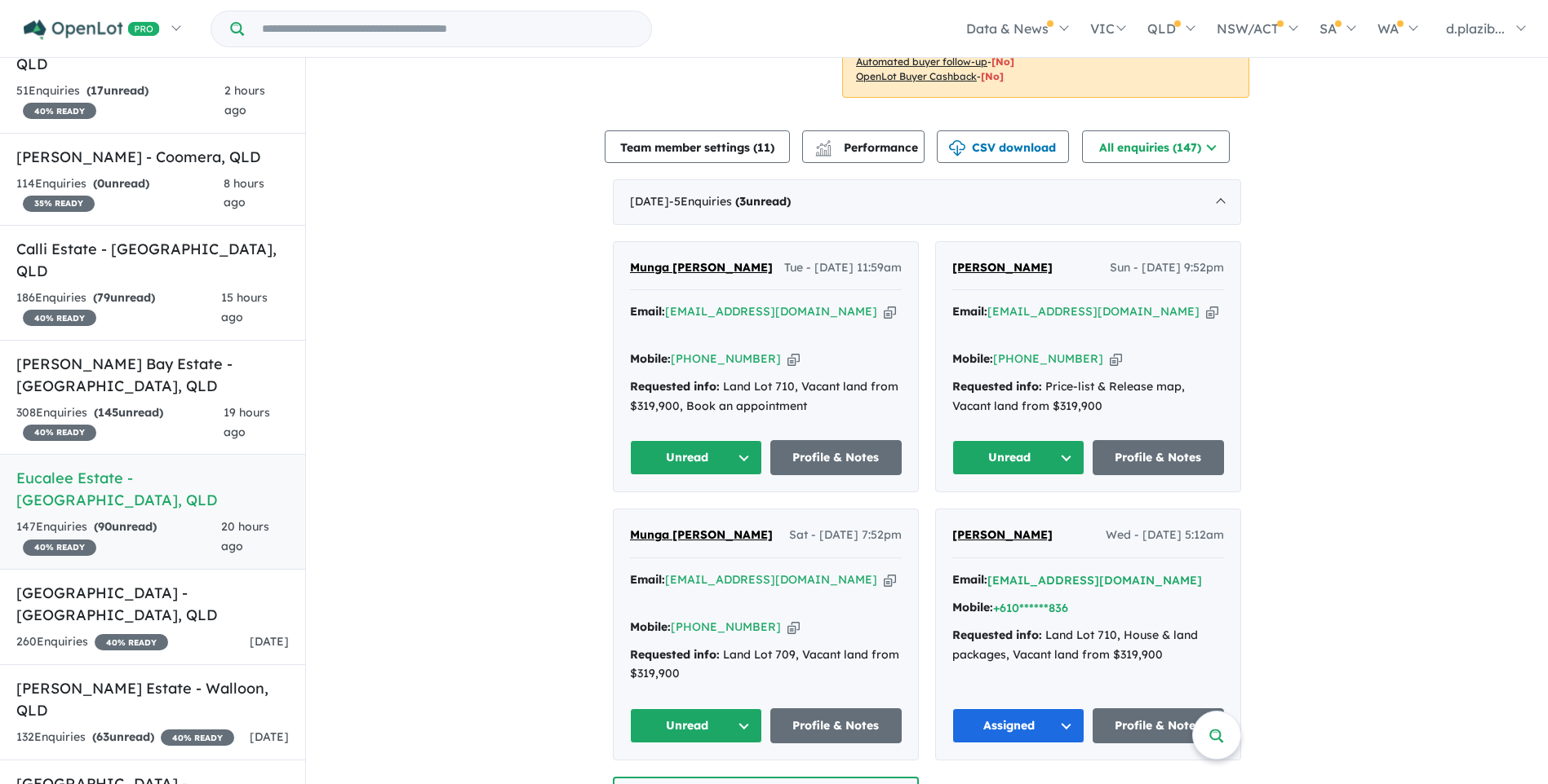
click at [883, 321] on icon "button" at bounding box center [889, 311] width 12 height 17
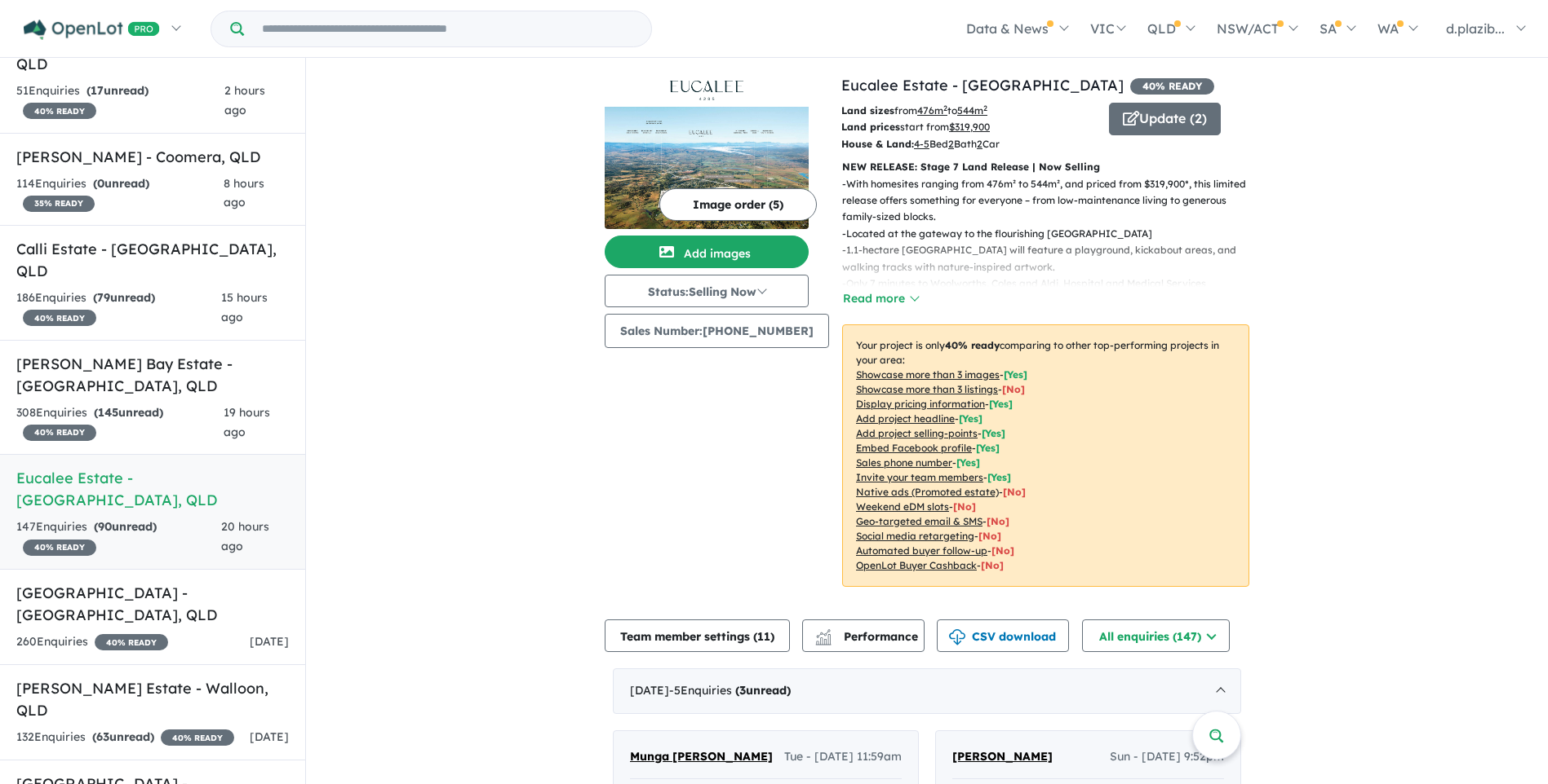
scroll to position [408, 0]
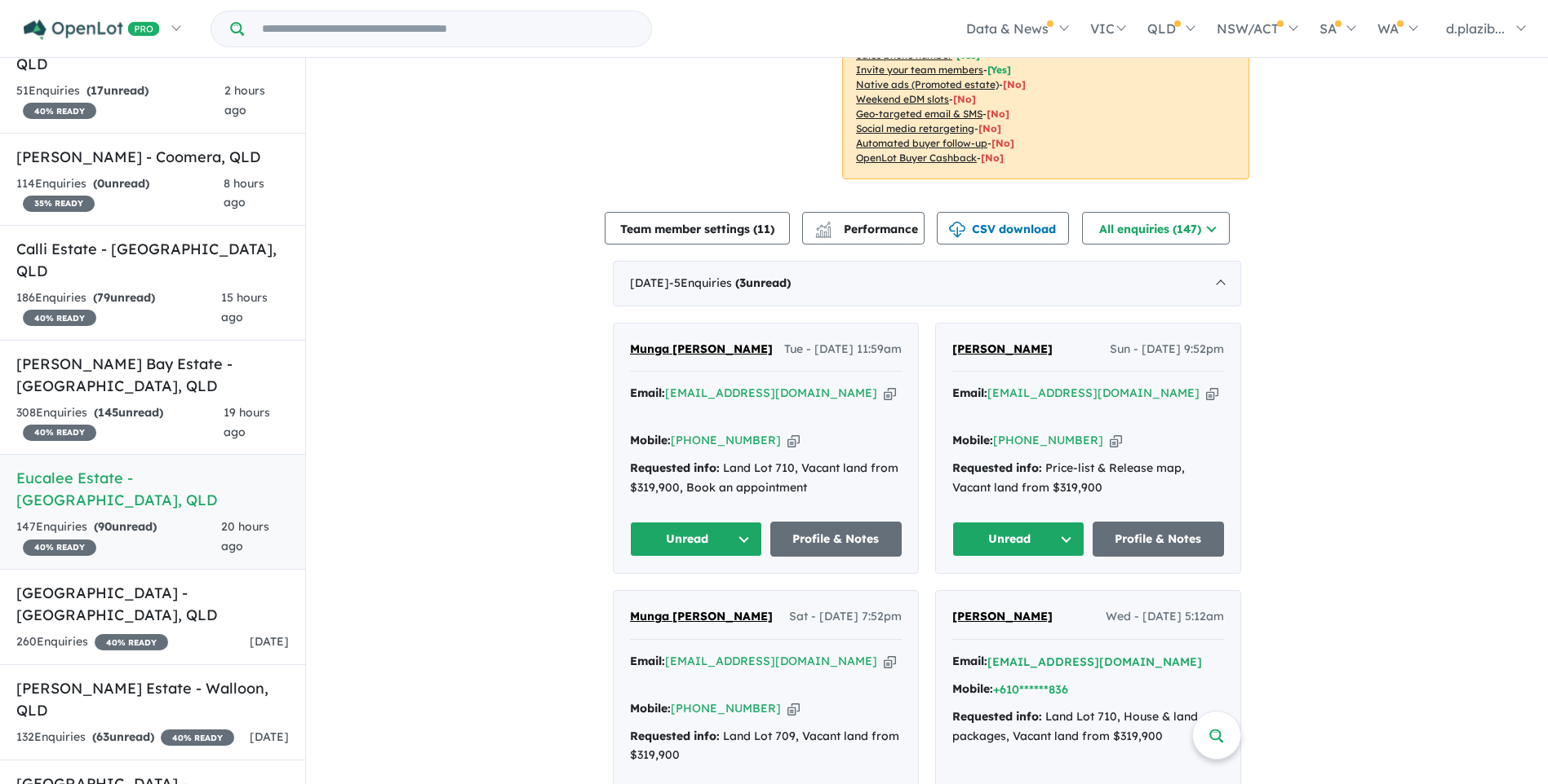
click at [691, 542] on button "Unread" at bounding box center [696, 540] width 132 height 36
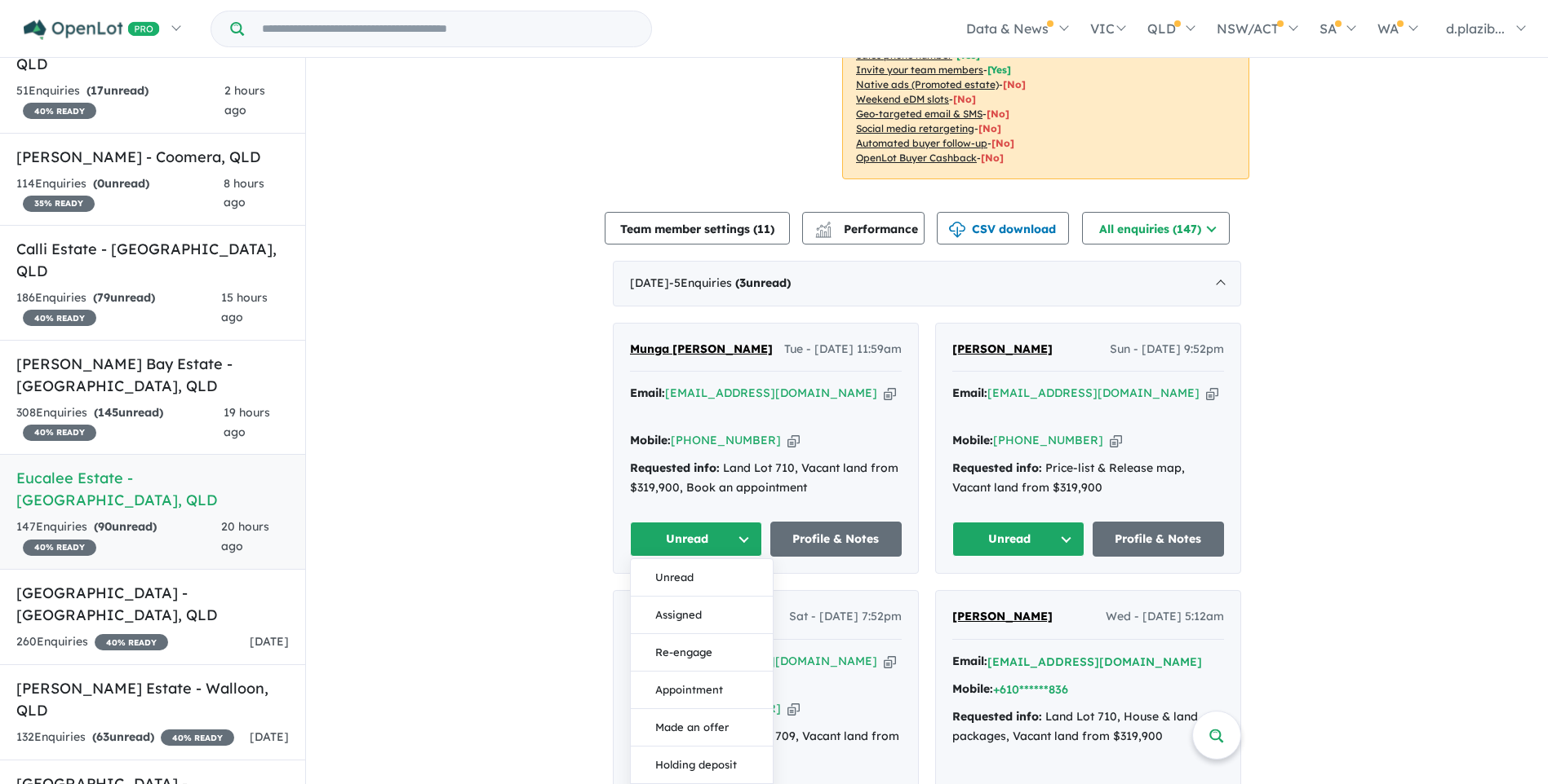
scroll to position [816, 0]
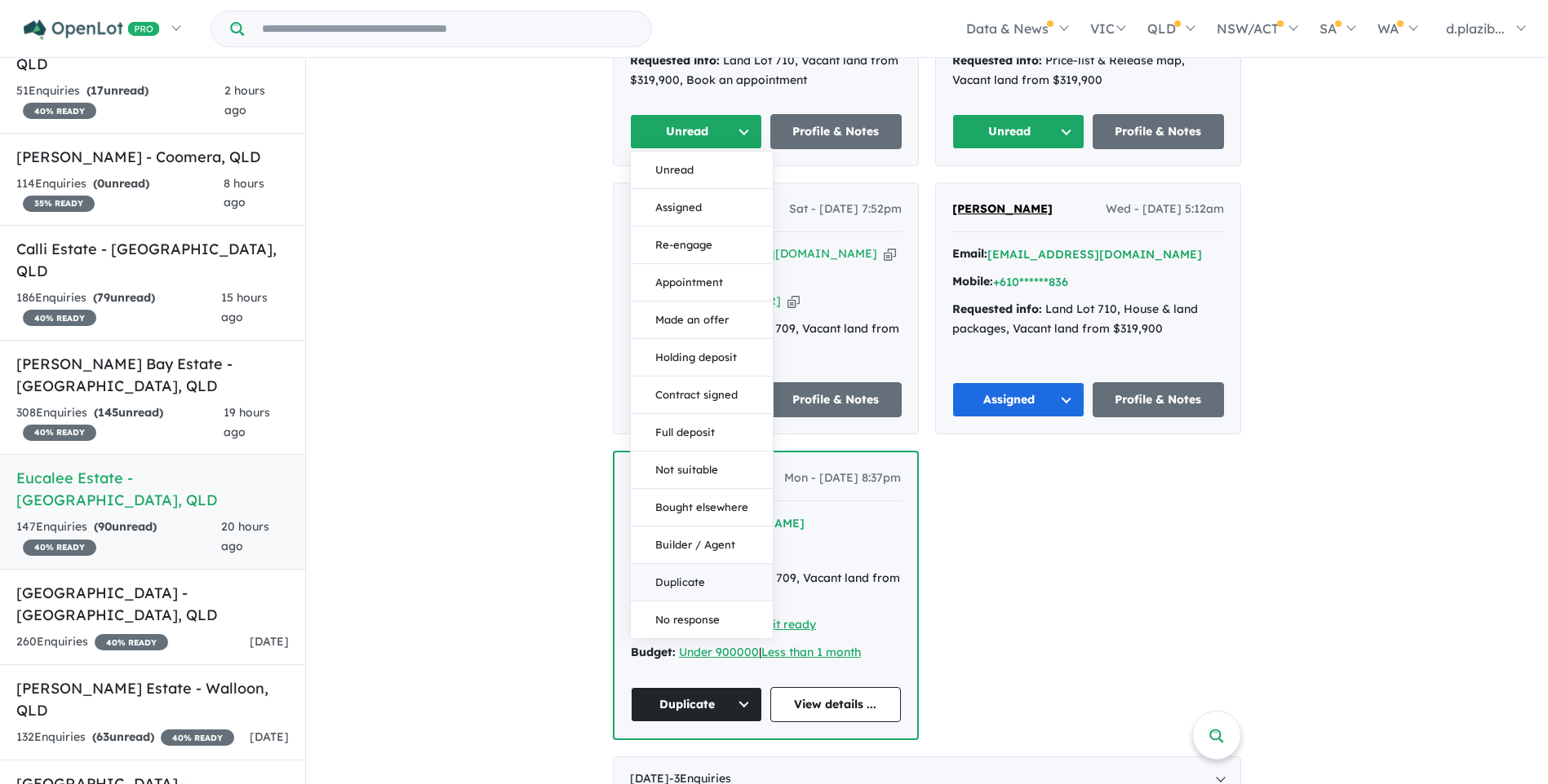
click at [705, 579] on button "Duplicate" at bounding box center [701, 583] width 142 height 38
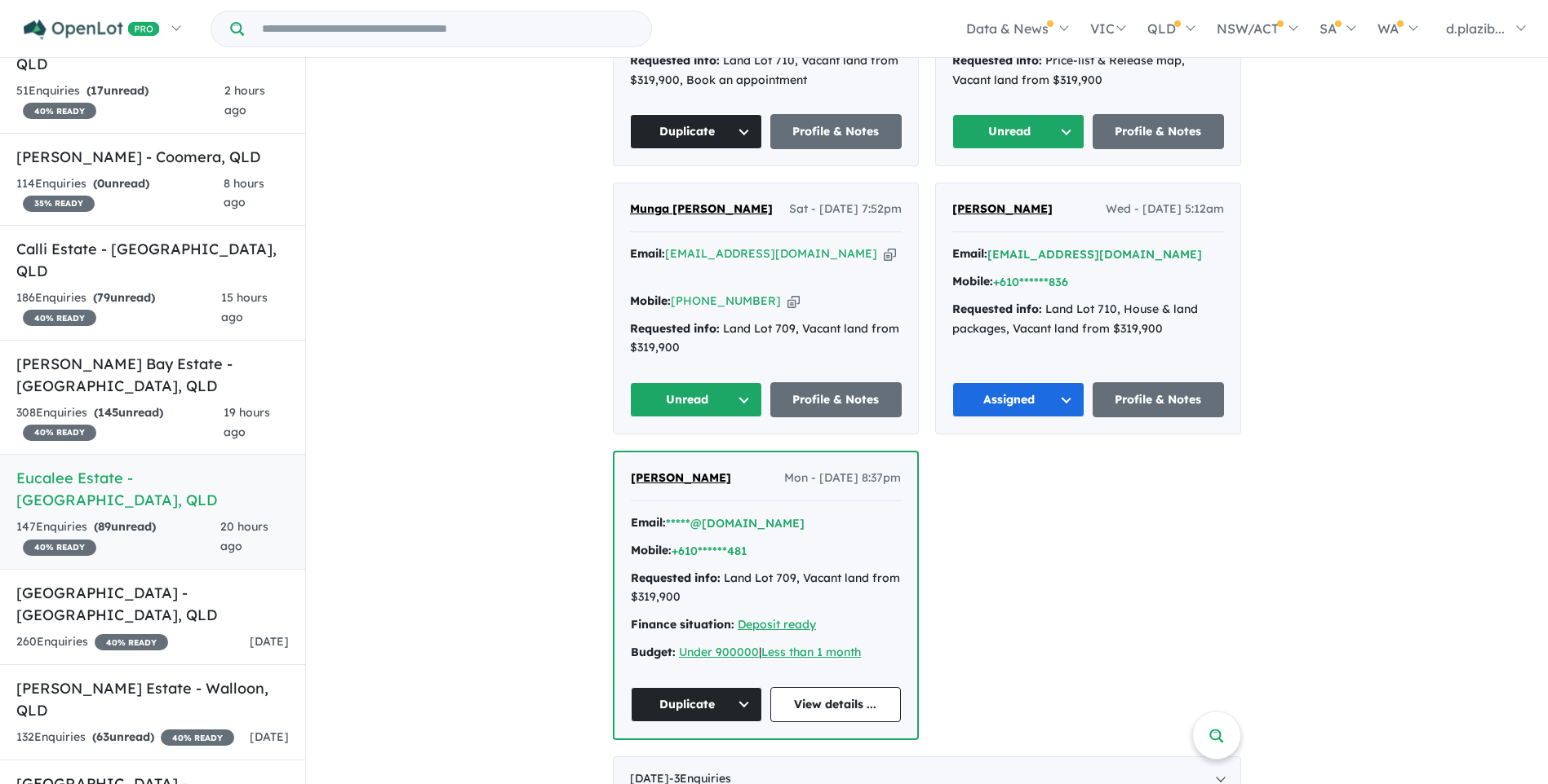
scroll to position [326, 0]
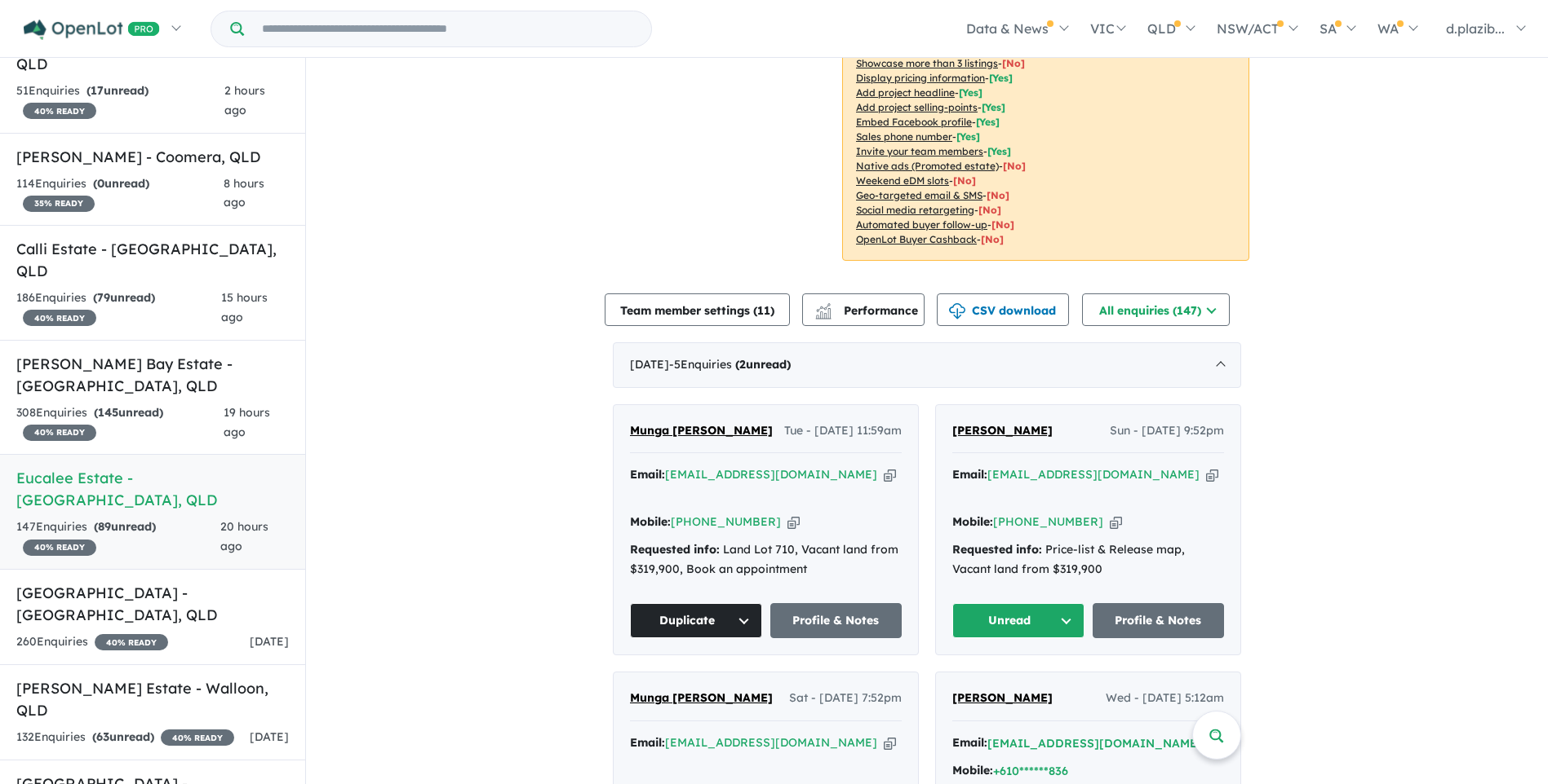
click at [1206, 475] on icon "button" at bounding box center [1212, 474] width 12 height 17
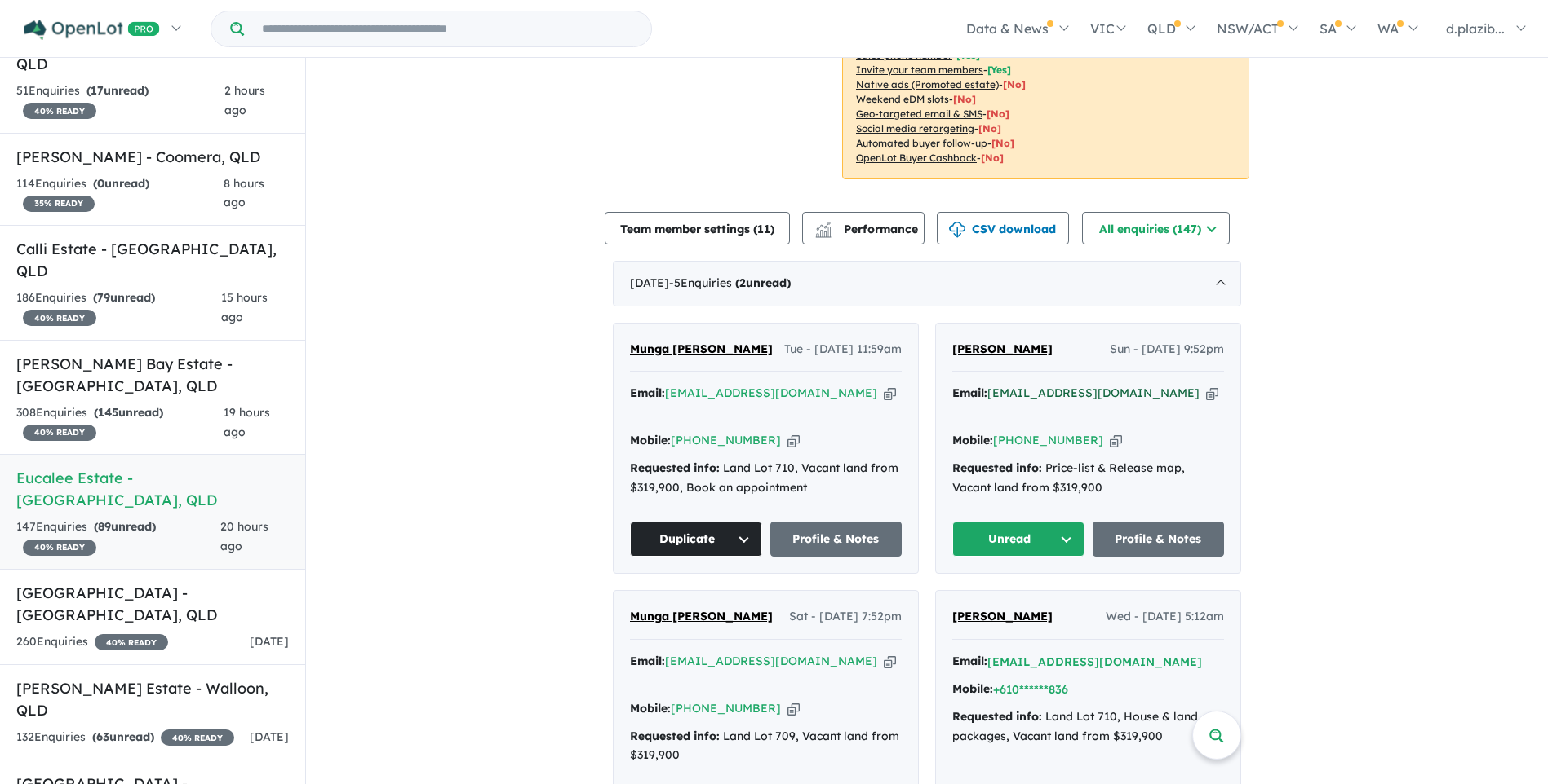
click at [1166, 391] on a%20Eucalee%20Estate%20-%20Gleneagle"] "[EMAIL_ADDRESS][DOMAIN_NAME]" at bounding box center [1093, 393] width 212 height 15
click at [1206, 393] on icon "button" at bounding box center [1212, 393] width 12 height 17
click at [1109, 442] on icon "button" at bounding box center [1115, 440] width 12 height 17
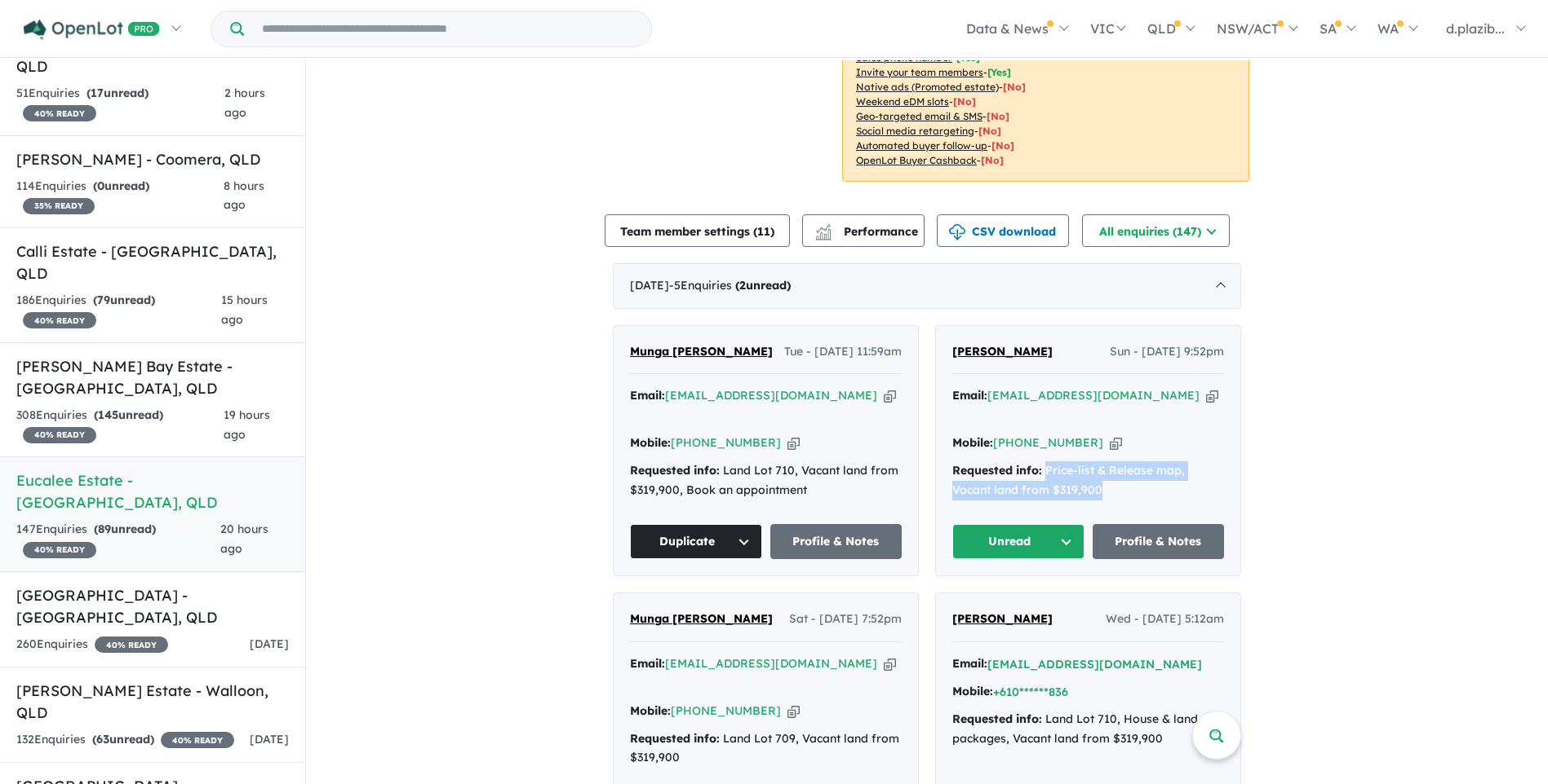
drag, startPoint x: 1107, startPoint y: 500, endPoint x: 1042, endPoint y: 474, distance: 70.0
click at [1042, 474] on div "Requested info: Price-list & Release map, Vacant land from $319,900" at bounding box center [1088, 481] width 272 height 39
click at [1033, 527] on button "Unread" at bounding box center [1018, 542] width 132 height 36
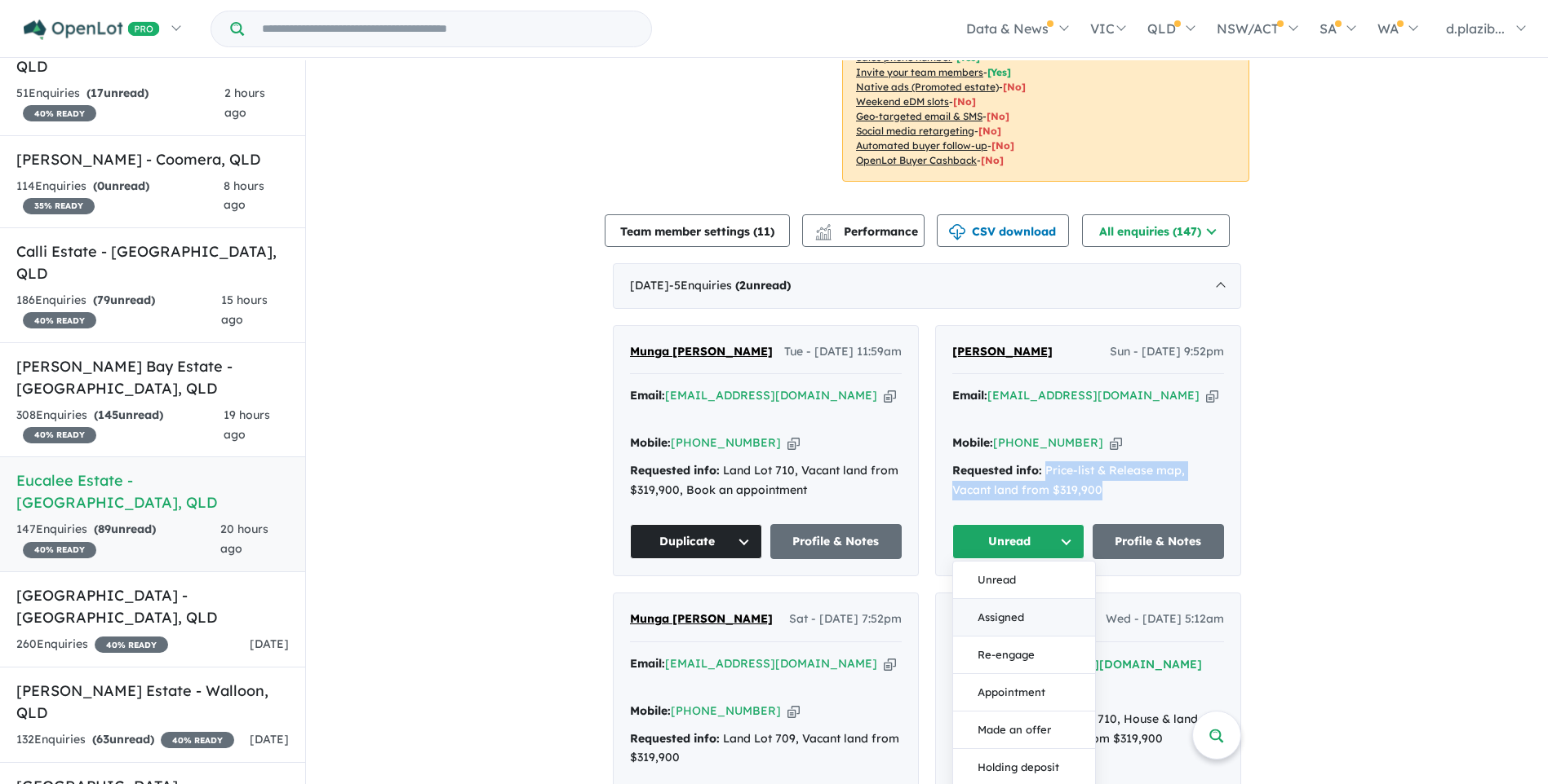
click at [1025, 624] on button "Assigned" at bounding box center [1024, 618] width 142 height 38
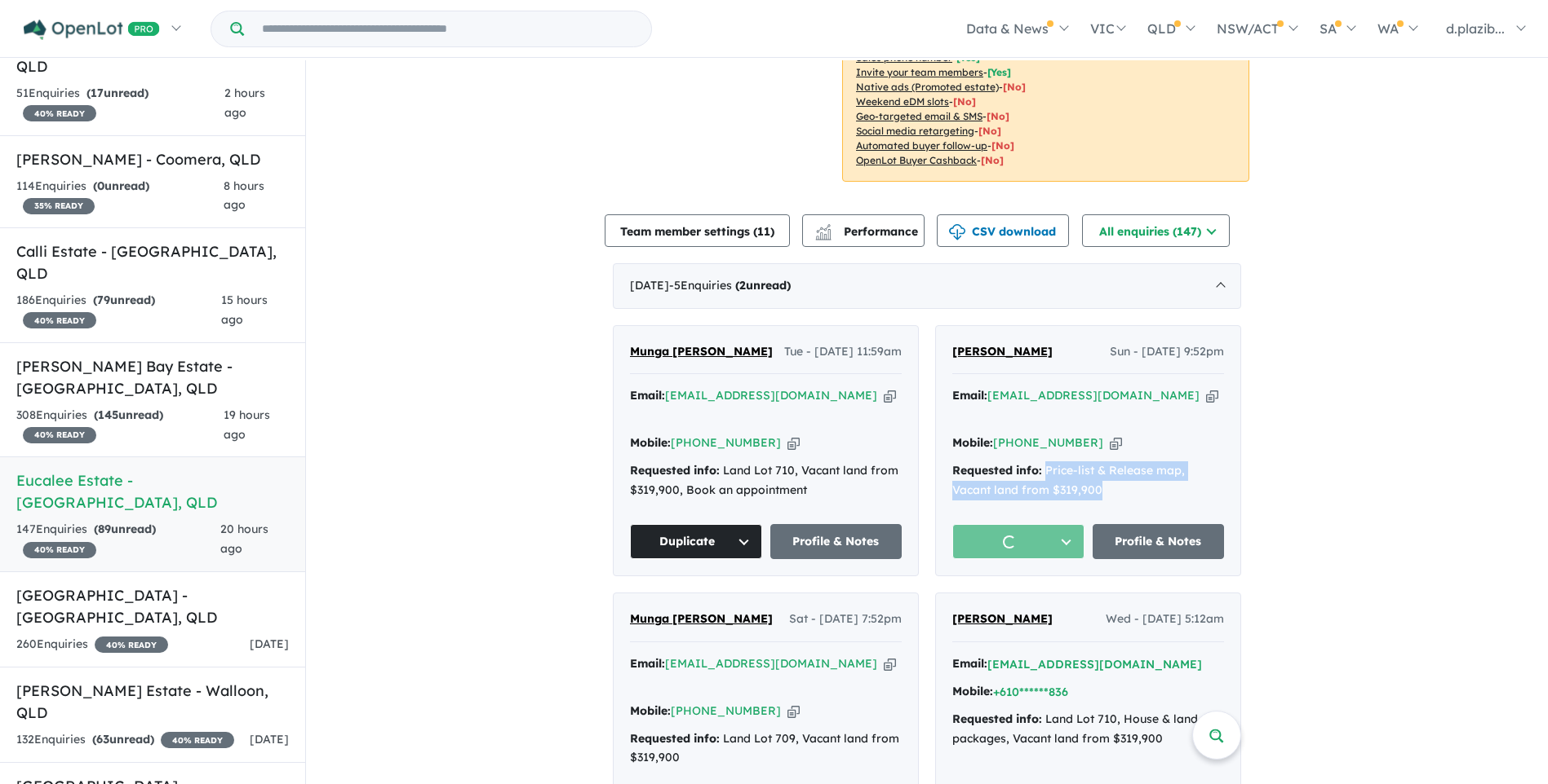
scroll to position [816, 0]
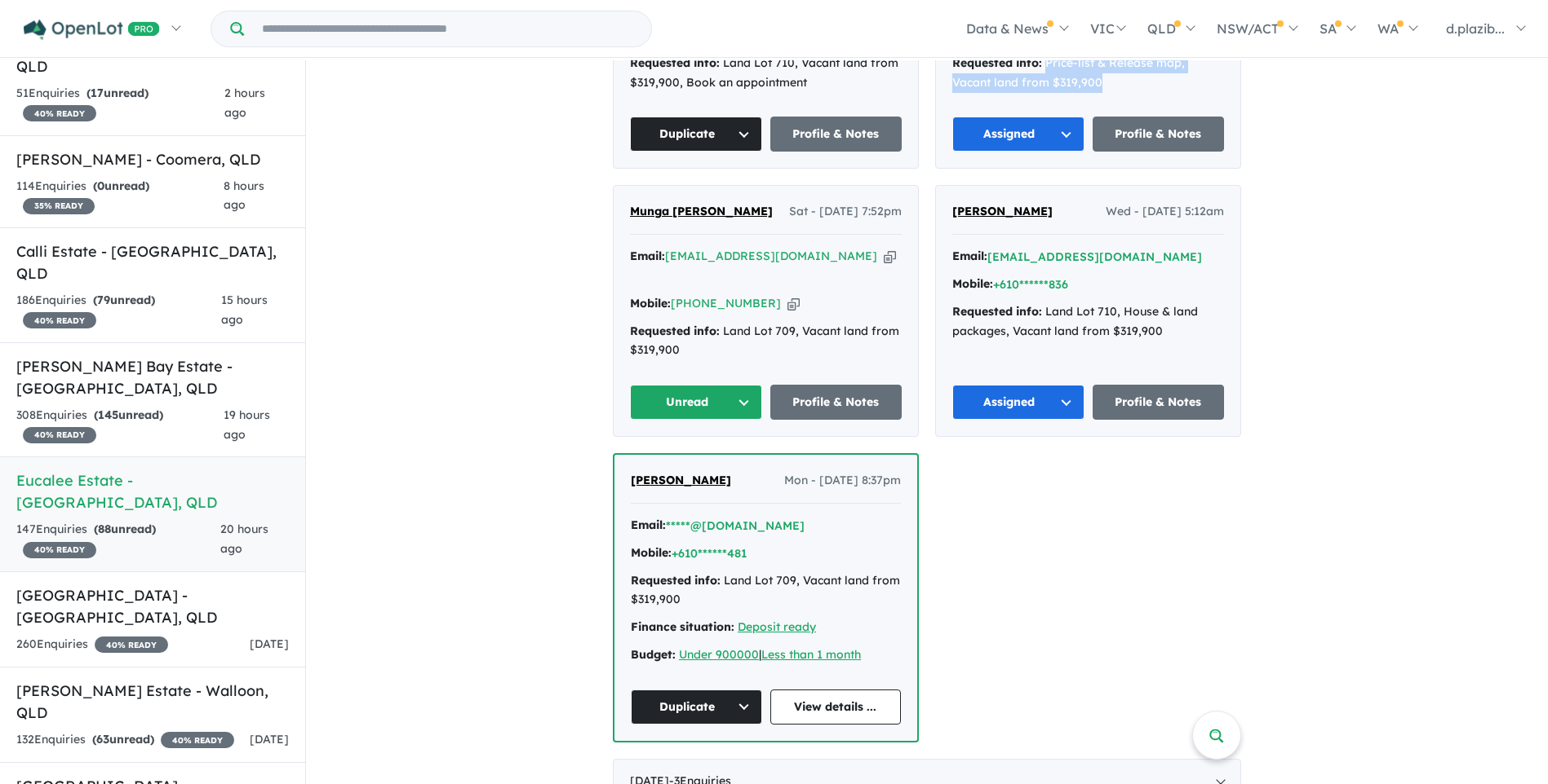
click at [883, 258] on icon "button" at bounding box center [889, 256] width 12 height 17
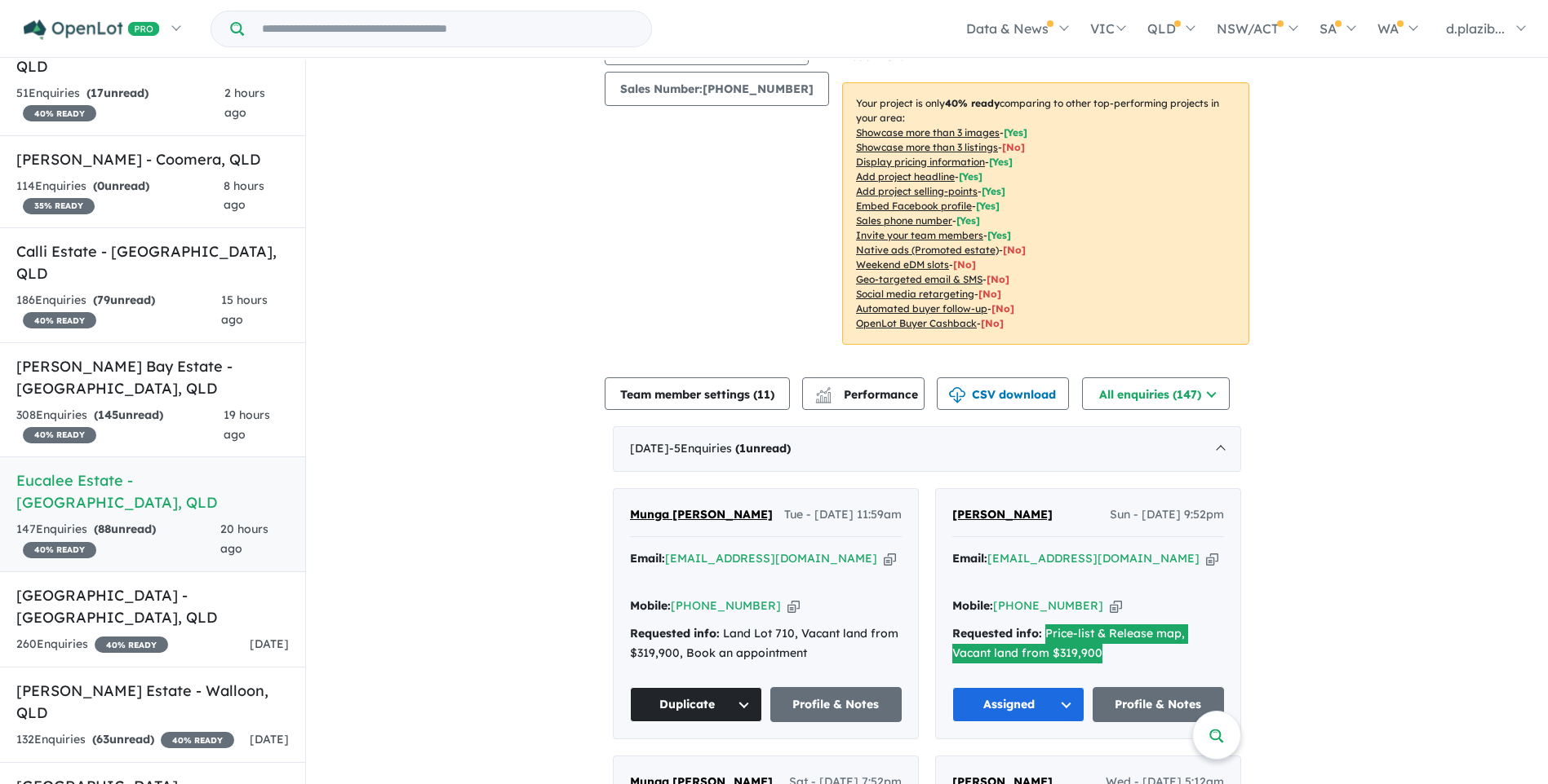
scroll to position [653, 0]
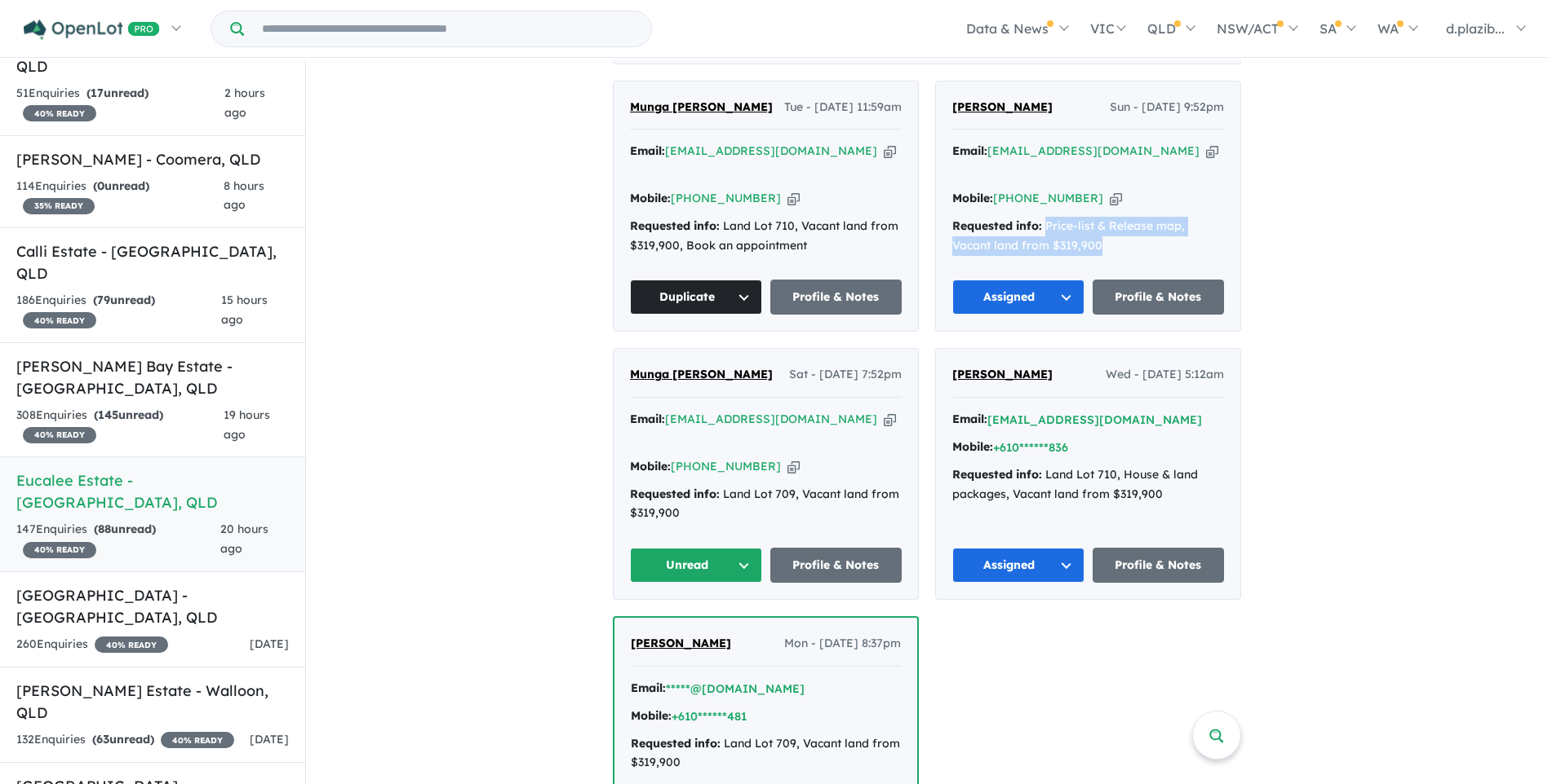
click at [689, 548] on button "Unread" at bounding box center [696, 566] width 132 height 36
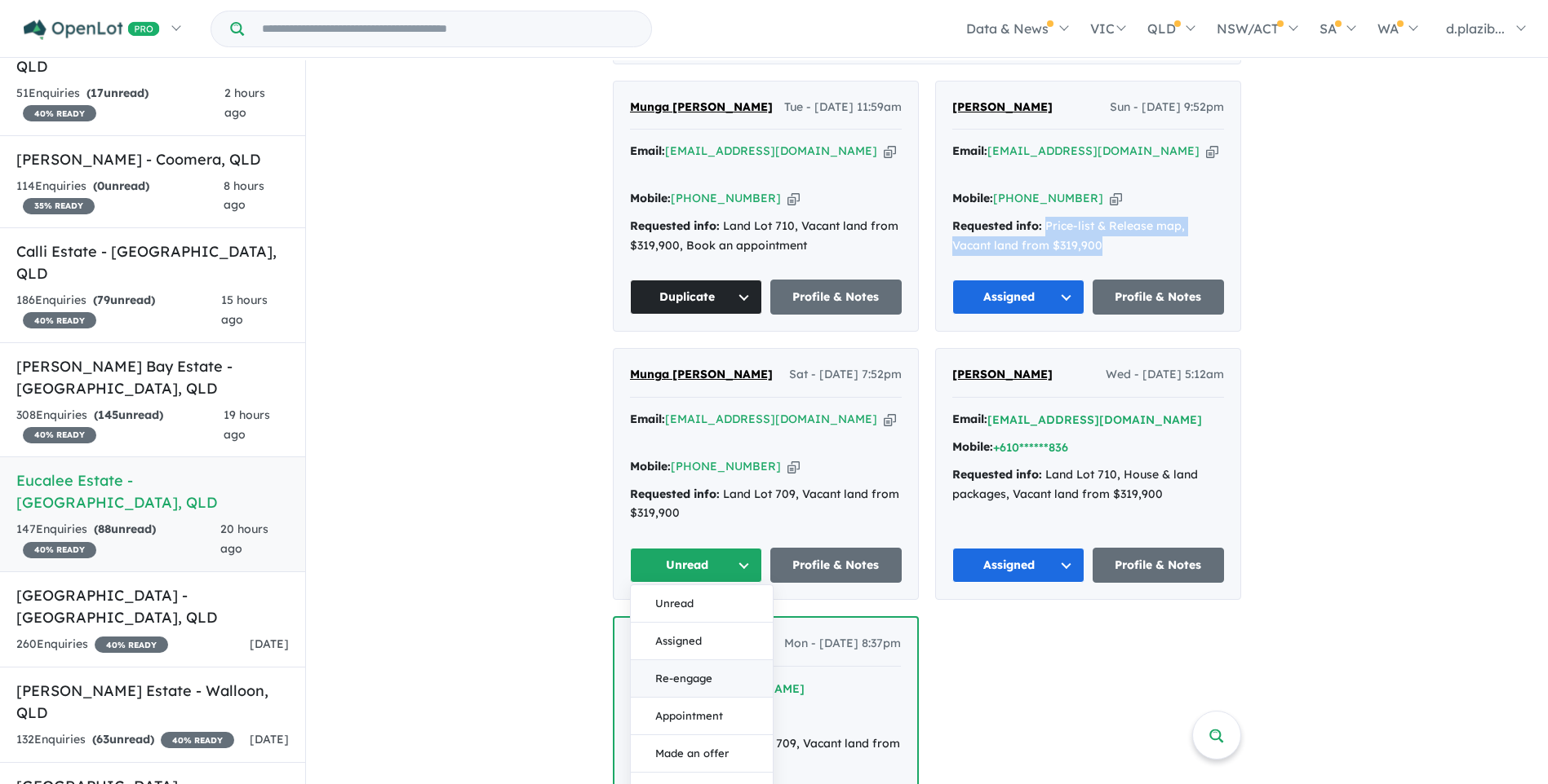
scroll to position [1141, 0]
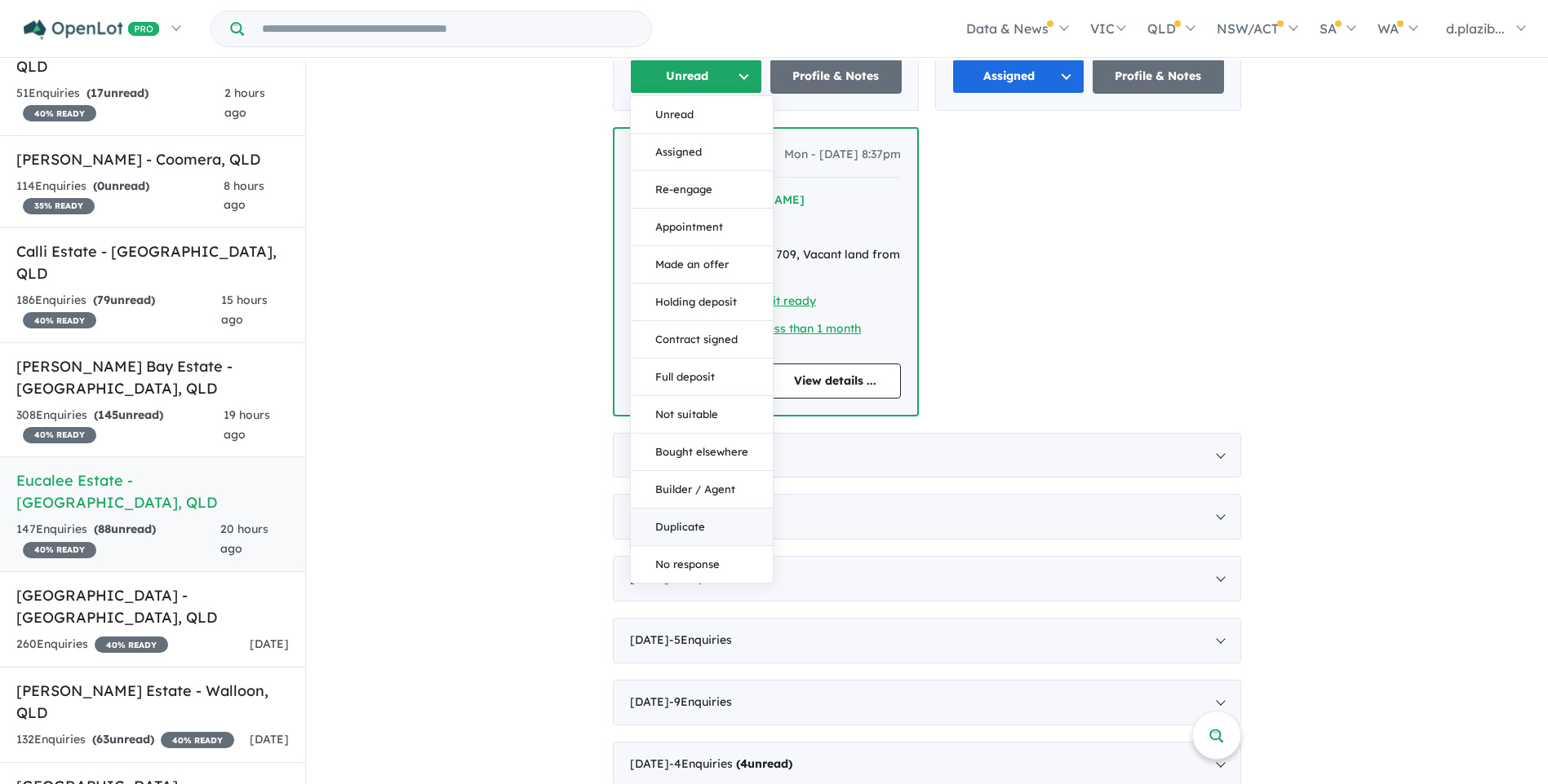
click at [671, 509] on button "Duplicate" at bounding box center [701, 527] width 142 height 38
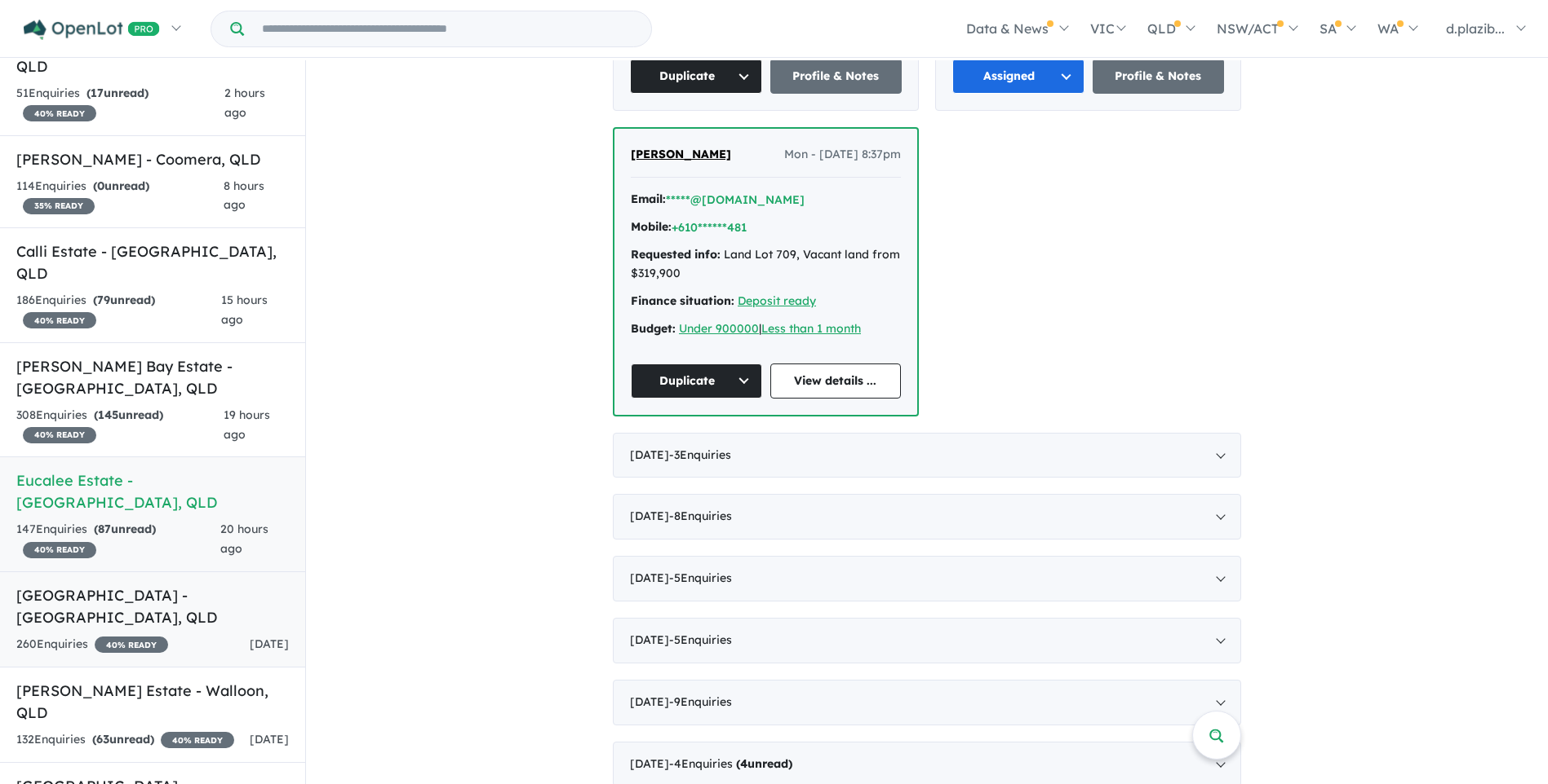
click at [220, 585] on h5 "[GEOGRAPHIC_DATA] - [GEOGRAPHIC_DATA] , [GEOGRAPHIC_DATA]" at bounding box center [153, 606] width 273 height 44
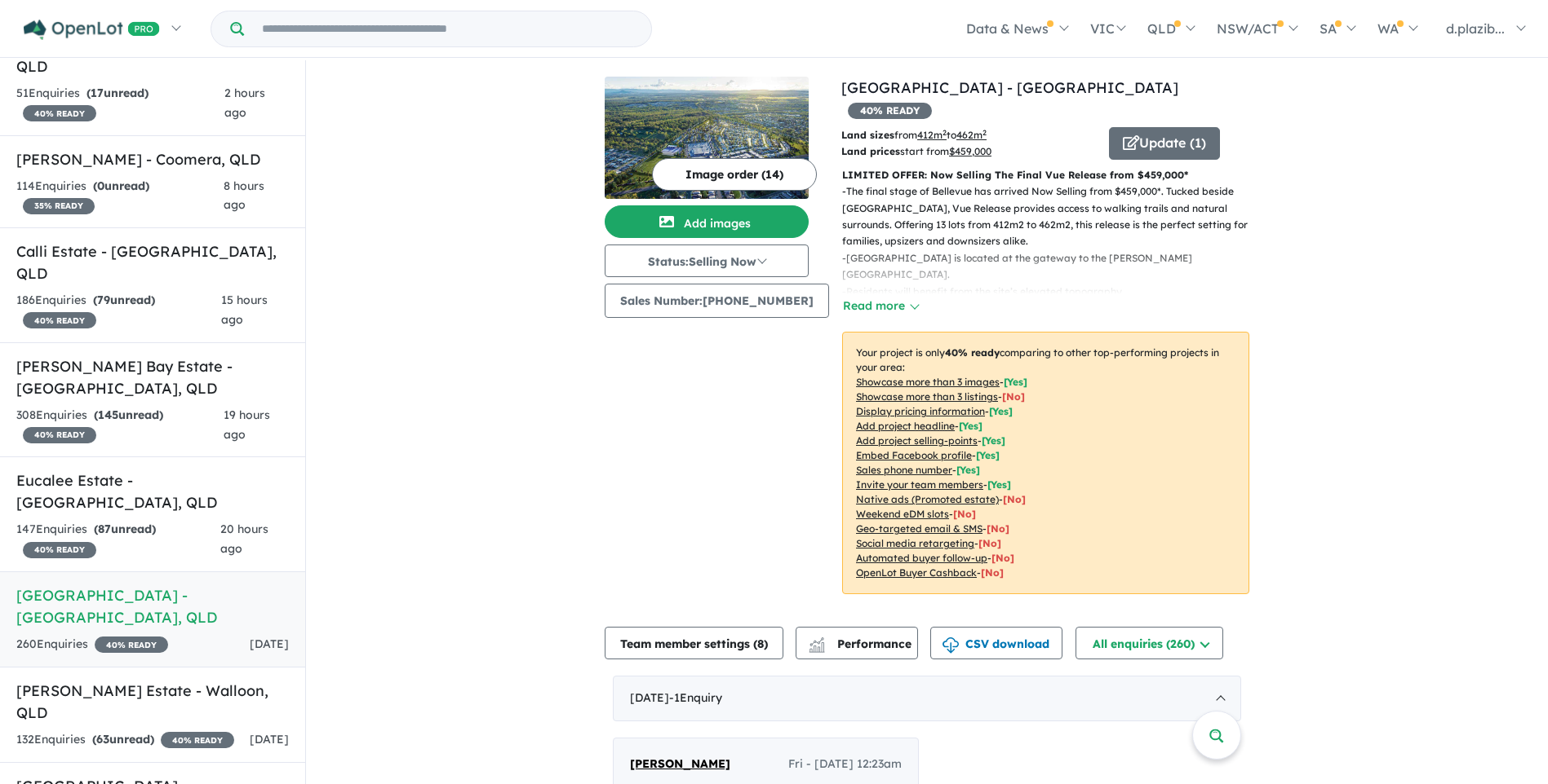
scroll to position [489, 0]
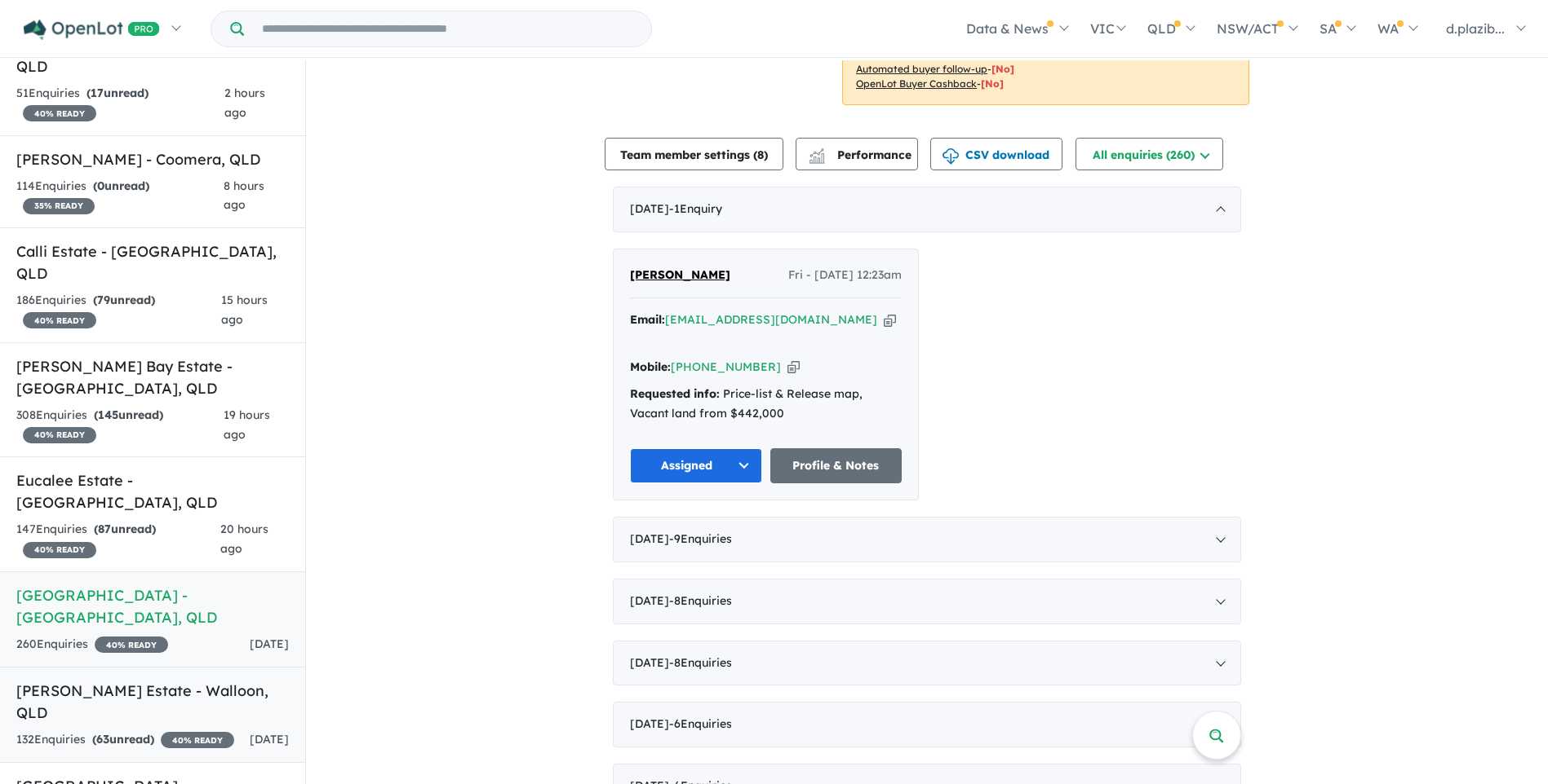
click at [174, 731] on div "132 Enquir ies ( 63 unread) 40 % READY" at bounding box center [125, 741] width 217 height 20
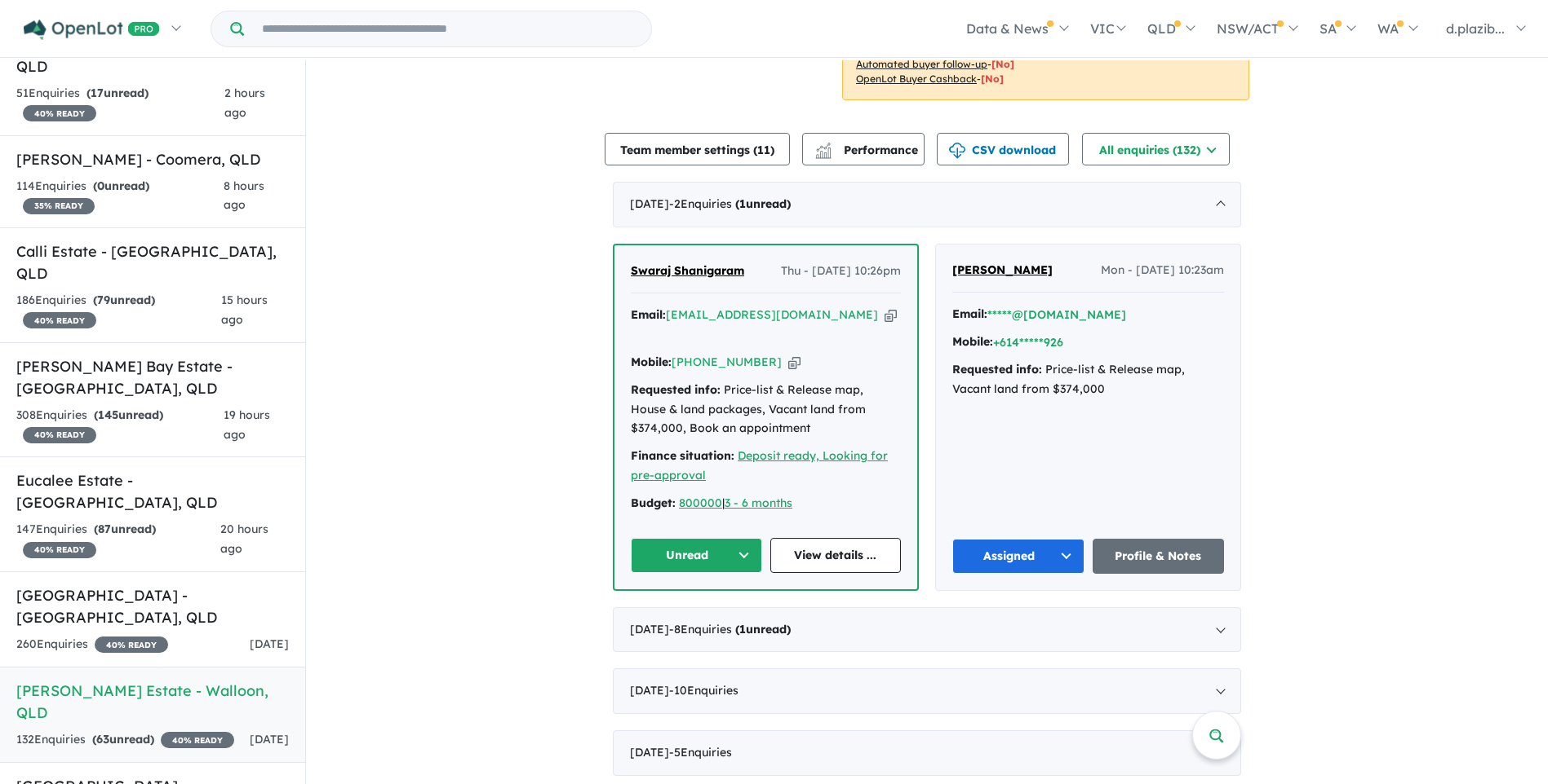
scroll to position [2, 0]
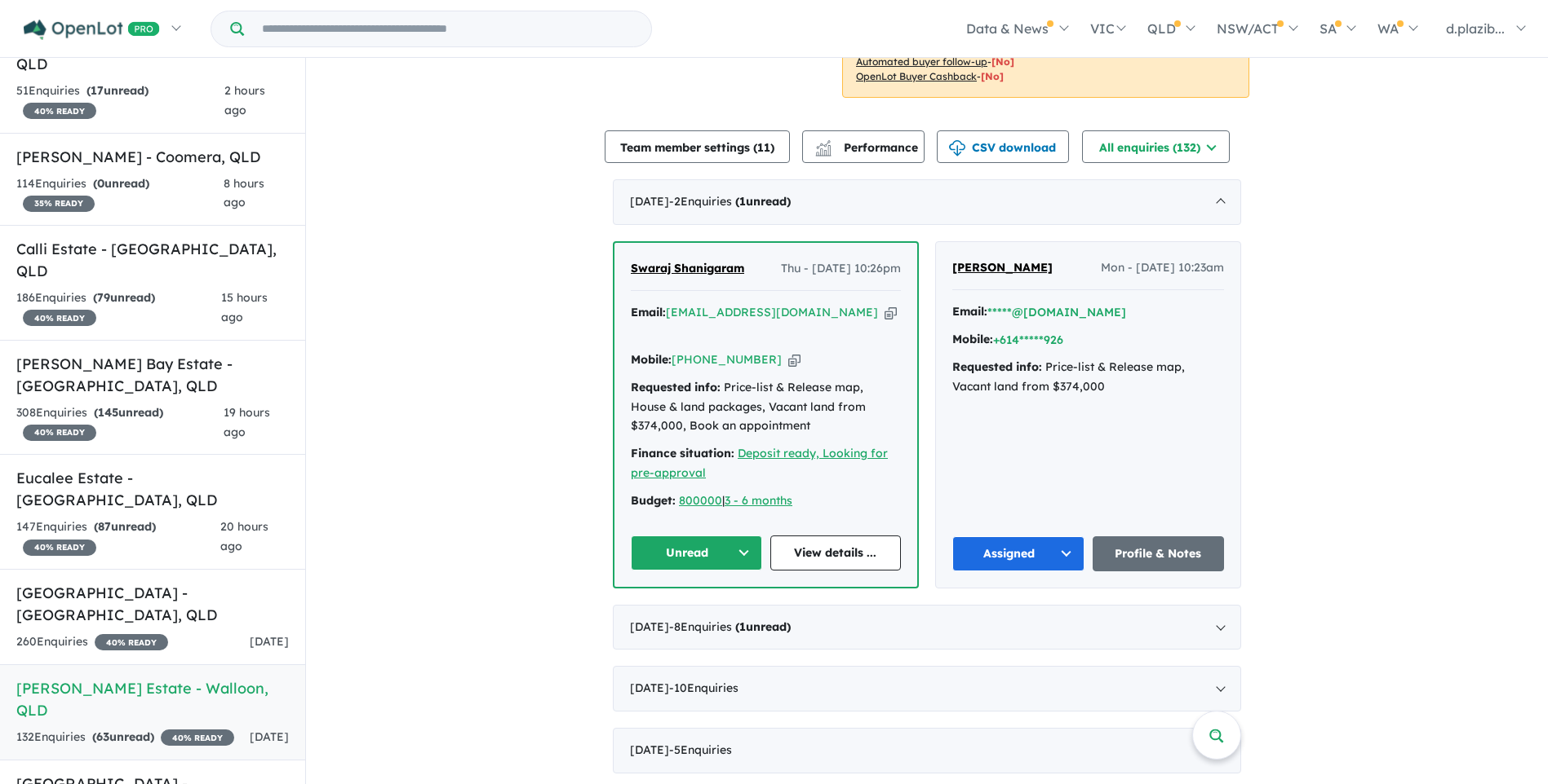
click at [884, 313] on icon "button" at bounding box center [890, 312] width 12 height 17
click at [884, 310] on icon "button" at bounding box center [890, 312] width 12 height 17
click at [788, 352] on icon "button" at bounding box center [794, 359] width 12 height 17
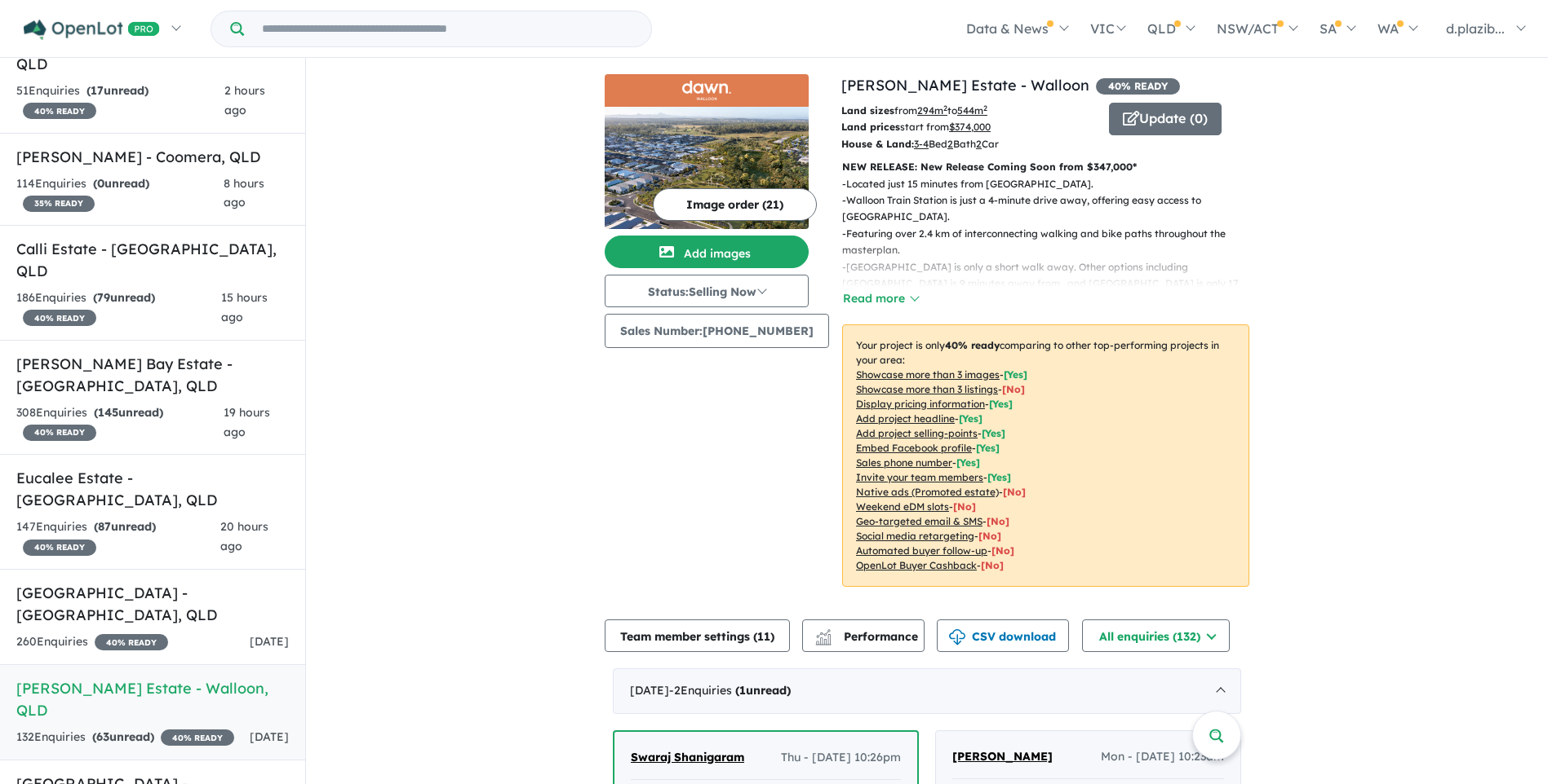
scroll to position [408, 0]
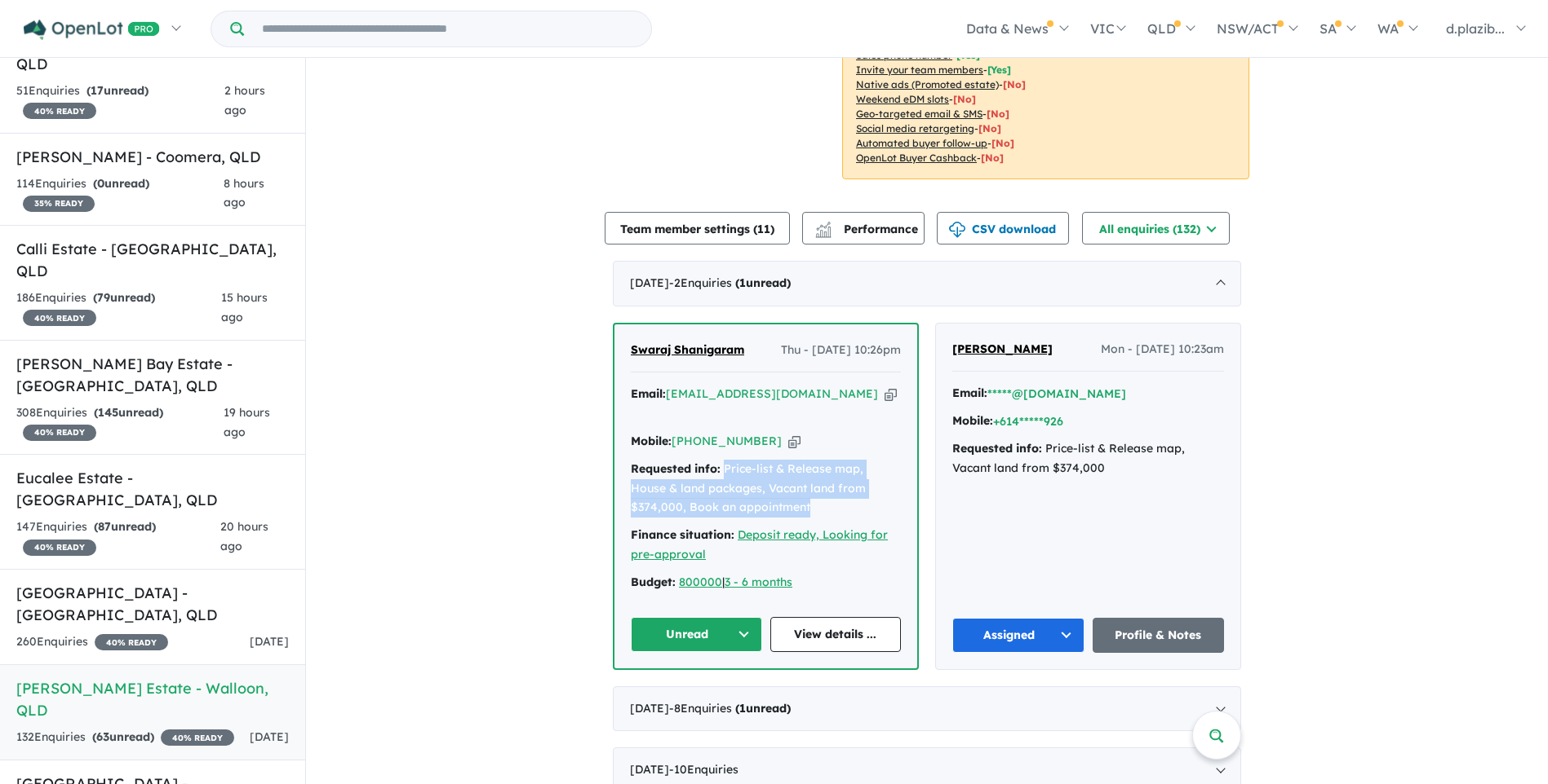
drag, startPoint x: 771, startPoint y: 480, endPoint x: 695, endPoint y: 456, distance: 79.7
click at [722, 460] on div "Requested info: Price-list & Release map, House & land packages, Vacant land fr…" at bounding box center [765, 489] width 270 height 58
copy div "Price-list & Release map, House & land packages, Vacant land from $374,000, Boo…"
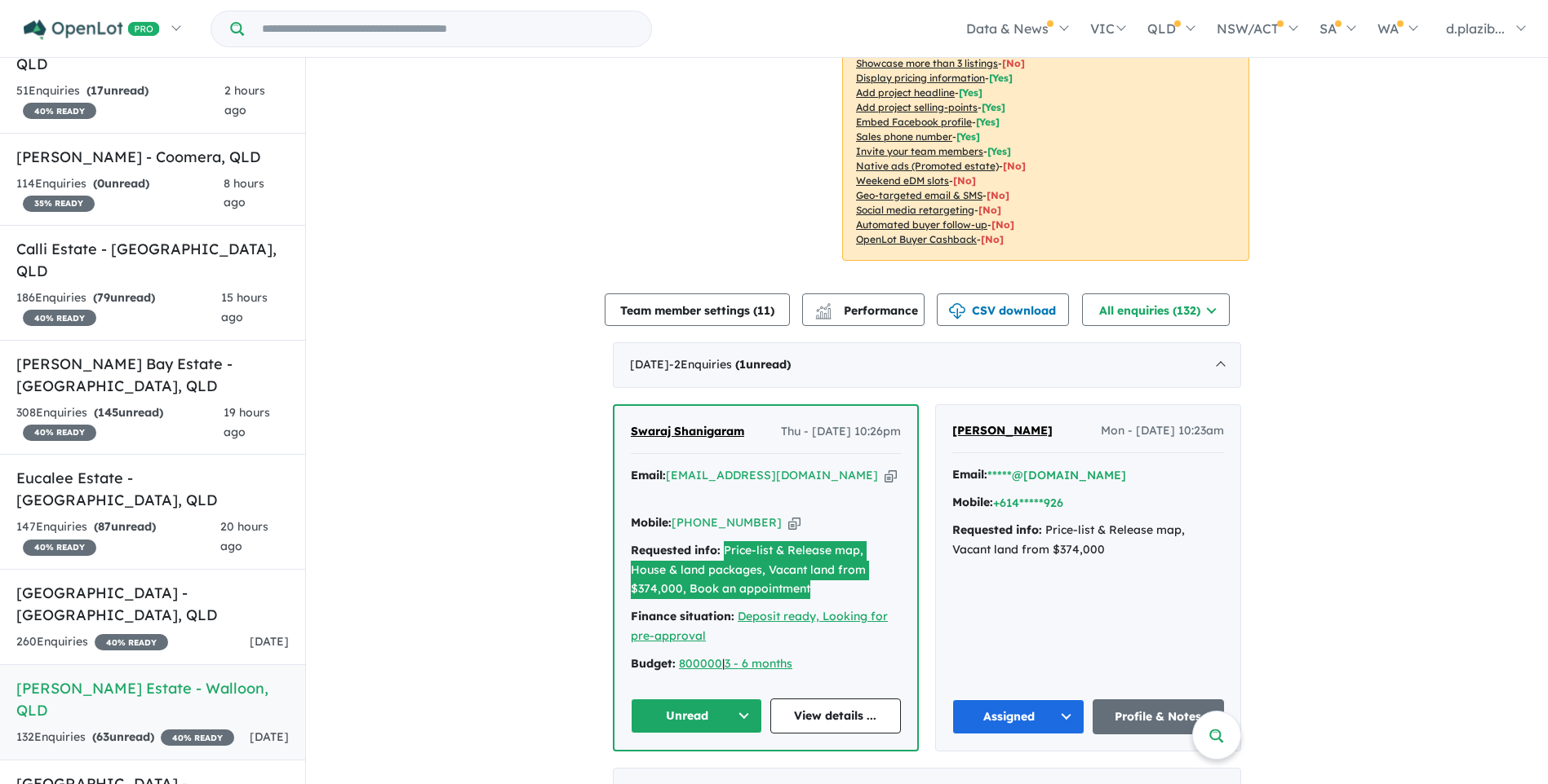
scroll to position [734, 0]
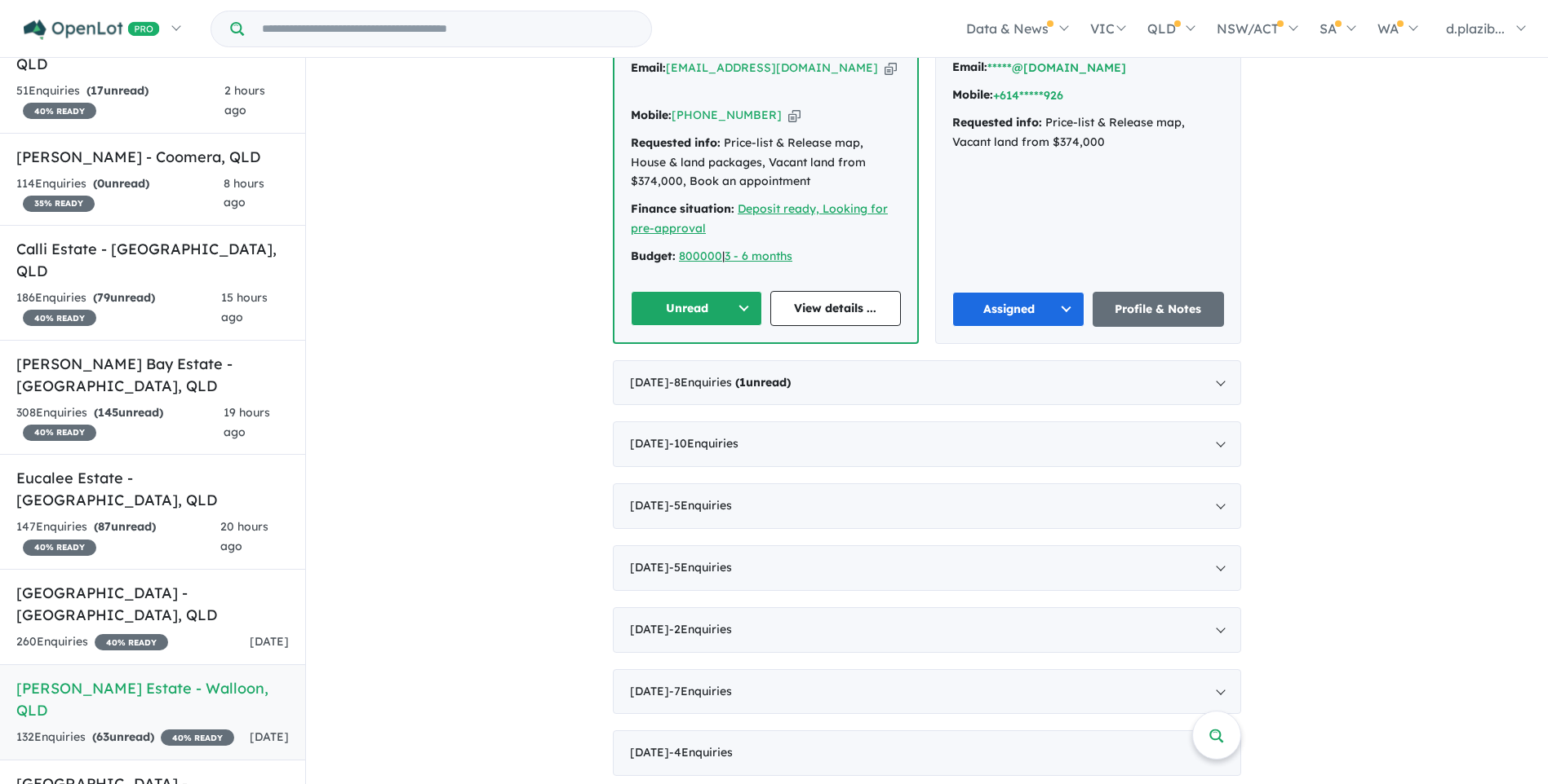
drag, startPoint x: 504, startPoint y: 276, endPoint x: 541, endPoint y: 275, distance: 37.0
click at [695, 291] on button "Unread" at bounding box center [695, 309] width 131 height 36
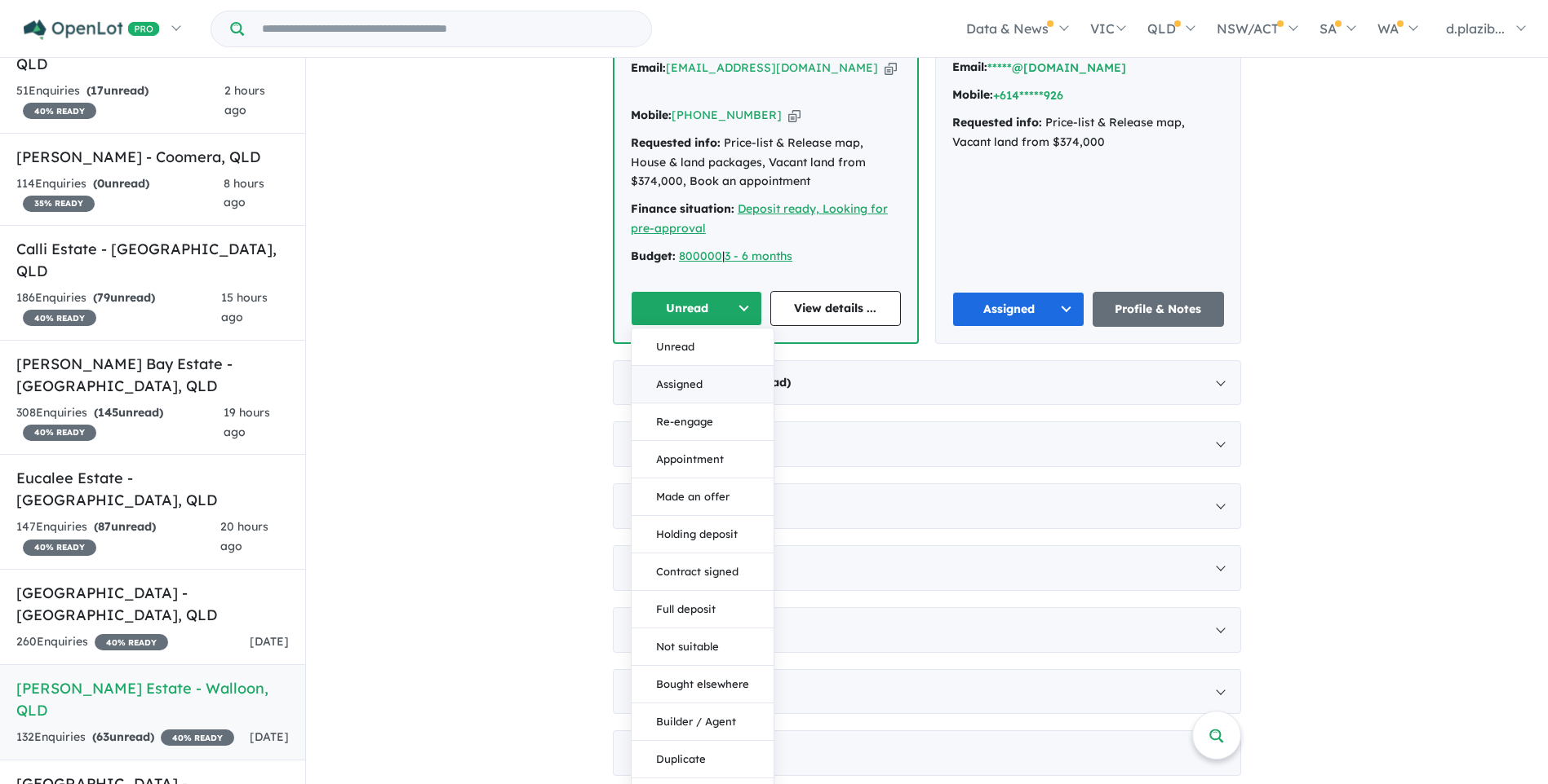
click at [693, 366] on button "Assigned" at bounding box center [702, 385] width 142 height 38
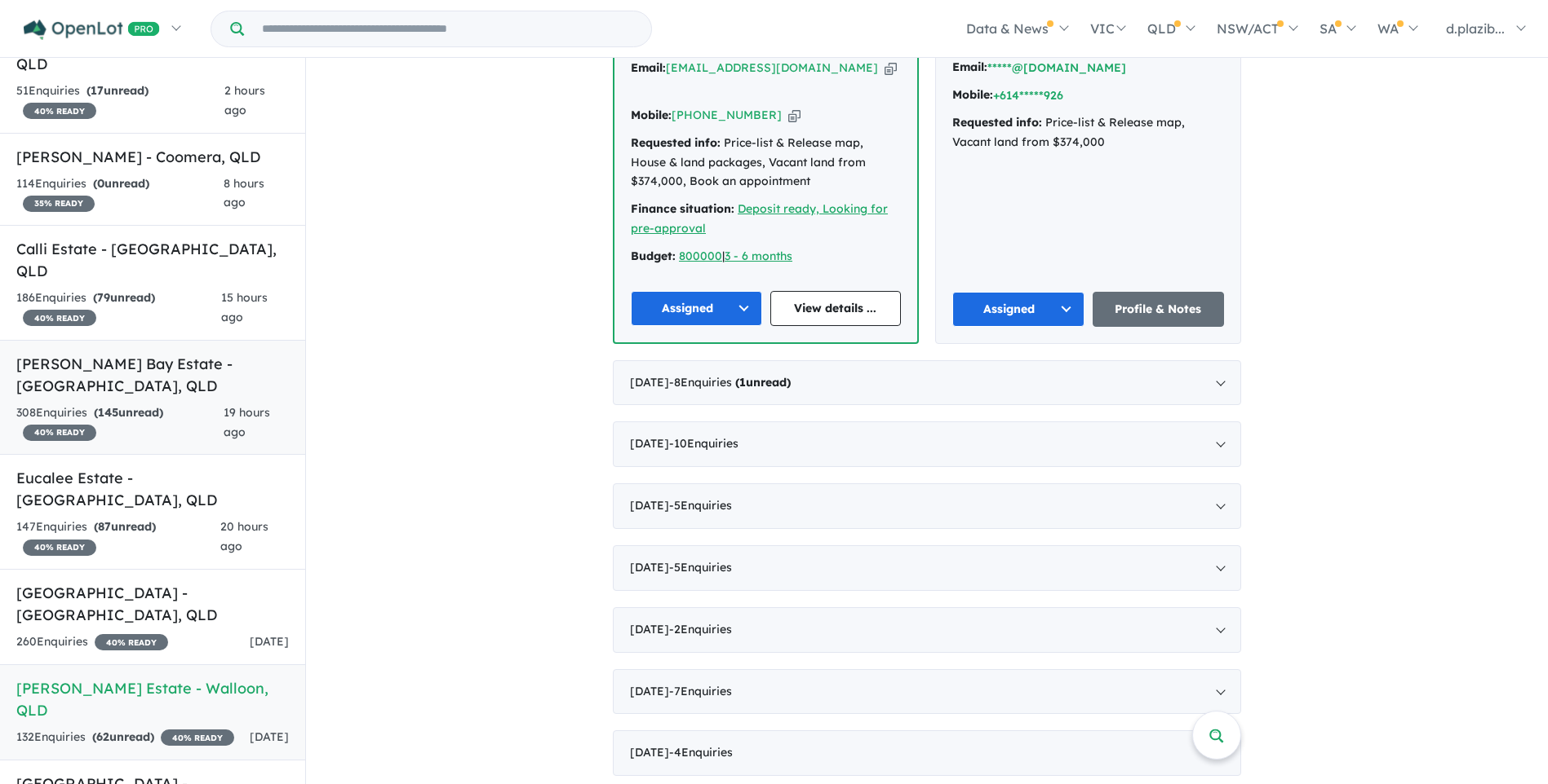
scroll to position [0, 0]
